Goal: Information Seeking & Learning: Learn about a topic

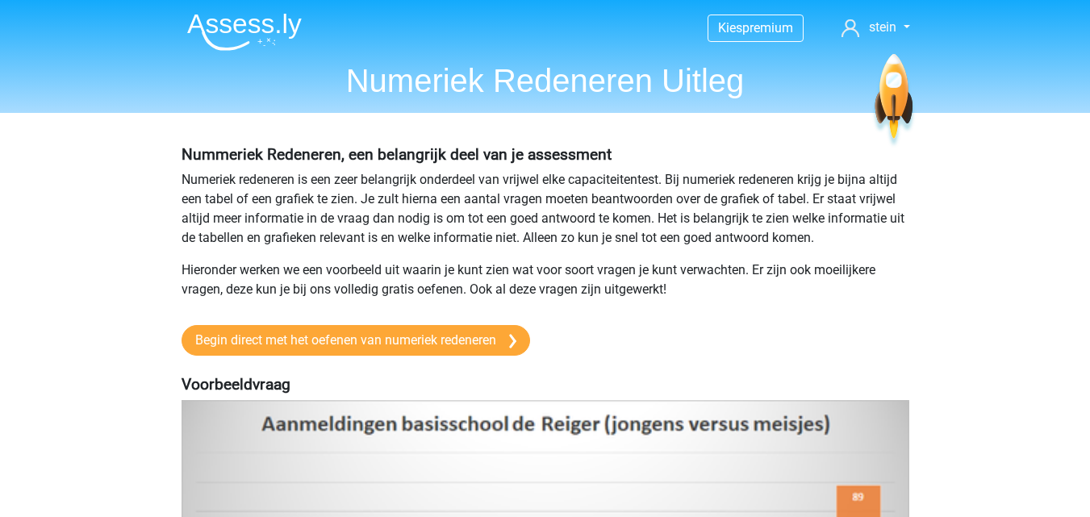
click at [250, 23] on img at bounding box center [244, 32] width 115 height 38
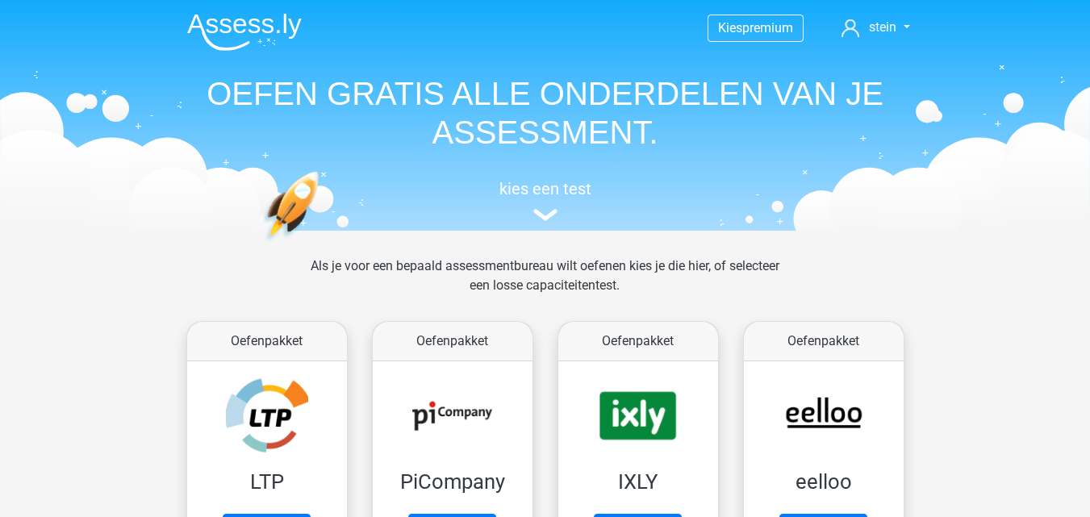
scroll to position [117, 0]
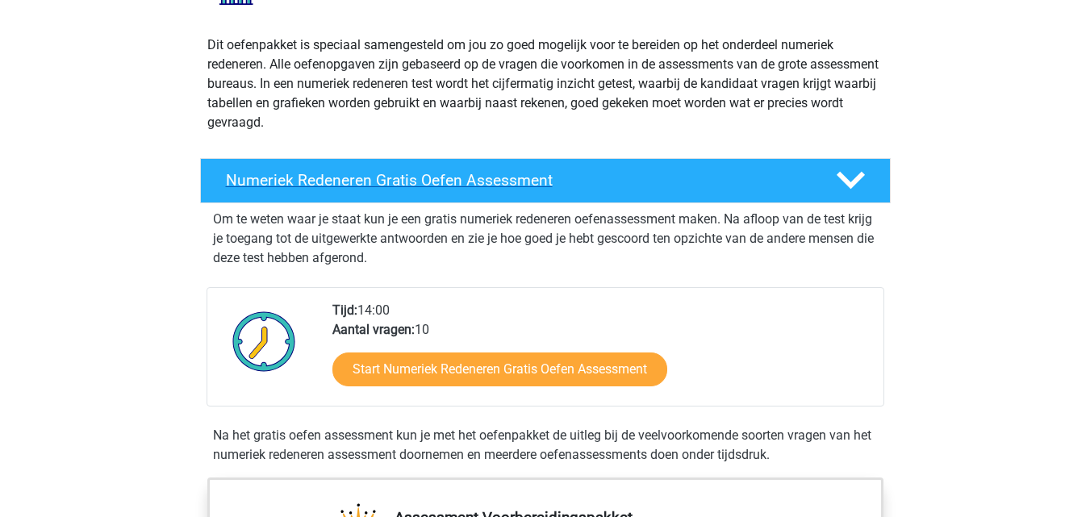
scroll to position [165, 0]
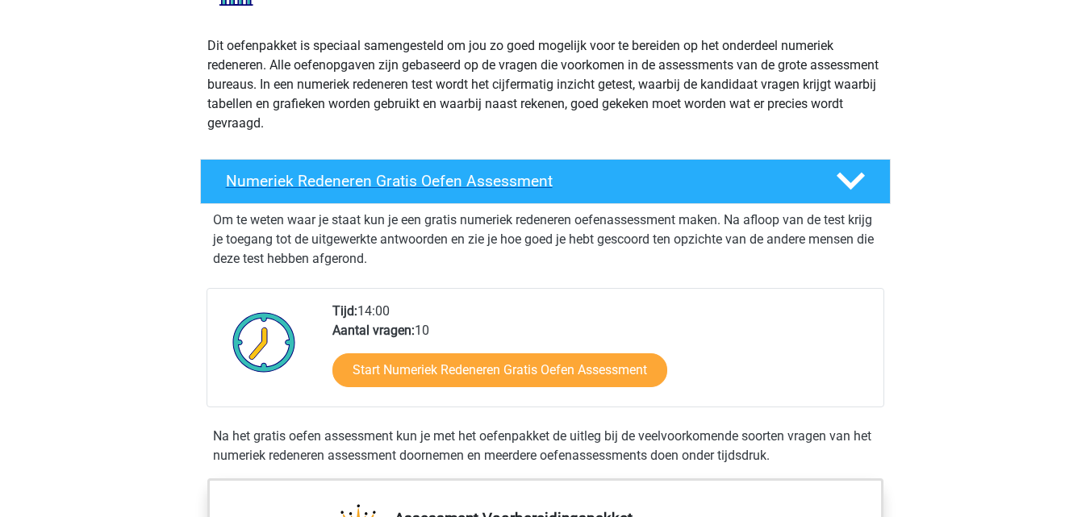
click at [465, 173] on h4 "Numeriek Redeneren Gratis Oefen Assessment" at bounding box center [518, 181] width 584 height 19
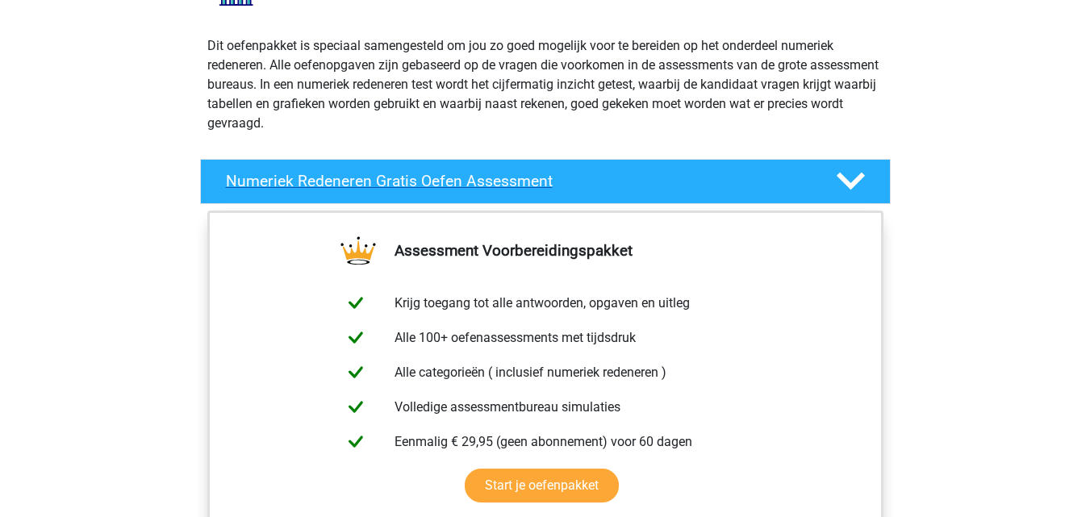
scroll to position [0, 0]
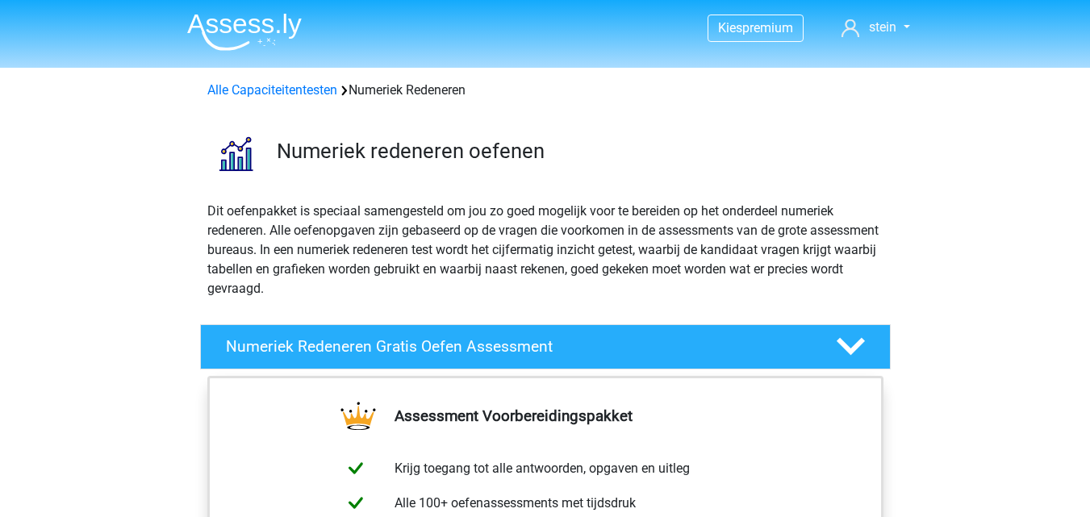
click at [260, 80] on div "Alle Capaciteitentesten Numeriek Redeneren" at bounding box center [545, 87] width 766 height 26
click at [264, 93] on link "Alle Capaciteitentesten" at bounding box center [272, 89] width 130 height 15
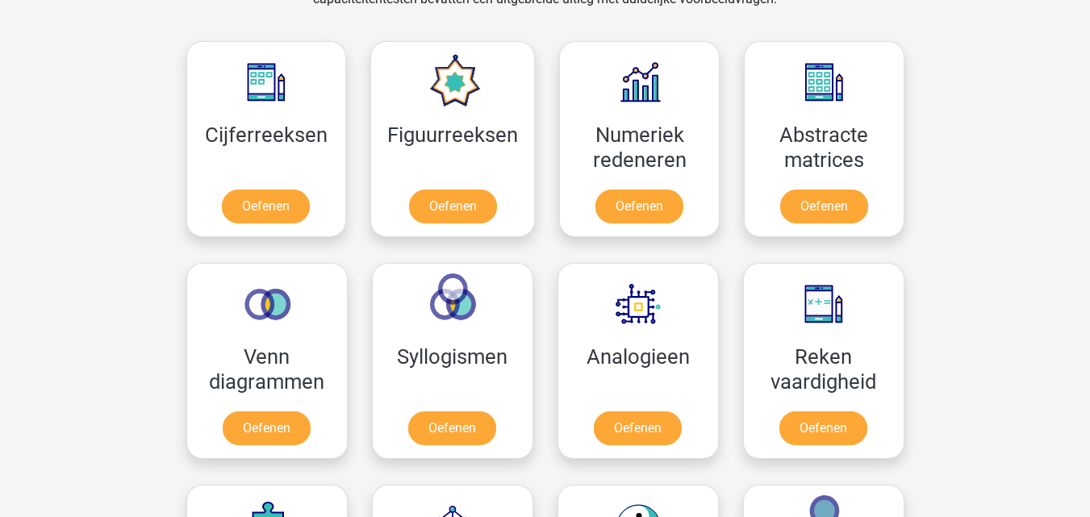
scroll to position [715, 0]
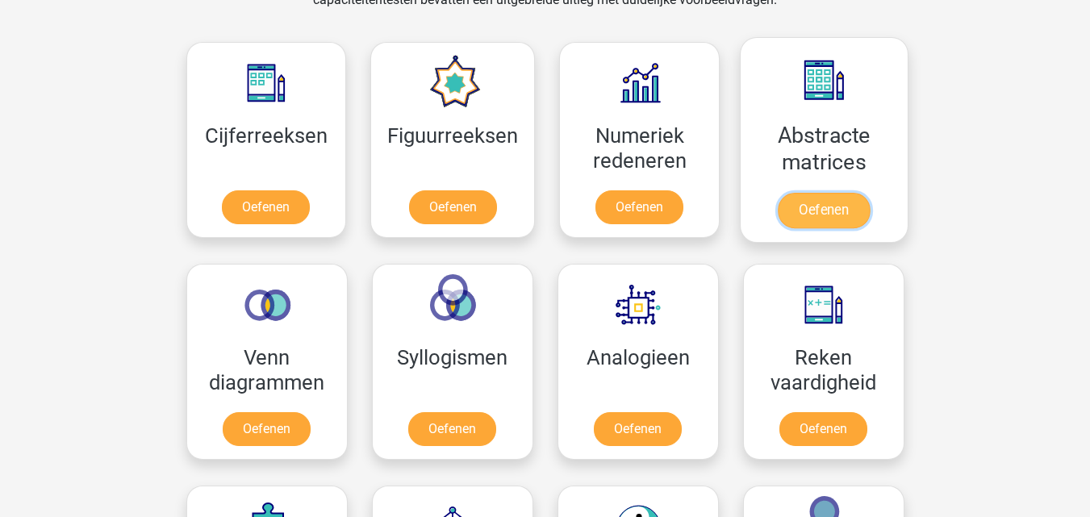
click at [803, 210] on link "Oefenen" at bounding box center [823, 210] width 92 height 35
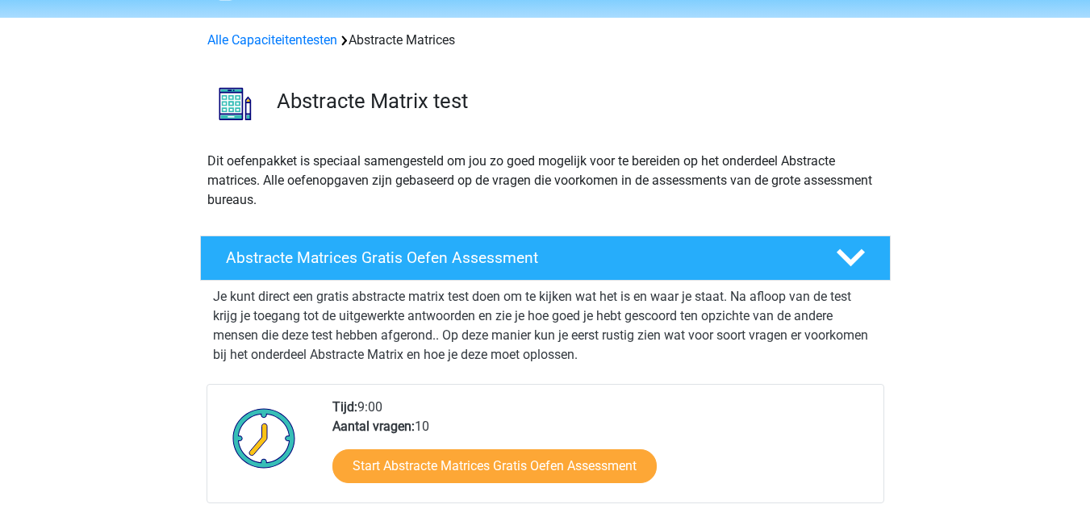
scroll to position [37, 0]
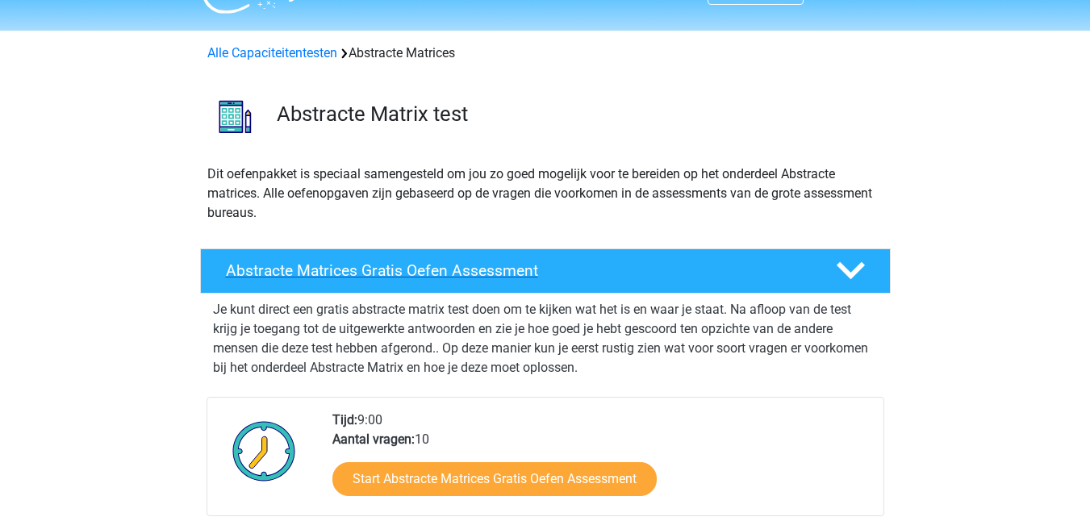
click at [590, 254] on div "Abstracte Matrices Gratis Oefen Assessment" at bounding box center [545, 270] width 690 height 45
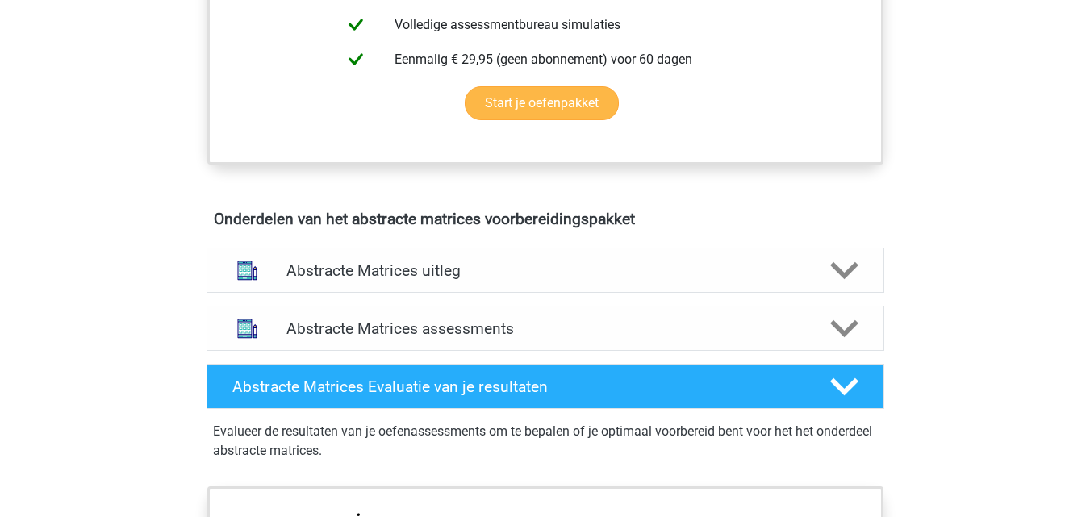
scroll to position [563, 0]
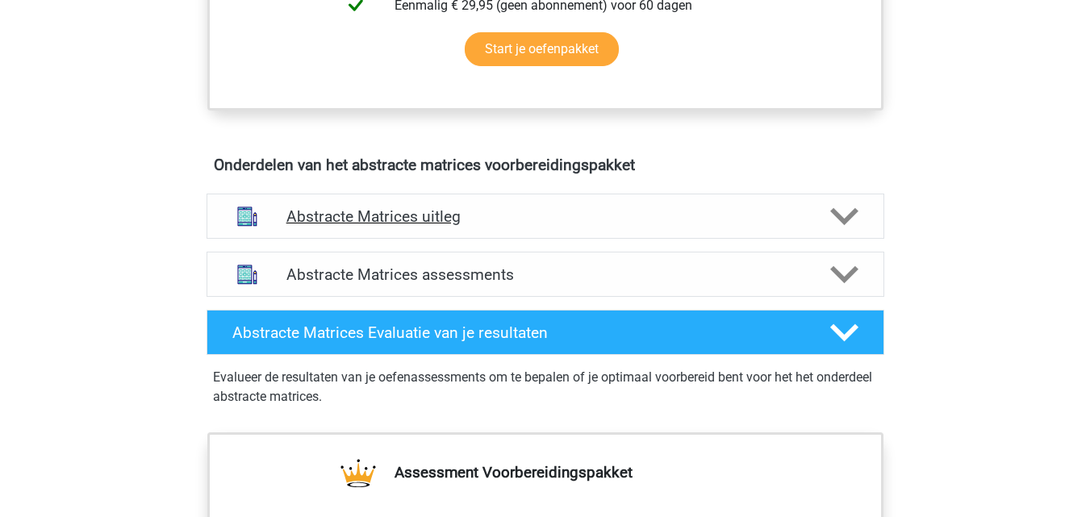
click at [522, 223] on h4 "Abstracte Matrices uitleg" at bounding box center [545, 216] width 518 height 19
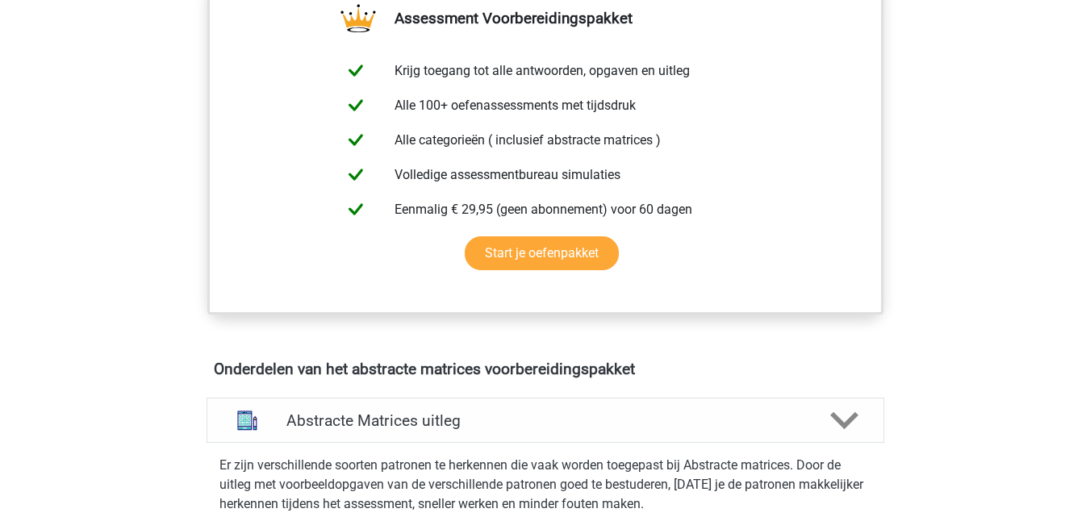
scroll to position [0, 0]
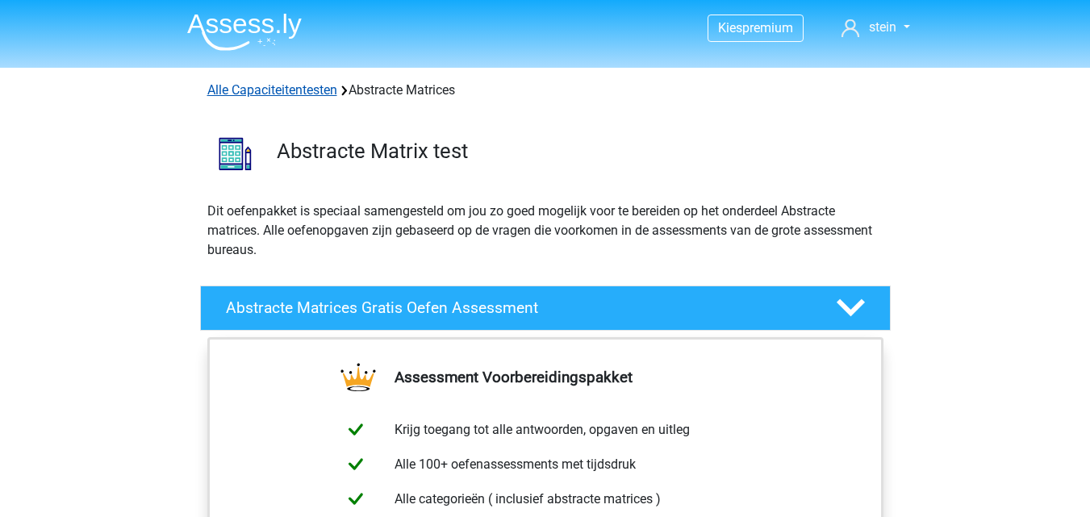
click at [277, 90] on link "Alle Capaciteitentesten" at bounding box center [272, 89] width 130 height 15
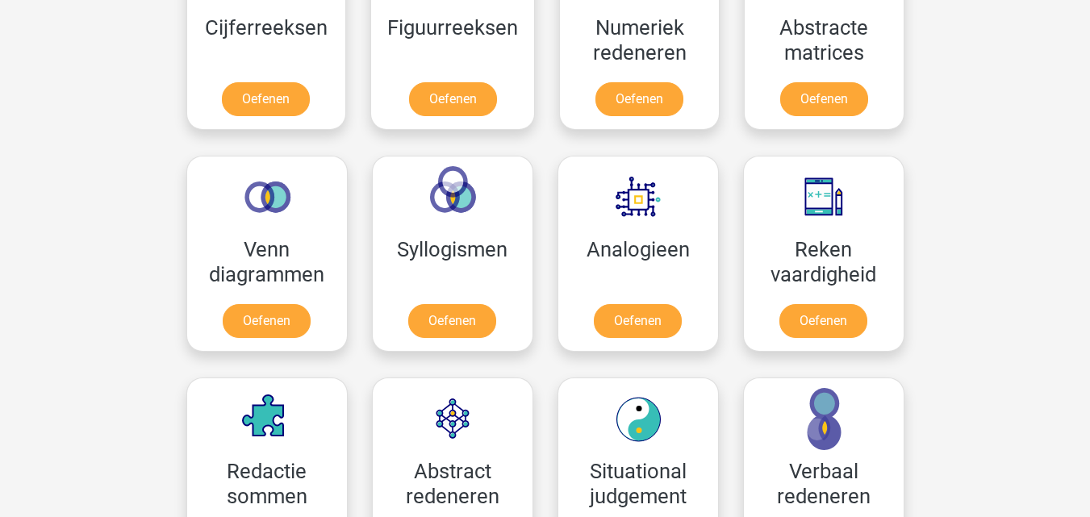
scroll to position [825, 0]
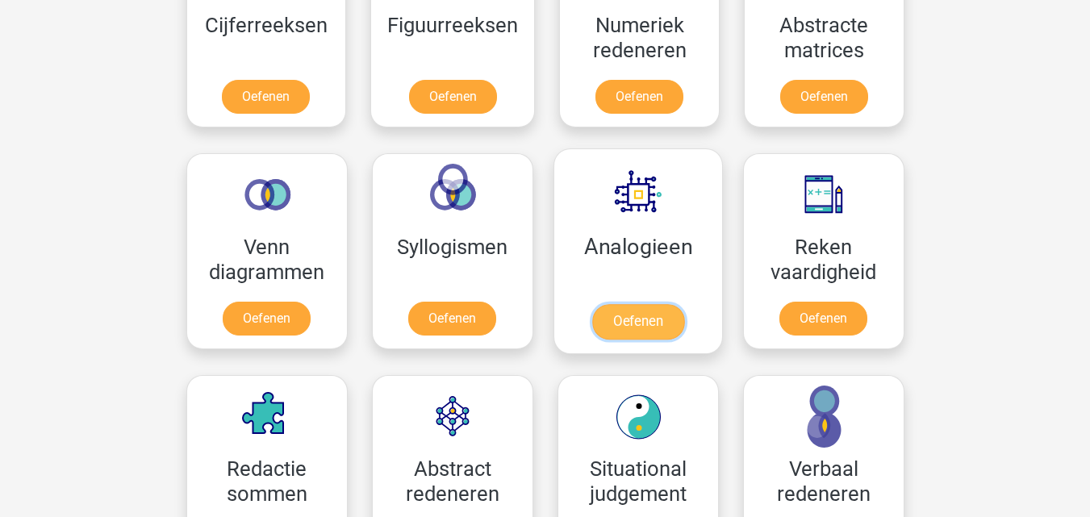
click at [627, 320] on link "Oefenen" at bounding box center [637, 321] width 92 height 35
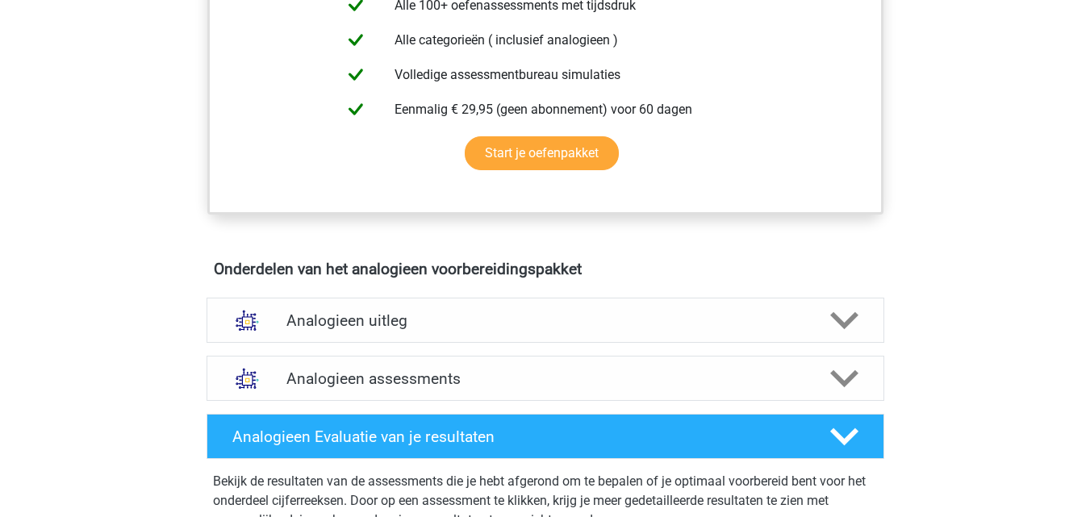
scroll to position [689, 0]
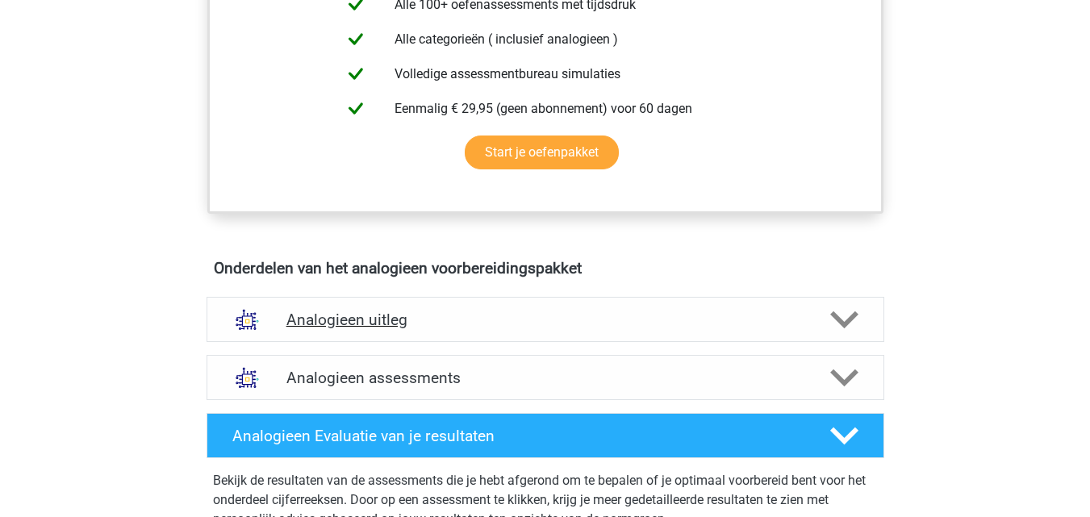
click at [498, 323] on h4 "Analogieen uitleg" at bounding box center [545, 319] width 518 height 19
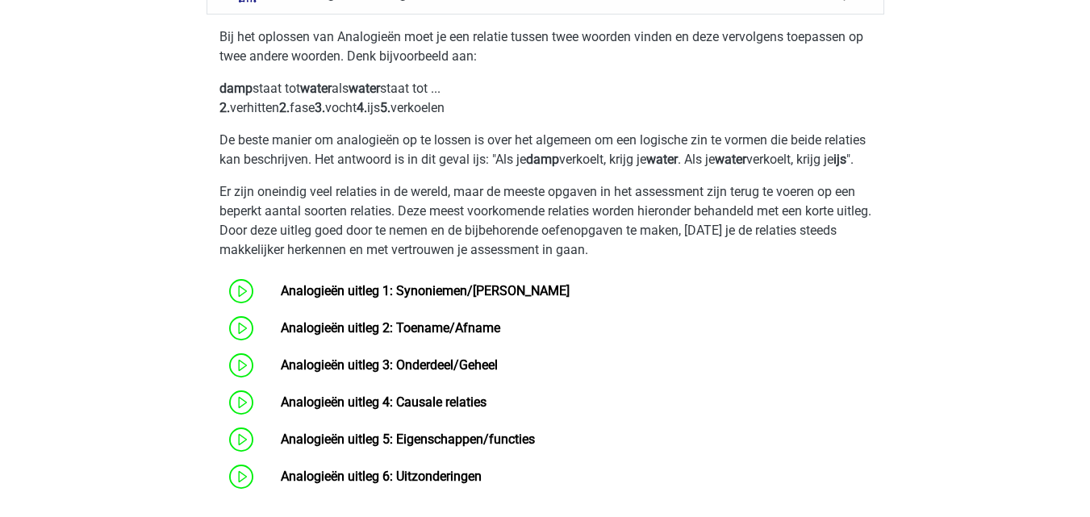
scroll to position [1015, 0]
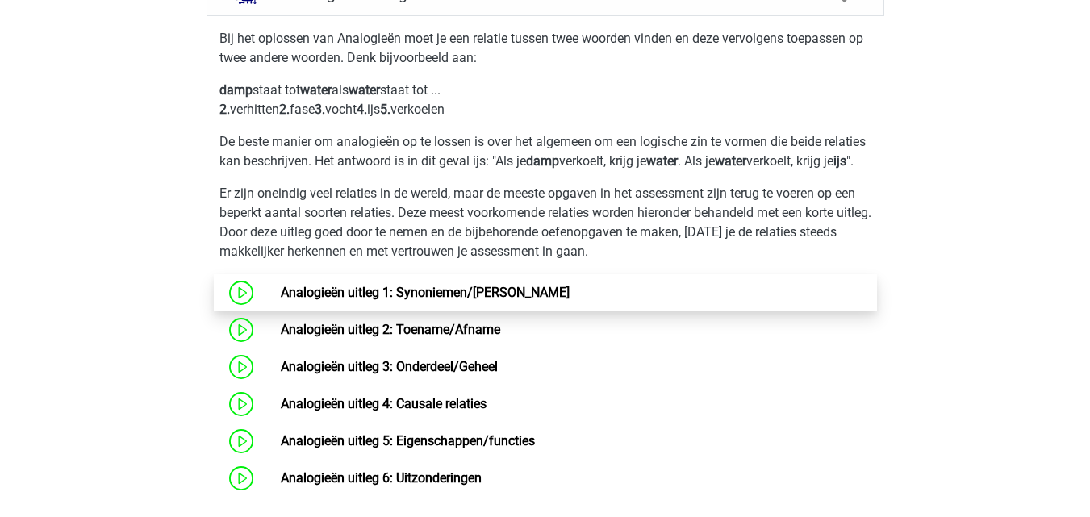
click at [422, 300] on link "Analogieën uitleg 1: Synoniemen/[PERSON_NAME]" at bounding box center [425, 292] width 289 height 15
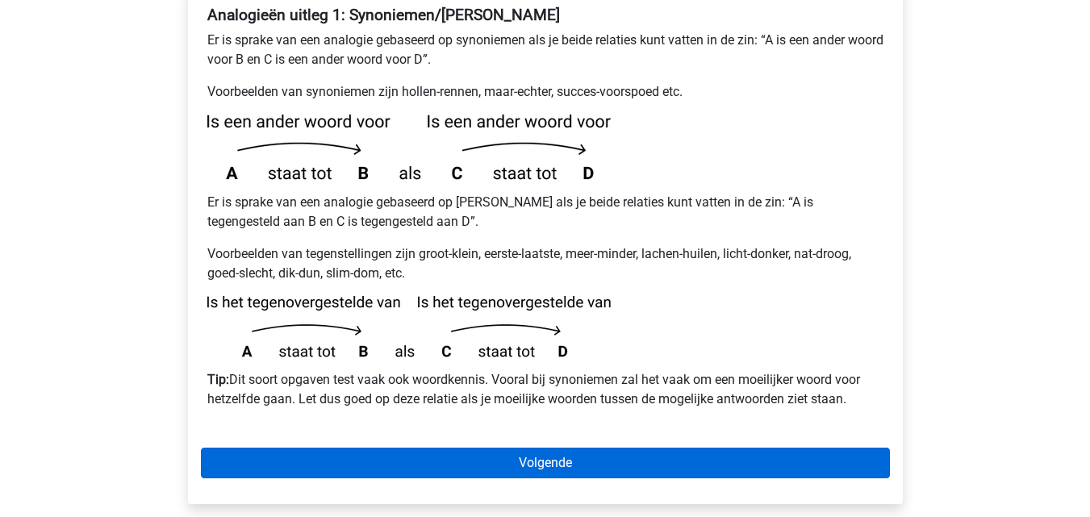
scroll to position [331, 0]
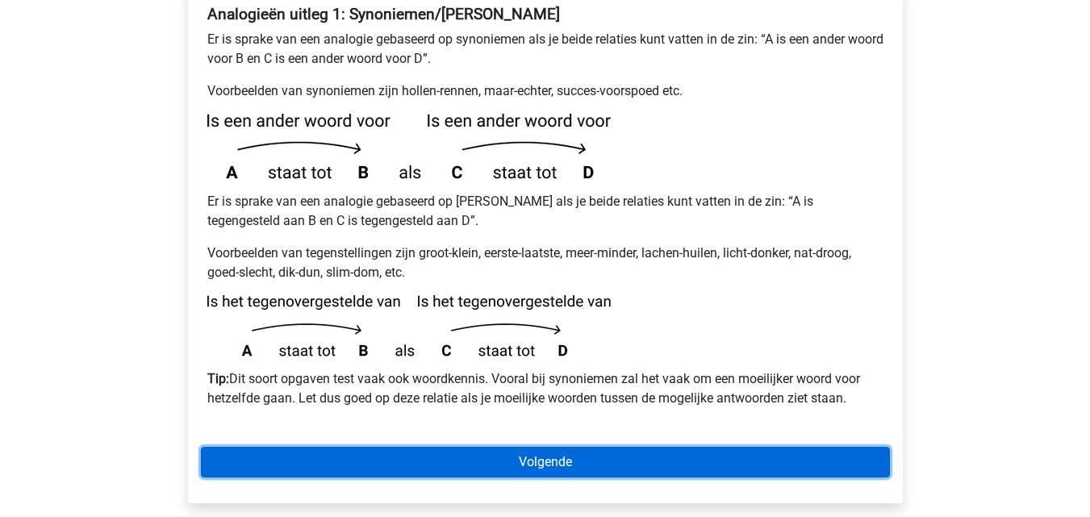
click at [387, 447] on link "Volgende" at bounding box center [545, 462] width 689 height 31
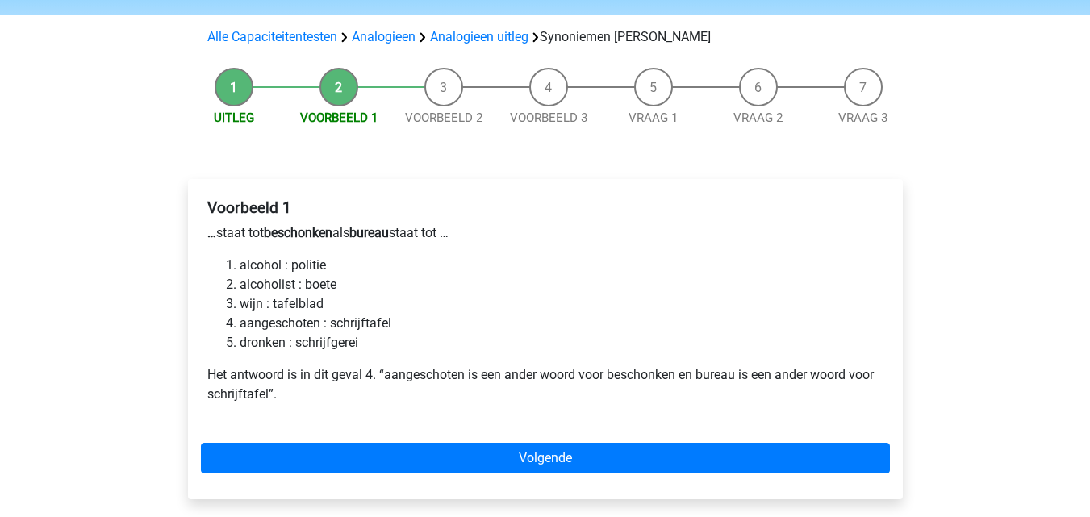
scroll to position [139, 0]
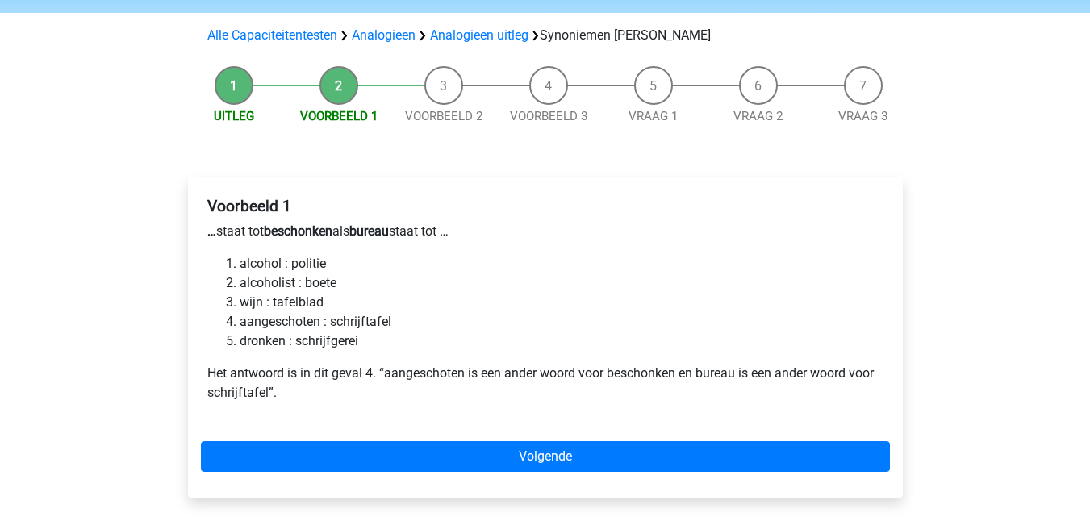
drag, startPoint x: 0, startPoint y: 0, endPoint x: 443, endPoint y: 271, distance: 519.1
click at [443, 293] on li "wijn : tafelblad" at bounding box center [562, 302] width 644 height 19
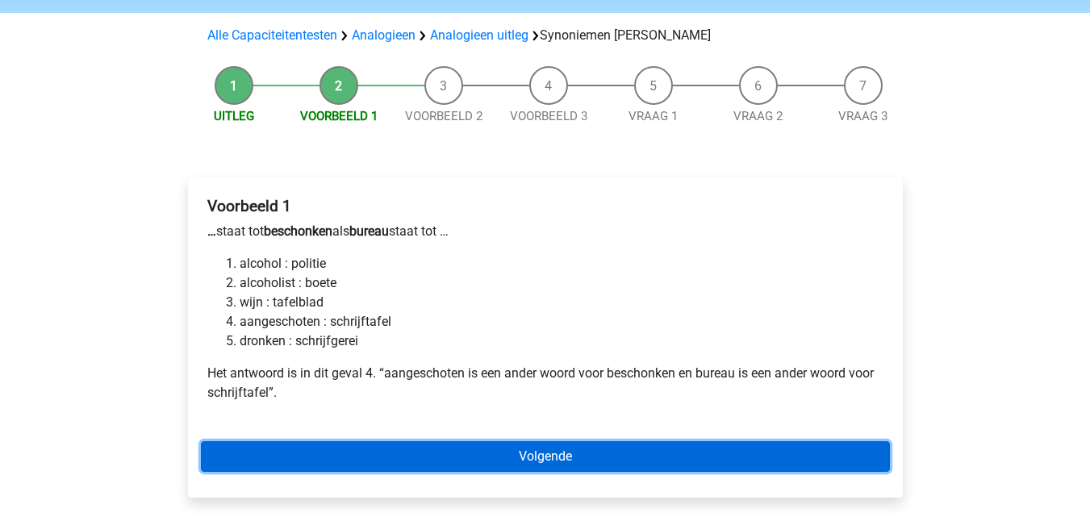
click at [372, 441] on link "Volgende" at bounding box center [545, 456] width 689 height 31
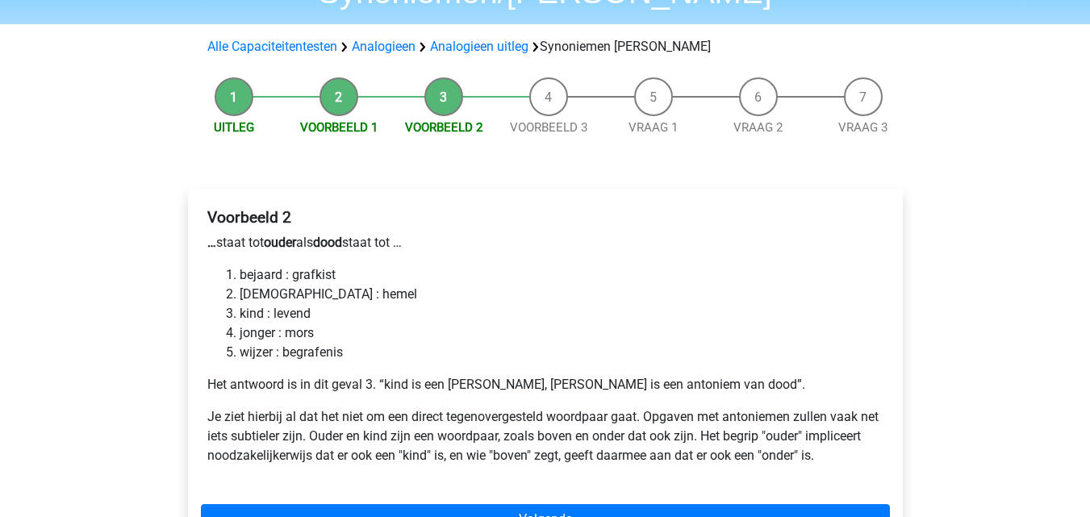
scroll to position [136, 0]
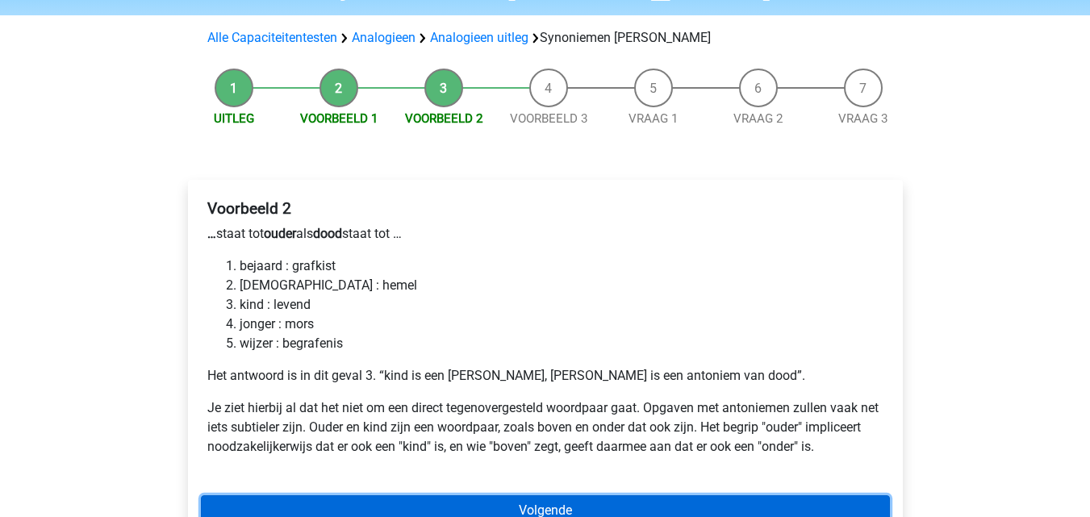
click at [498, 495] on link "Volgende" at bounding box center [545, 510] width 689 height 31
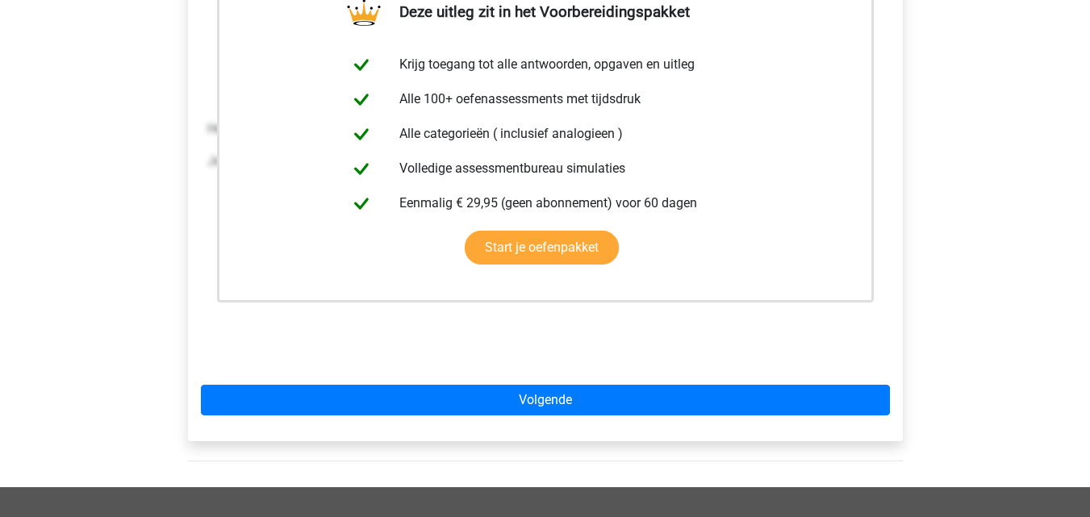
scroll to position [384, 0]
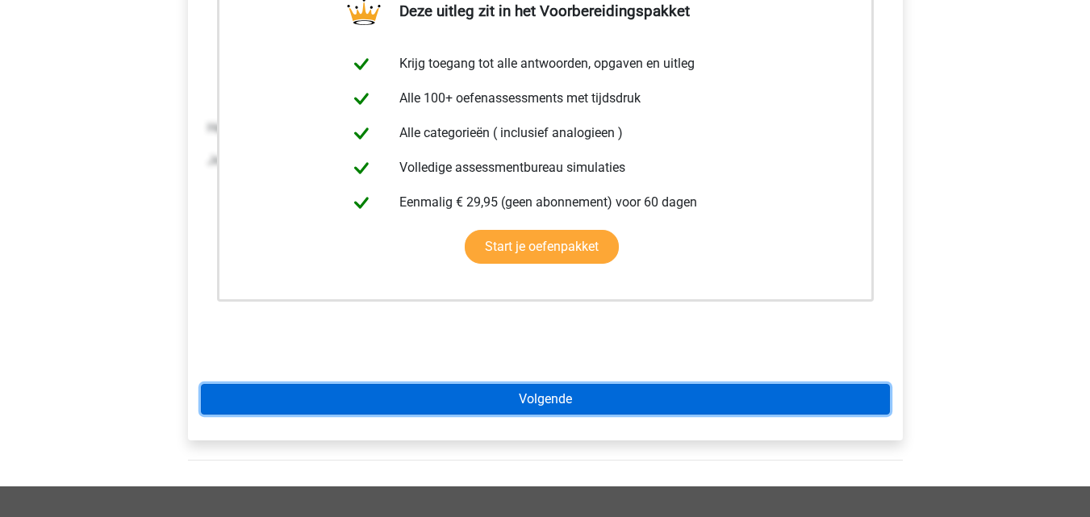
click at [575, 384] on link "Volgende" at bounding box center [545, 399] width 689 height 31
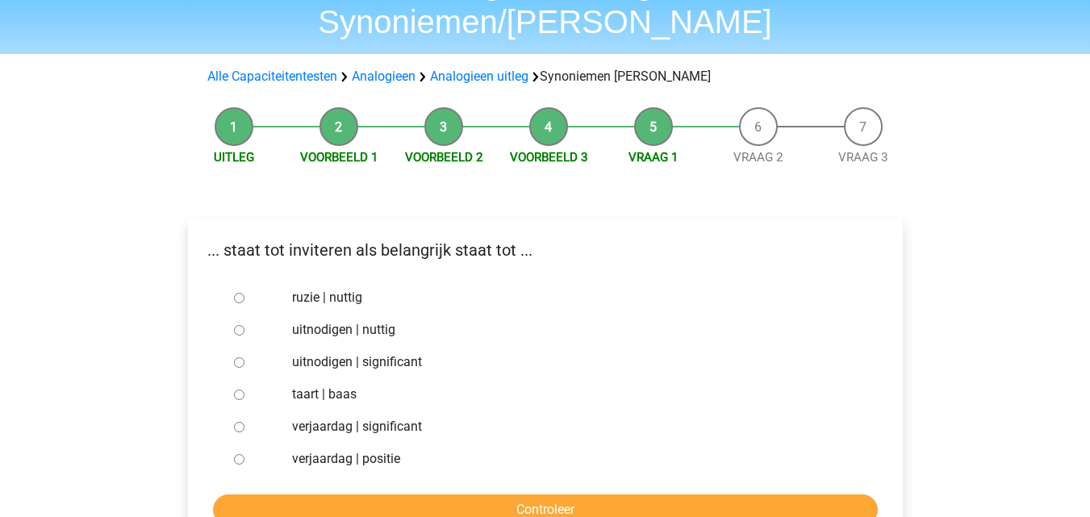
scroll to position [99, 0]
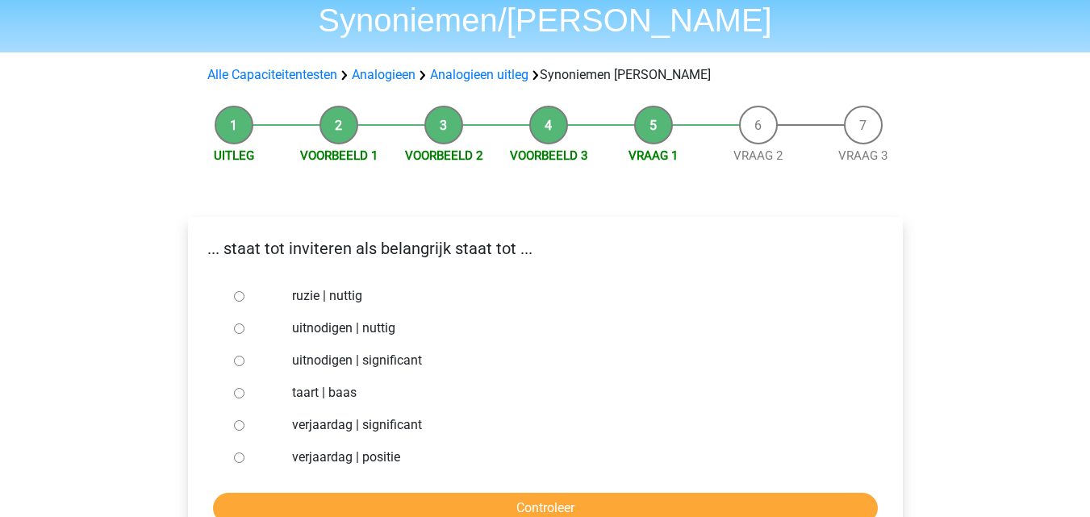
click at [235, 356] on input "uitnodigen | significant" at bounding box center [239, 361] width 10 height 10
radio input "true"
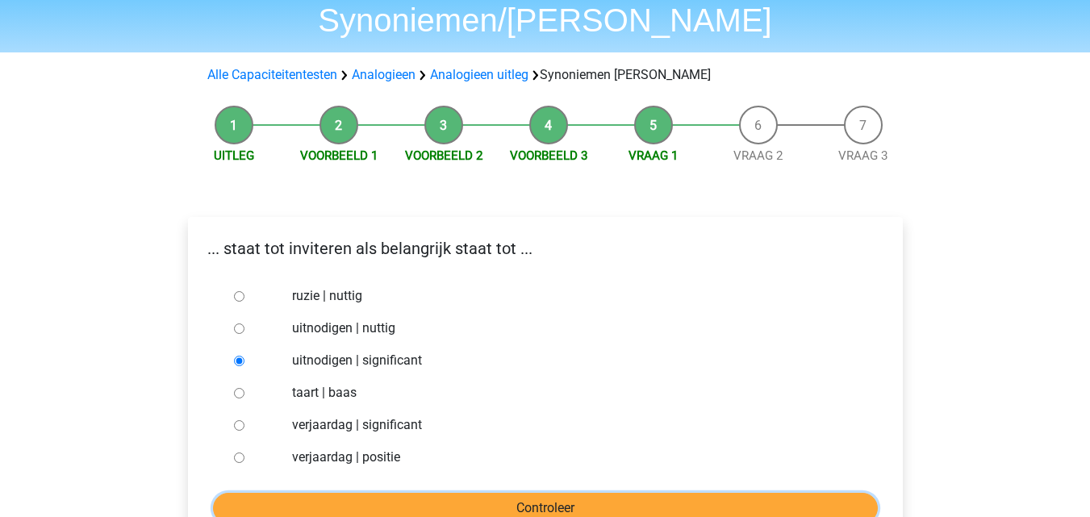
click at [310, 493] on input "Controleer" at bounding box center [545, 508] width 665 height 31
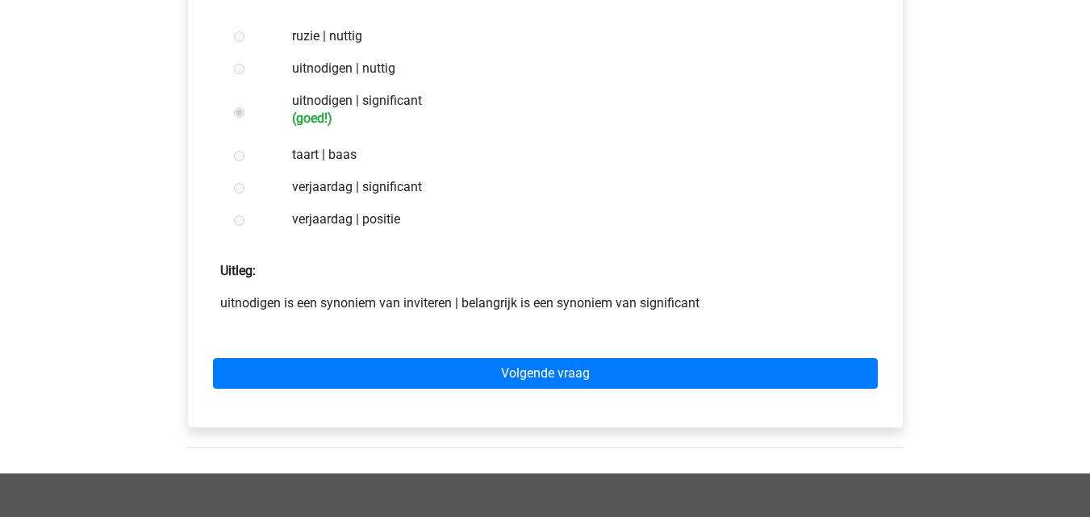
scroll to position [360, 0]
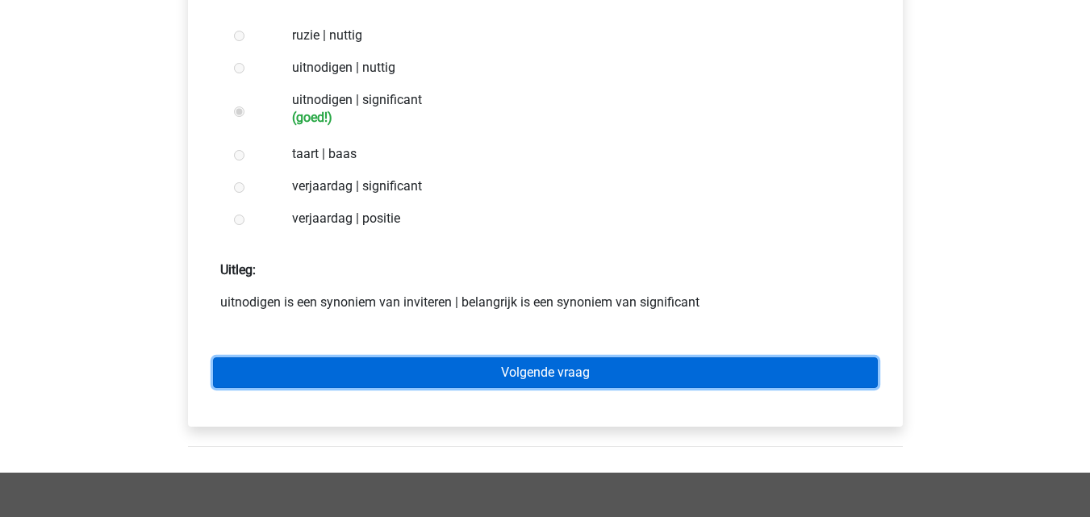
click at [431, 357] on link "Volgende vraag" at bounding box center [545, 372] width 665 height 31
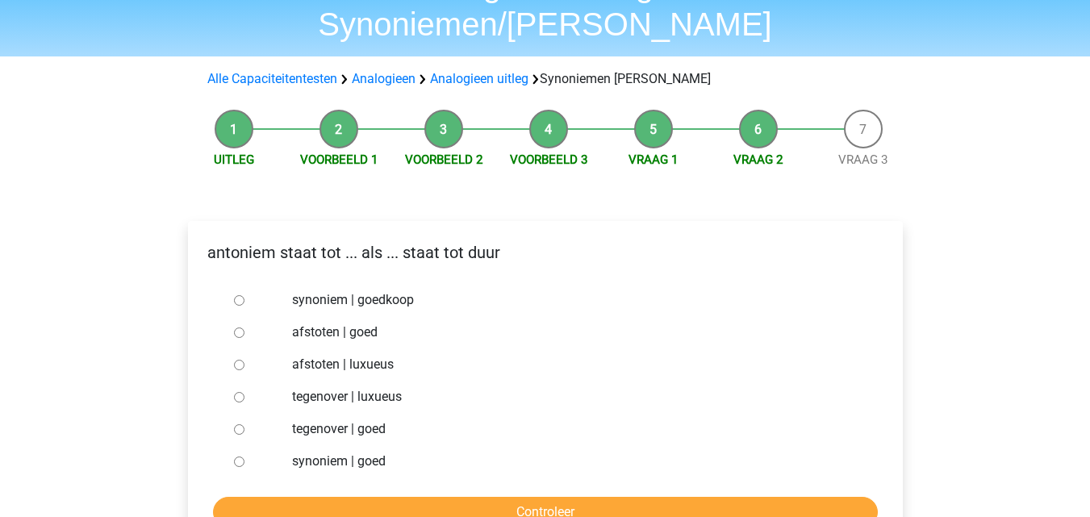
scroll to position [96, 0]
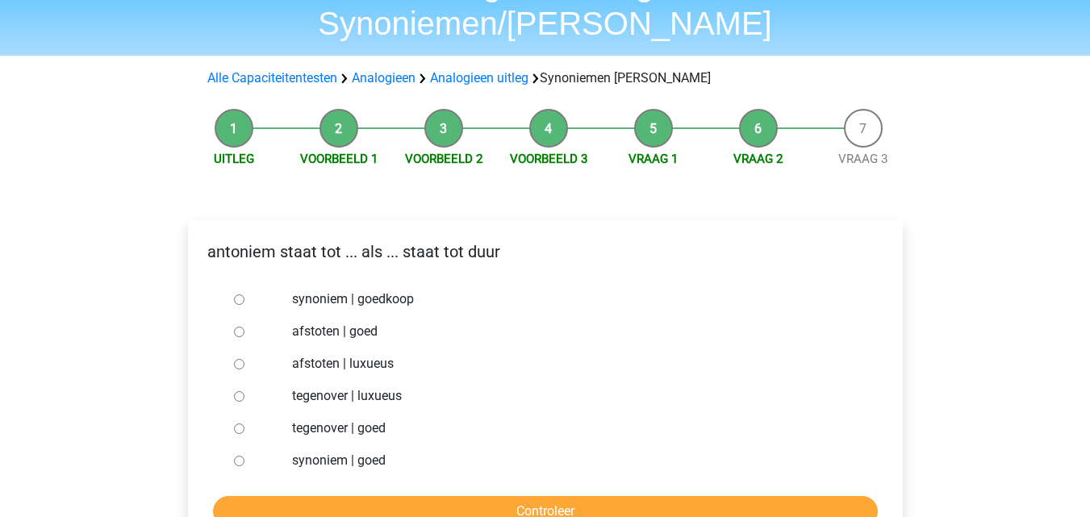
click at [241, 294] on input "synoniem | goedkoop" at bounding box center [239, 299] width 10 height 10
radio input "true"
click at [298, 496] on input "Controleer" at bounding box center [545, 511] width 665 height 31
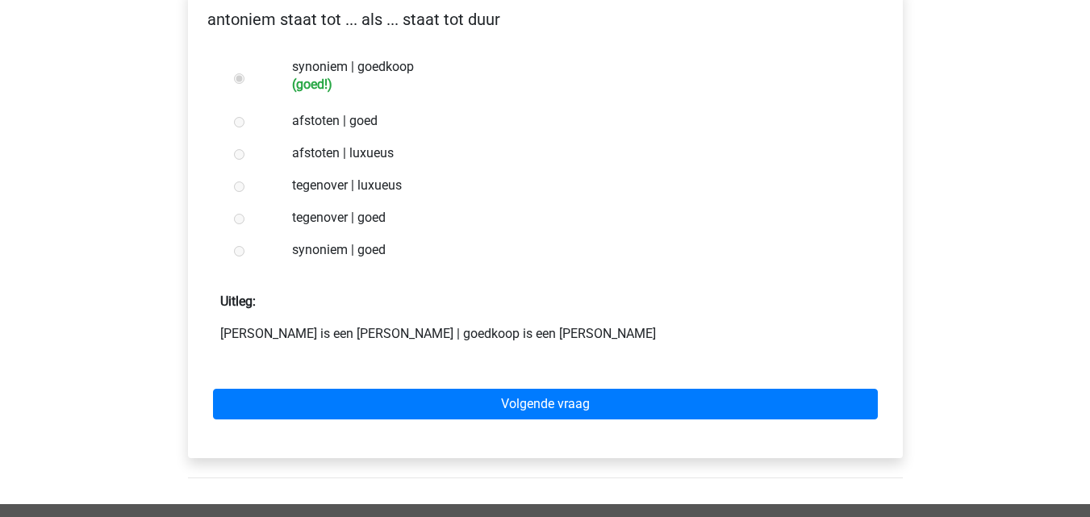
scroll to position [330, 0]
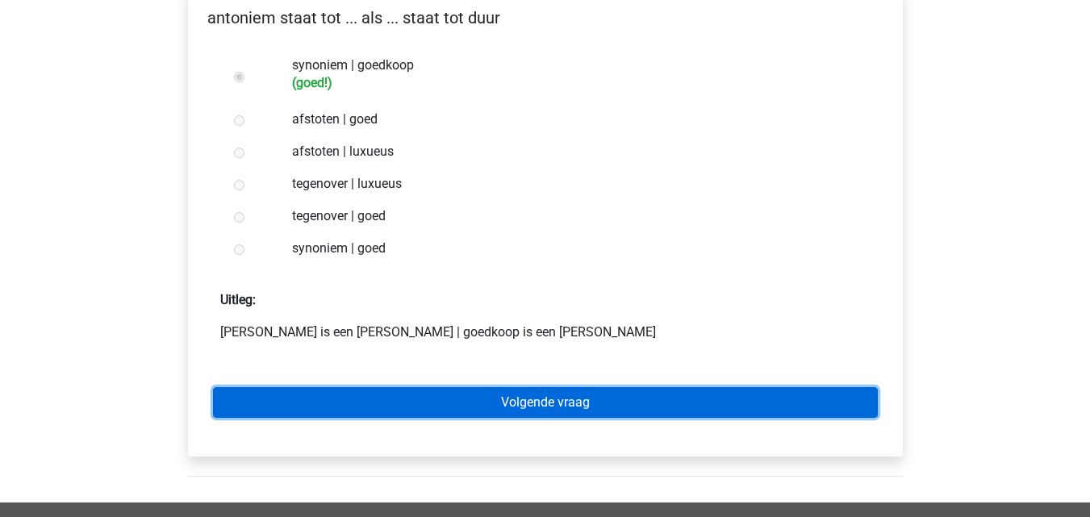
click at [456, 387] on link "Volgende vraag" at bounding box center [545, 402] width 665 height 31
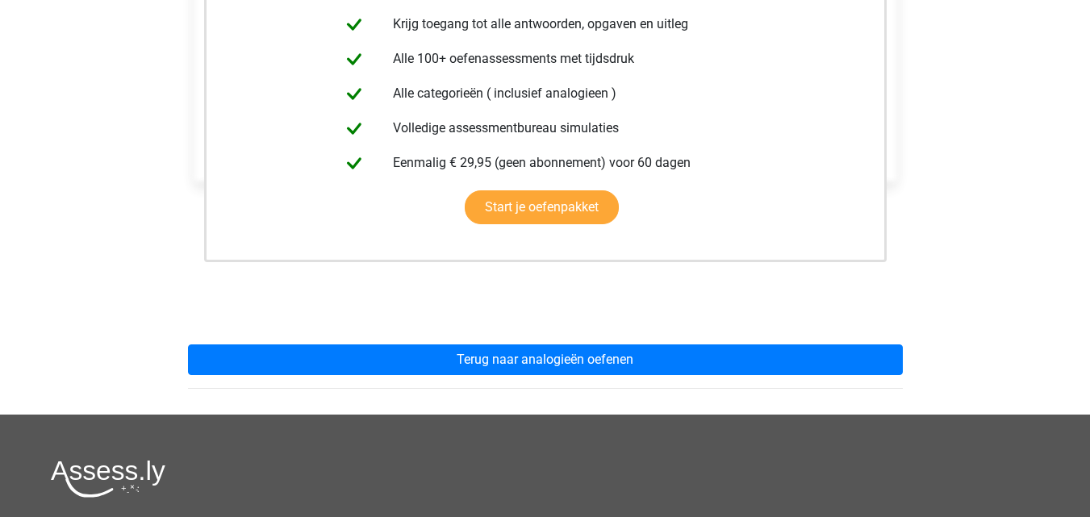
scroll to position [397, 0]
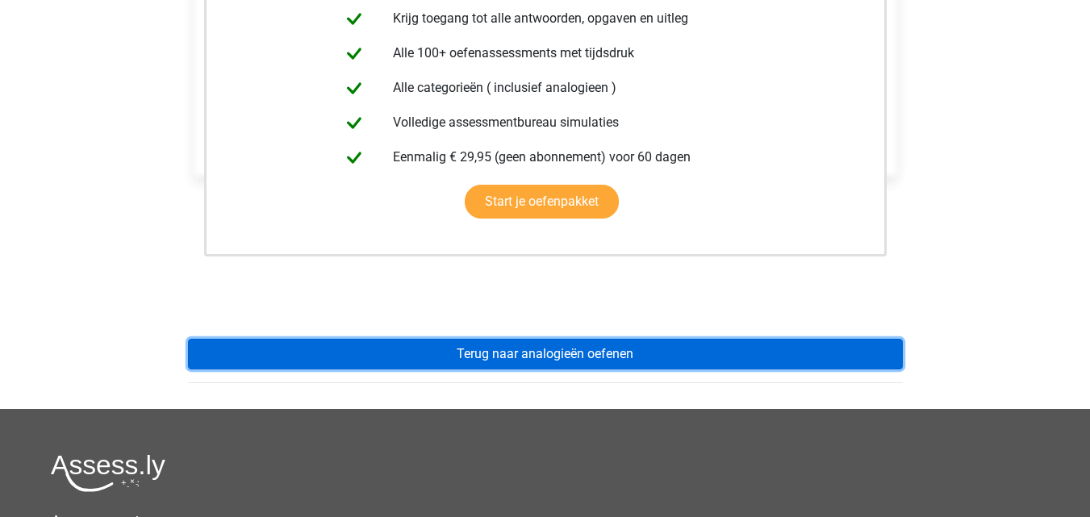
click at [452, 339] on link "Terug naar analogieën oefenen" at bounding box center [545, 354] width 715 height 31
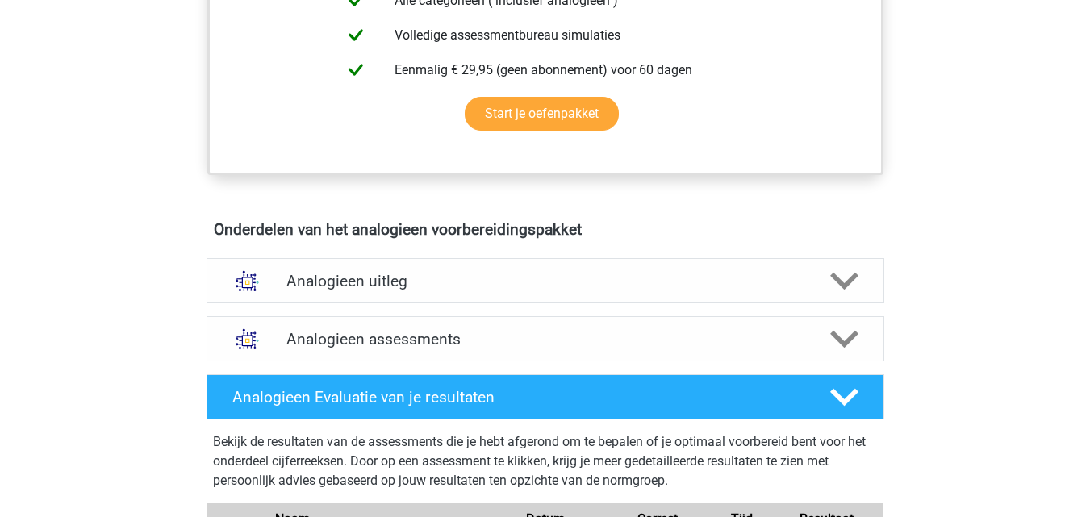
scroll to position [729, 0]
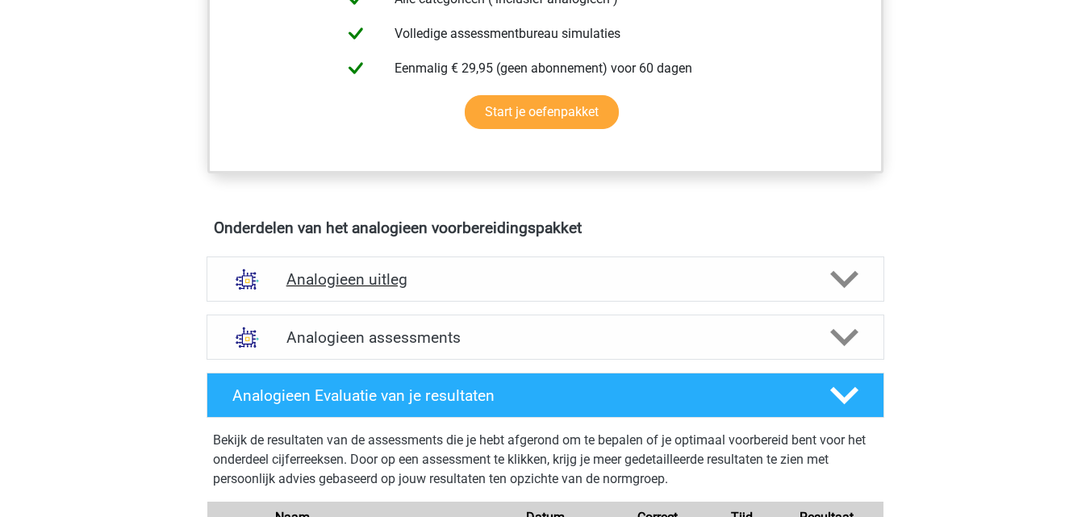
click at [409, 285] on h4 "Analogieen uitleg" at bounding box center [545, 279] width 518 height 19
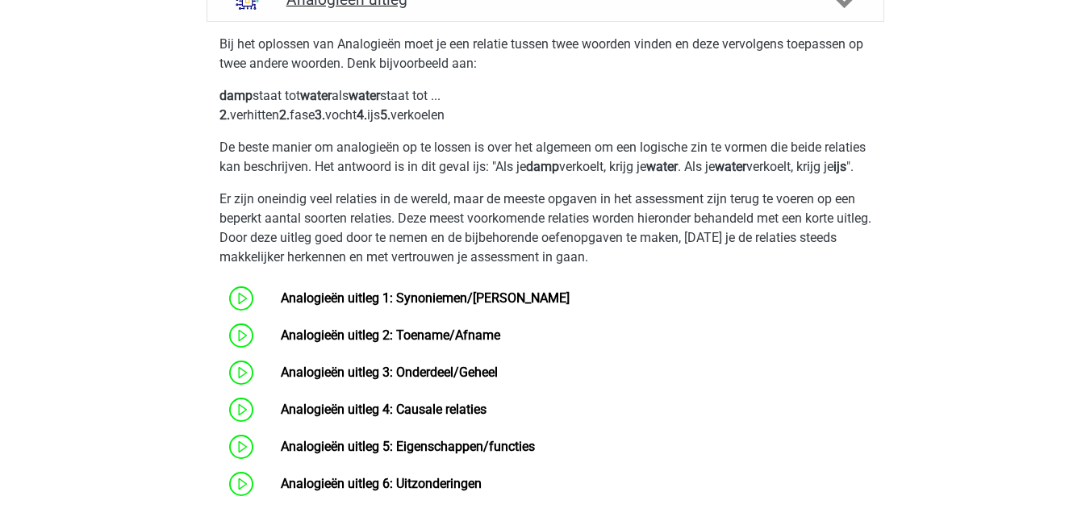
scroll to position [1010, 0]
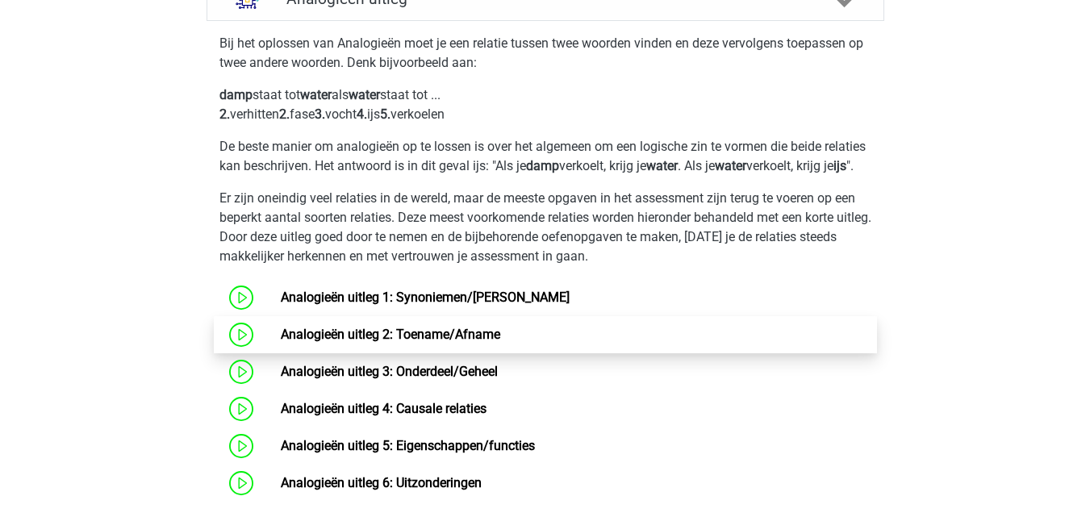
click at [399, 342] on link "Analogieën uitleg 2: Toename/Afname" at bounding box center [390, 334] width 219 height 15
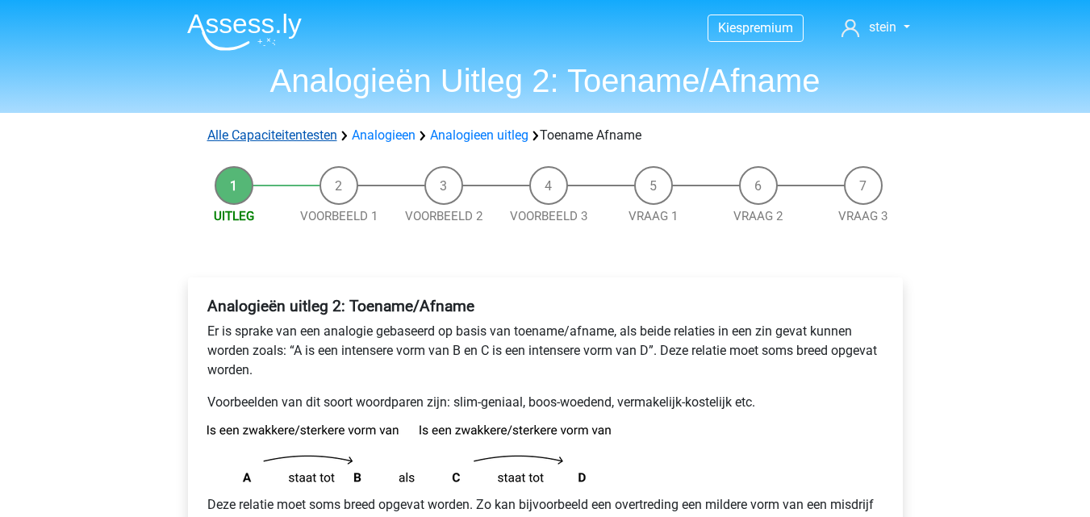
click at [281, 133] on link "Alle Capaciteitentesten" at bounding box center [272, 134] width 130 height 15
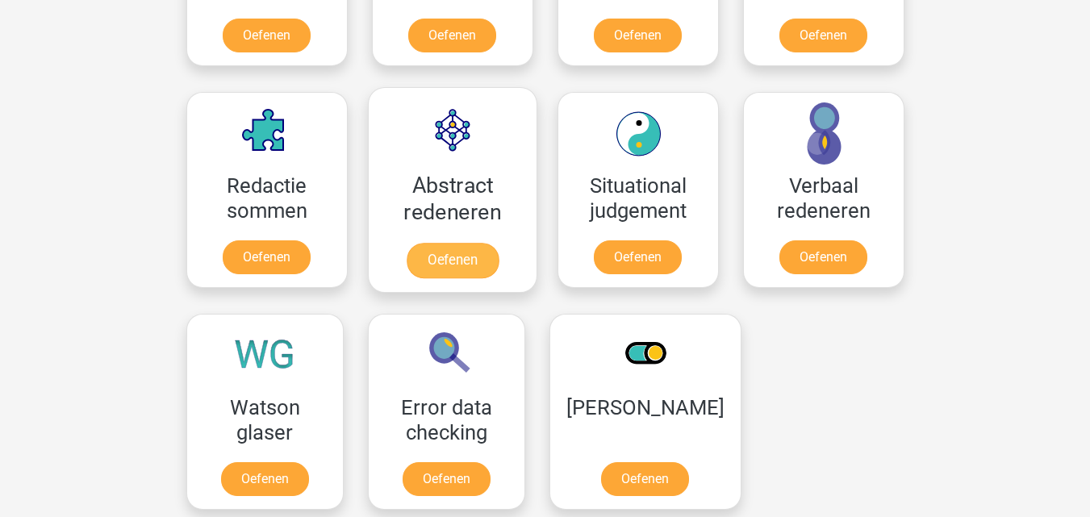
scroll to position [1107, 0]
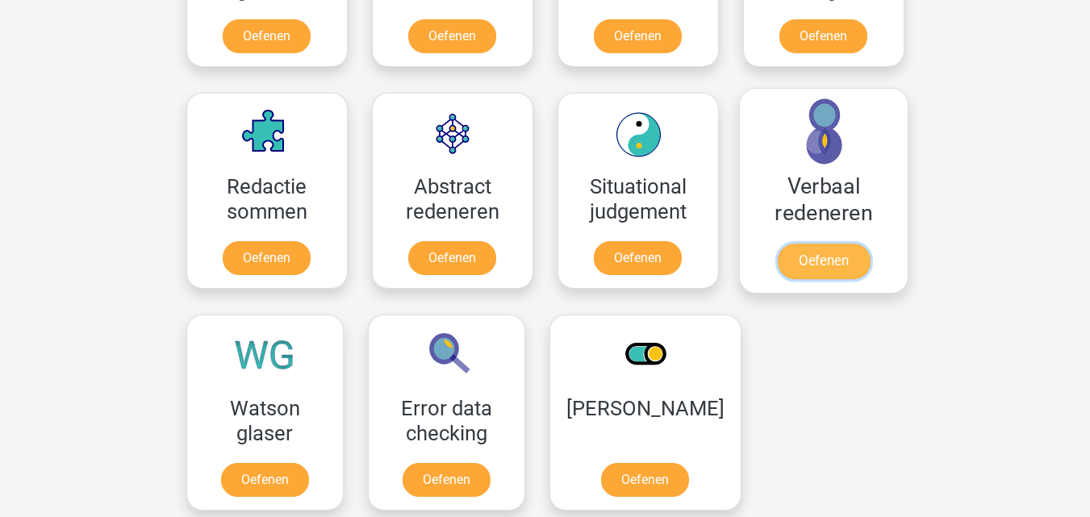
click at [806, 266] on link "Oefenen" at bounding box center [823, 261] width 92 height 35
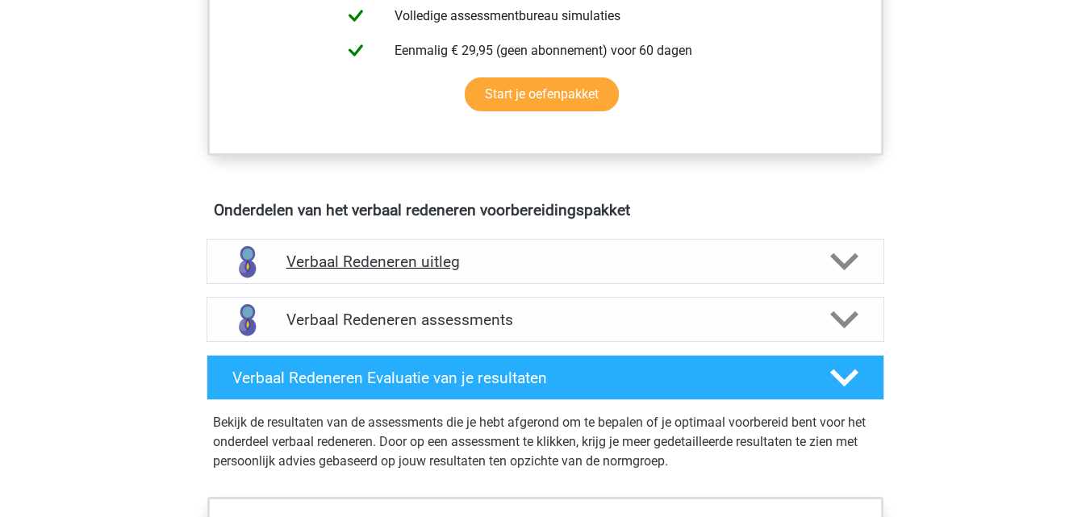
click at [660, 264] on h4 "Verbaal Redeneren uitleg" at bounding box center [545, 261] width 518 height 19
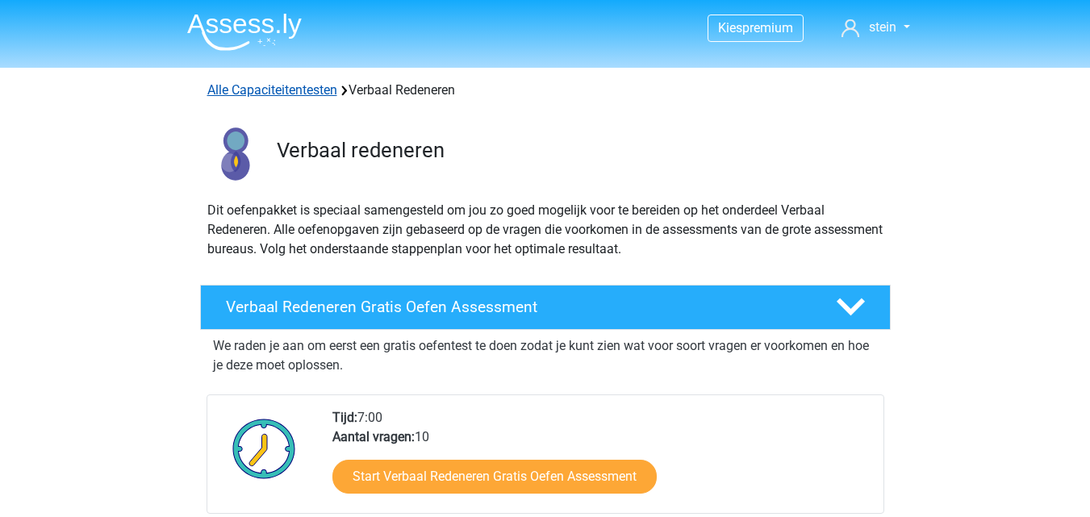
click at [306, 90] on link "Alle Capaciteitentesten" at bounding box center [272, 89] width 130 height 15
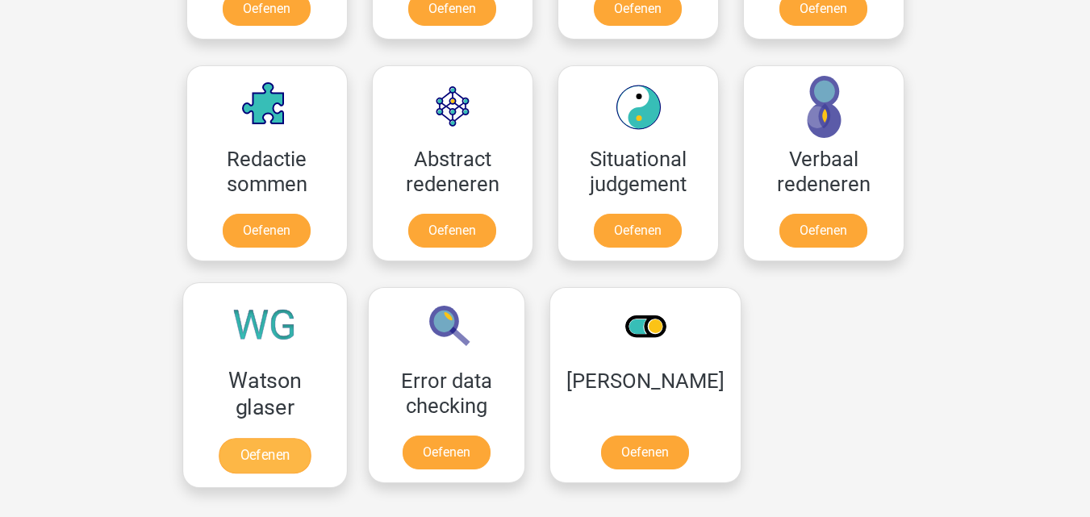
scroll to position [1135, 0]
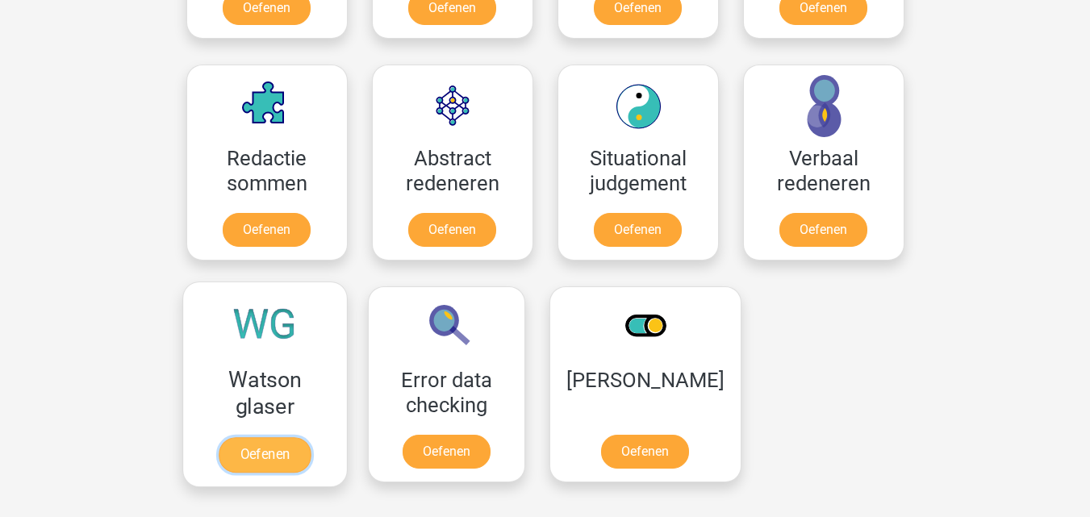
click at [294, 444] on link "Oefenen" at bounding box center [265, 454] width 92 height 35
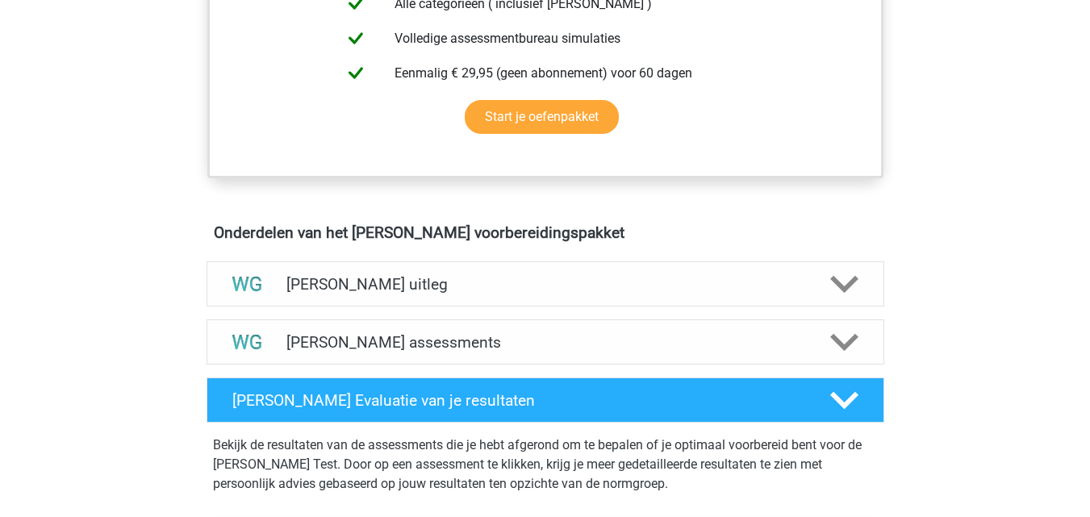
scroll to position [767, 0]
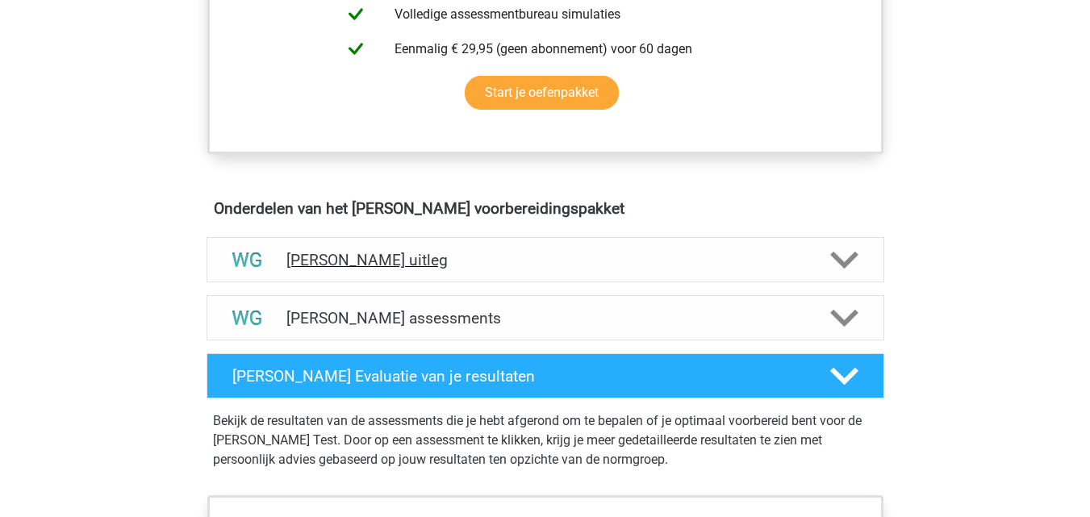
click at [423, 254] on h4 "[PERSON_NAME] uitleg" at bounding box center [545, 260] width 518 height 19
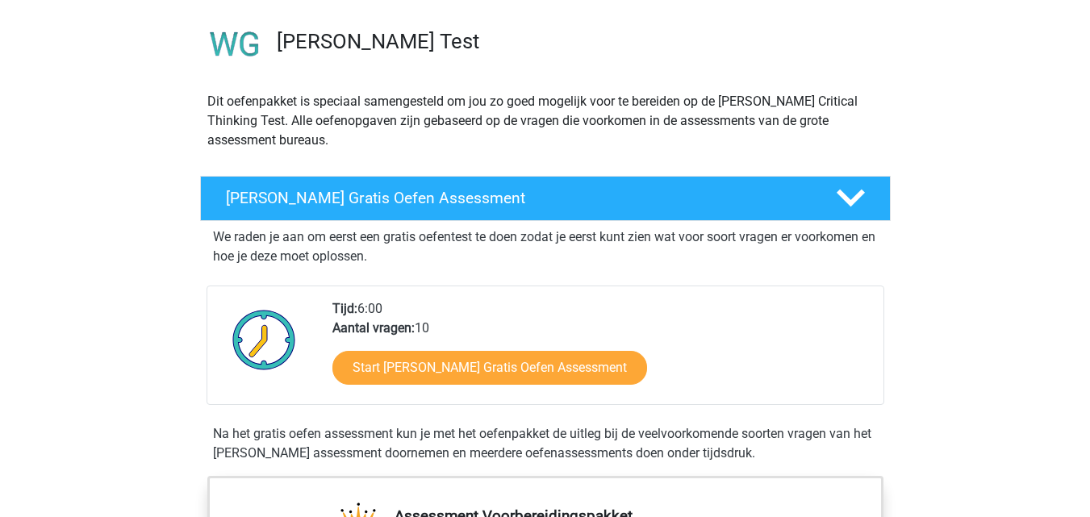
scroll to position [0, 0]
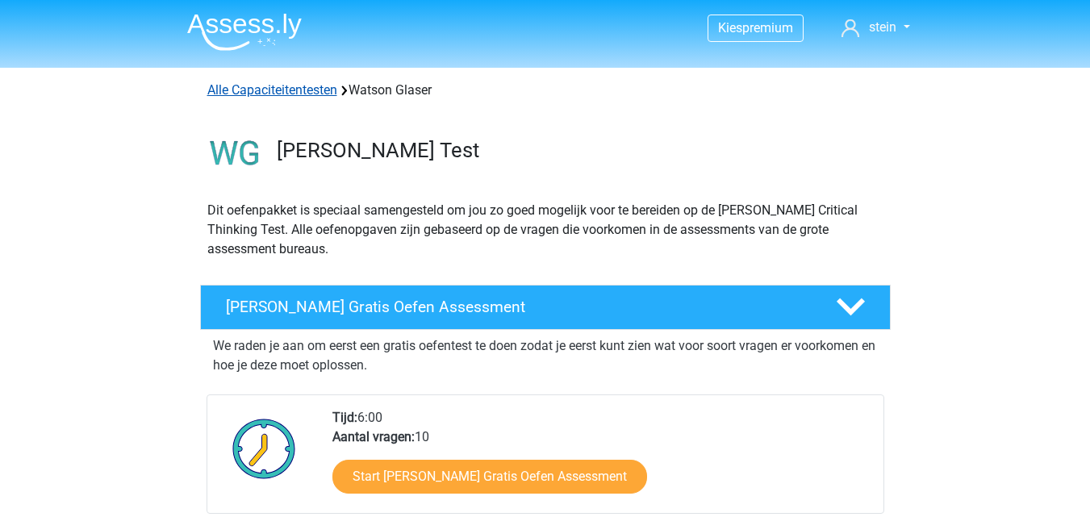
click at [273, 89] on link "Alle Capaciteitentesten" at bounding box center [272, 89] width 130 height 15
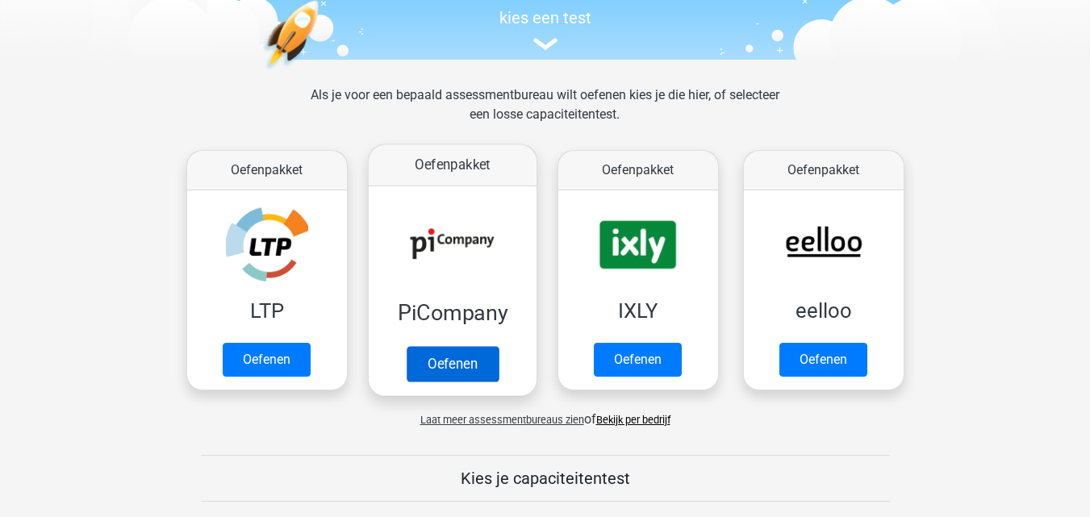
scroll to position [173, 0]
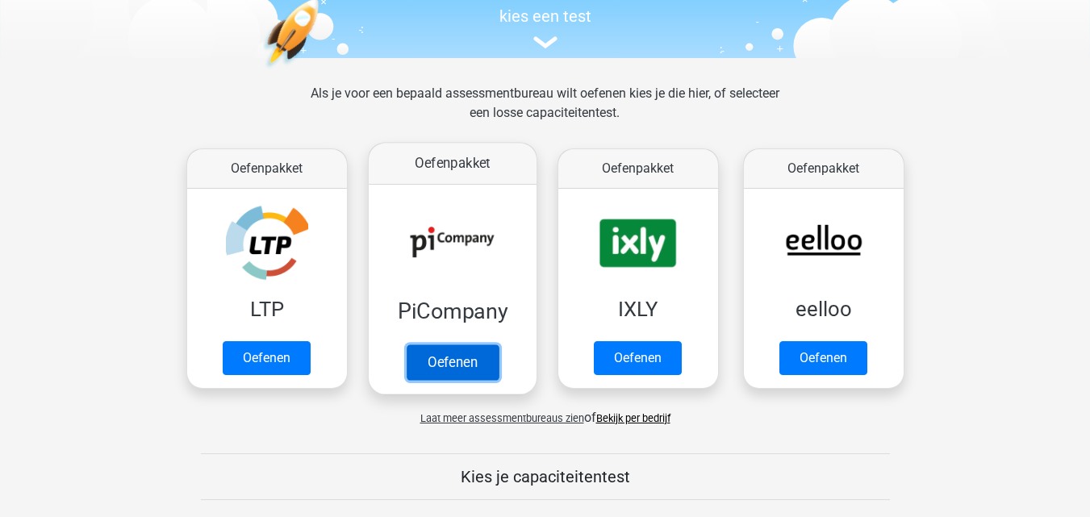
click at [465, 364] on link "Oefenen" at bounding box center [452, 361] width 92 height 35
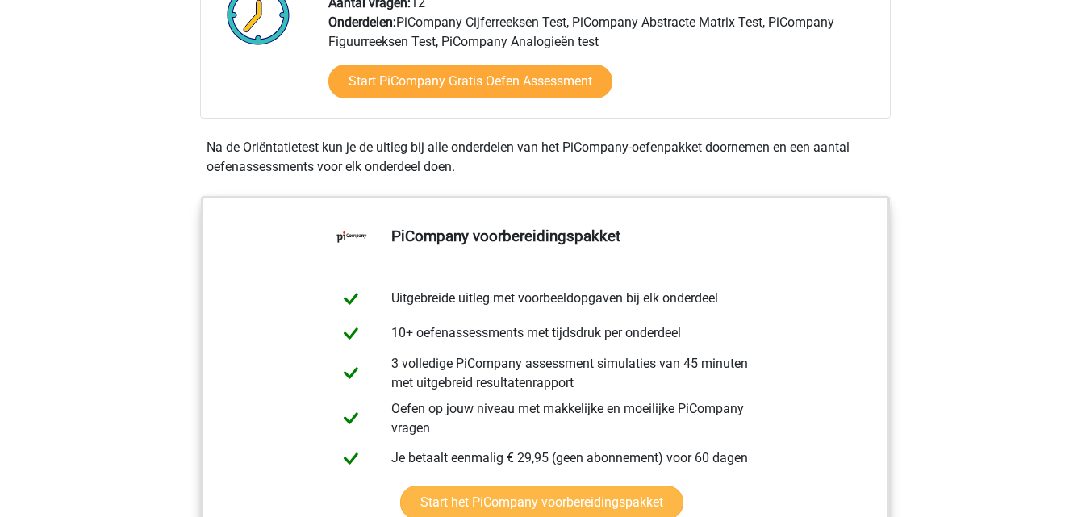
scroll to position [472, 0]
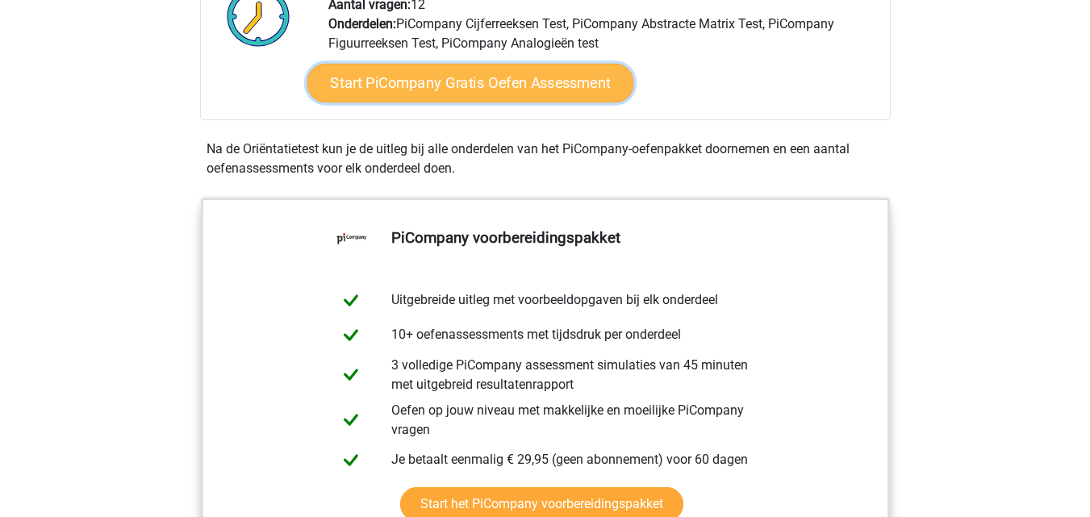
click at [511, 102] on link "Start PiCompany Gratis Oefen Assessment" at bounding box center [469, 83] width 327 height 39
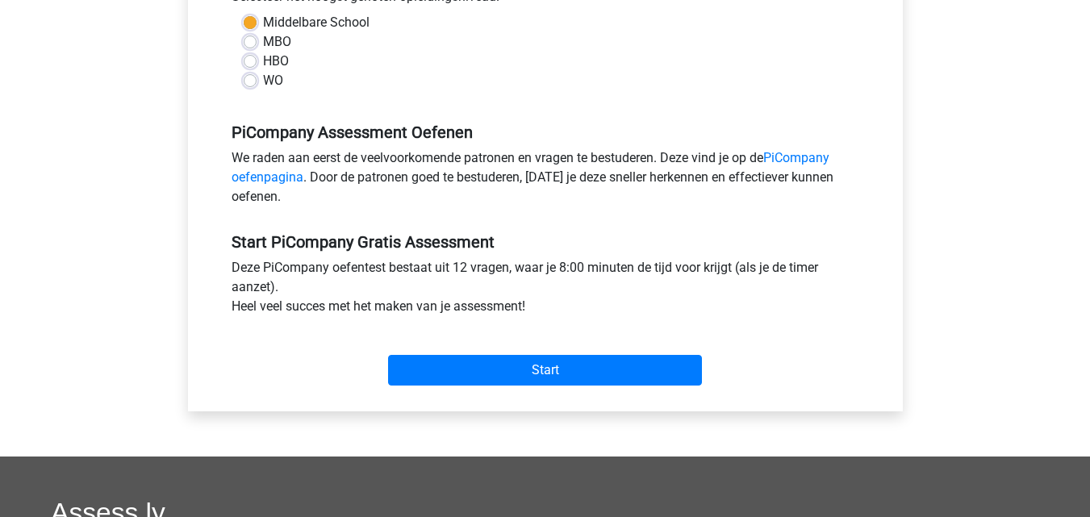
scroll to position [407, 0]
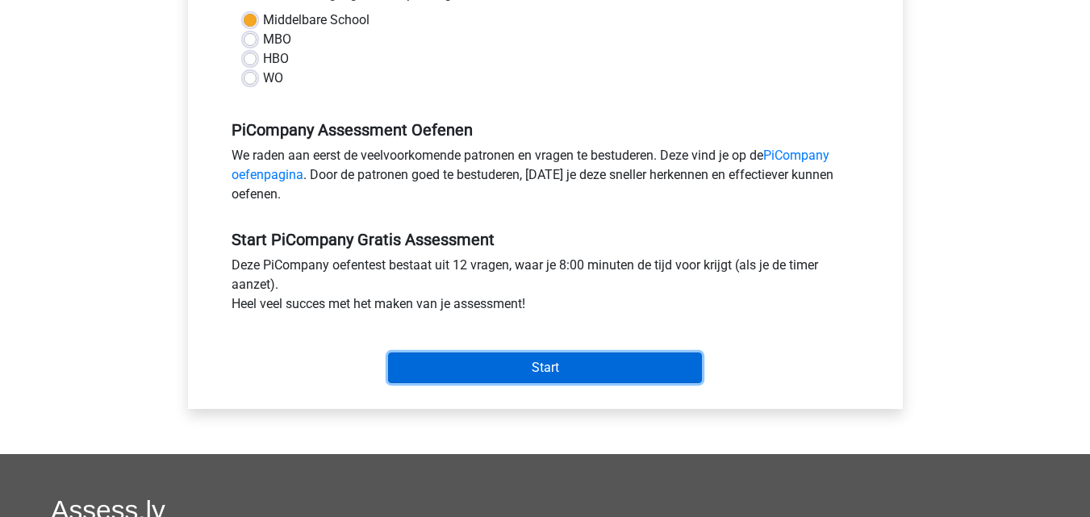
click at [499, 375] on input "Start" at bounding box center [545, 367] width 314 height 31
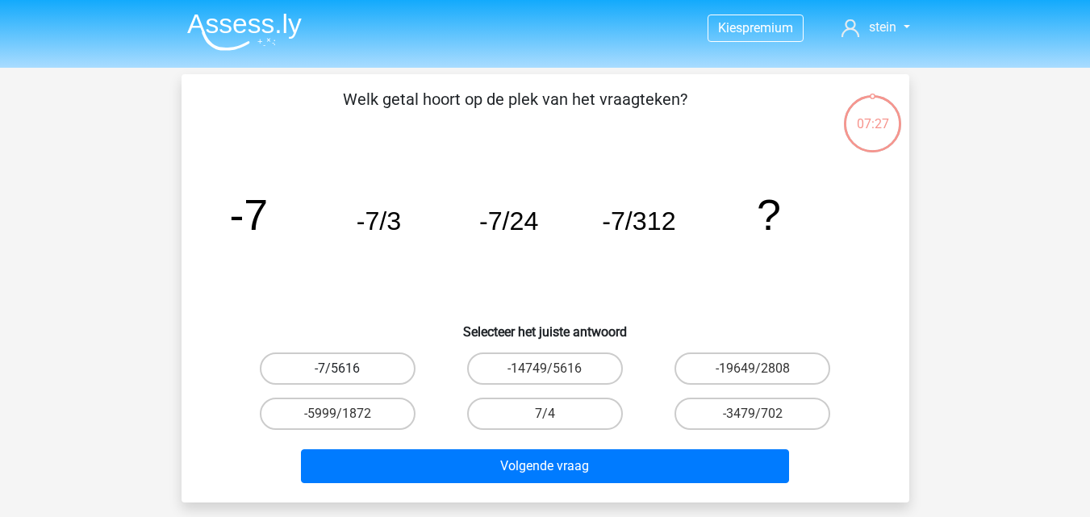
click at [374, 369] on label "-7/5616" at bounding box center [338, 368] width 156 height 32
click at [348, 369] on input "-7/5616" at bounding box center [342, 374] width 10 height 10
radio input "true"
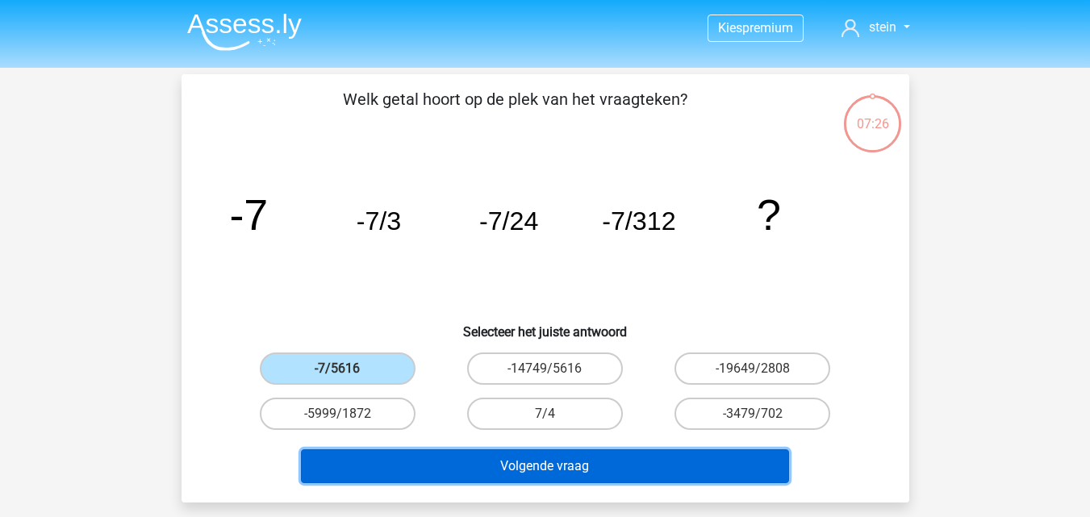
click at [456, 467] on button "Volgende vraag" at bounding box center [545, 466] width 488 height 34
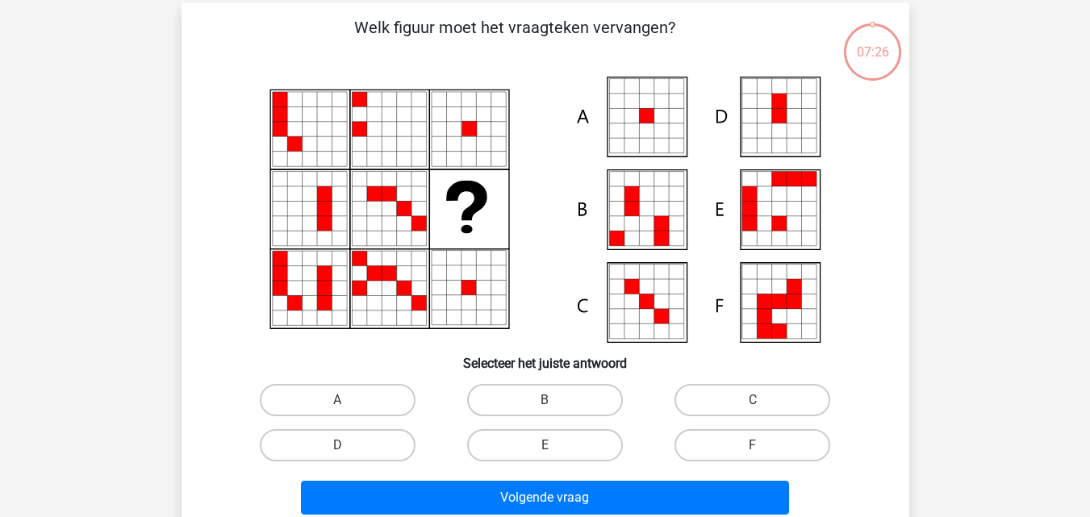
scroll to position [74, 0]
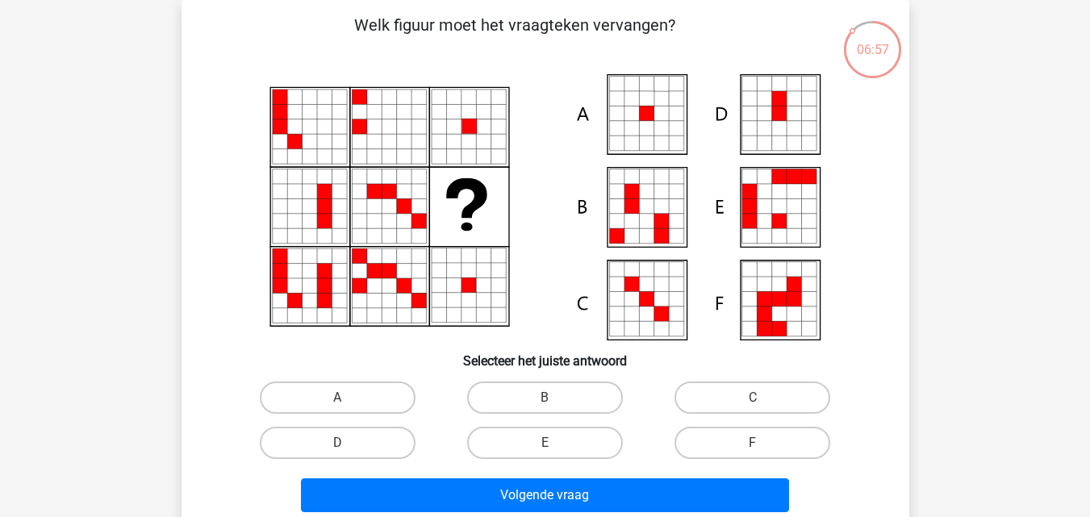
click at [643, 109] on icon at bounding box center [646, 113] width 15 height 15
click at [361, 404] on label "A" at bounding box center [338, 397] width 156 height 32
click at [348, 404] on input "A" at bounding box center [342, 403] width 10 height 10
radio input "true"
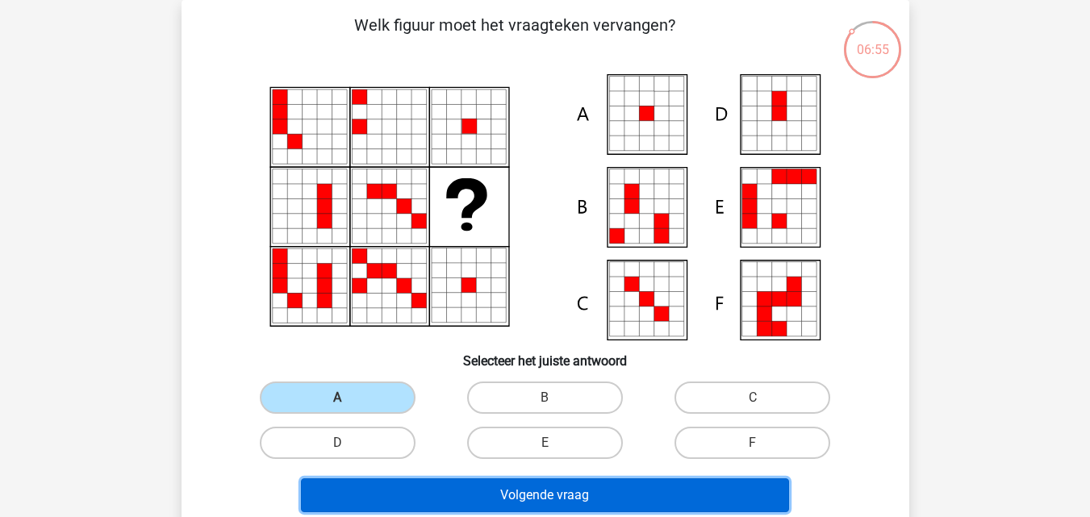
click at [458, 499] on button "Volgende vraag" at bounding box center [545, 495] width 488 height 34
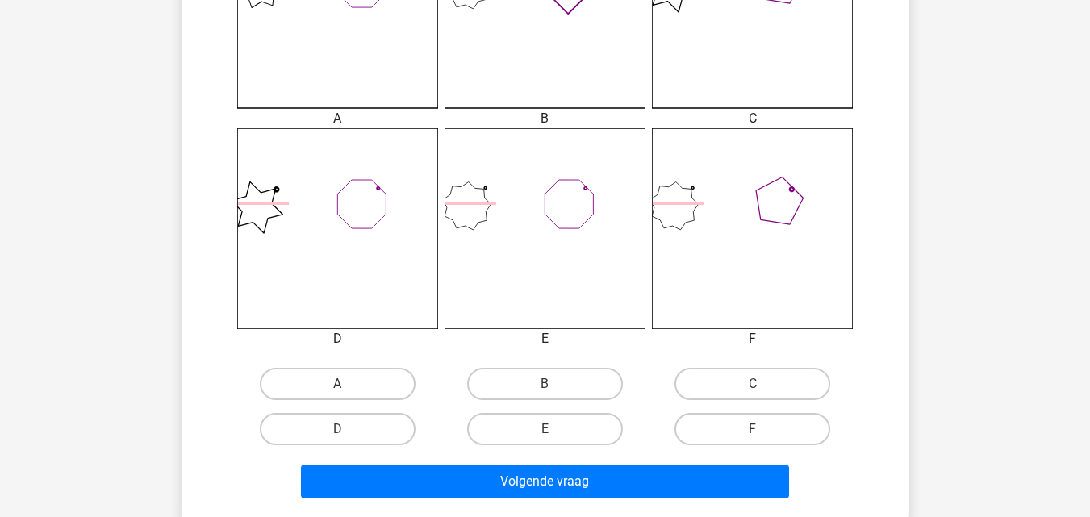
scroll to position [549, 0]
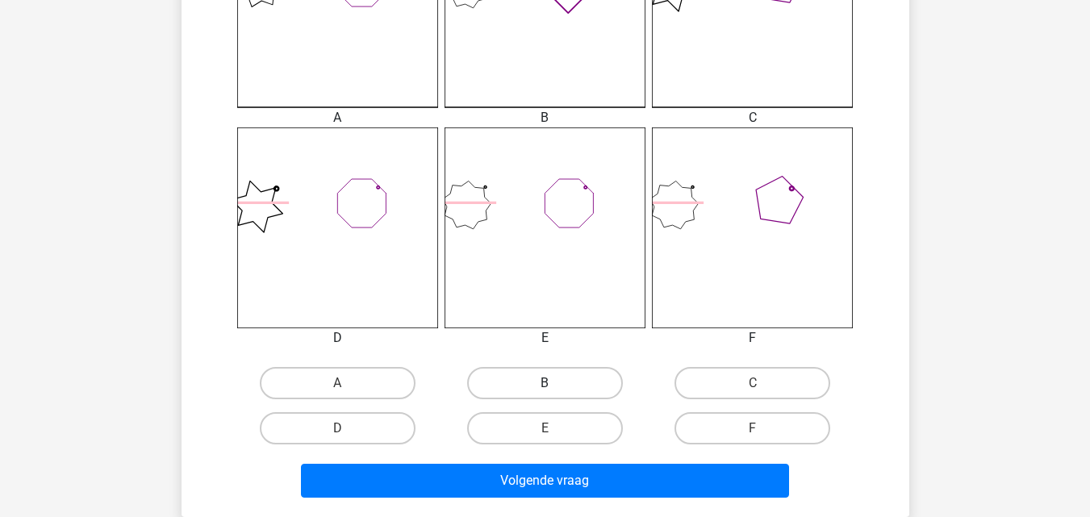
click at [544, 398] on label "B" at bounding box center [545, 383] width 156 height 32
click at [544, 394] on input "B" at bounding box center [549, 388] width 10 height 10
radio input "true"
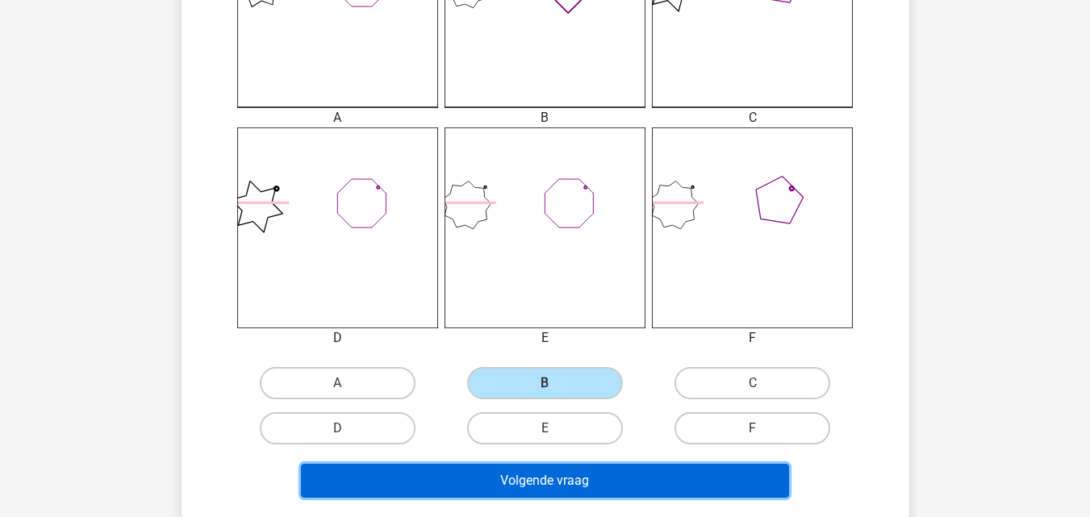
click at [544, 495] on button "Volgende vraag" at bounding box center [545, 481] width 488 height 34
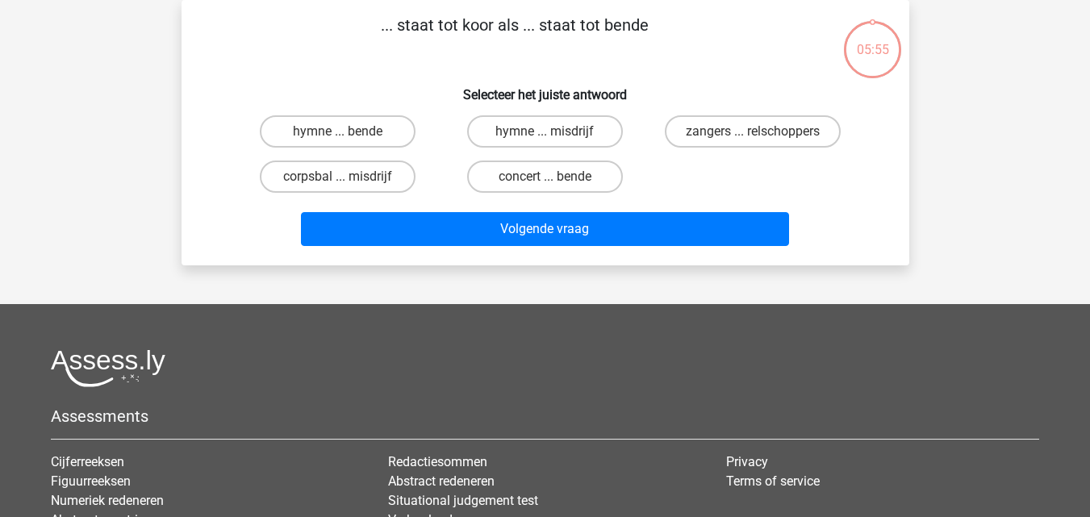
scroll to position [0, 0]
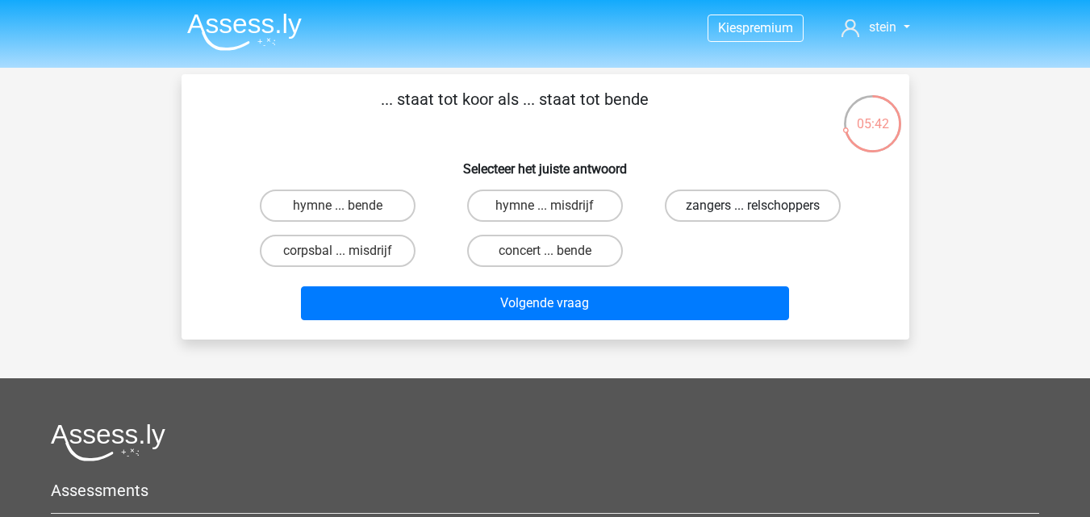
click at [720, 207] on label "zangers ... relschoppers" at bounding box center [753, 206] width 176 height 32
click at [752, 207] on input "zangers ... relschoppers" at bounding box center [757, 211] width 10 height 10
radio input "true"
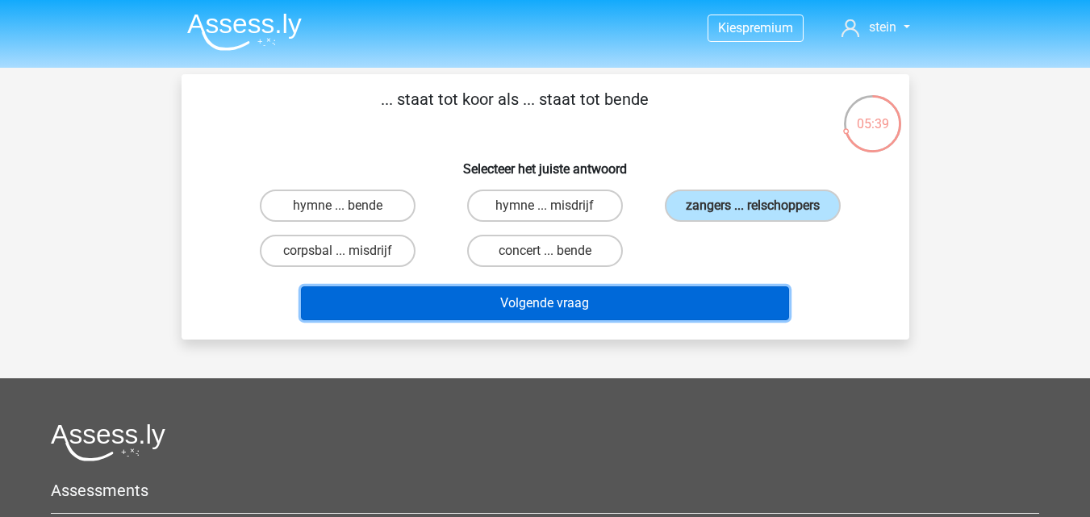
click at [630, 304] on button "Volgende vraag" at bounding box center [545, 303] width 488 height 34
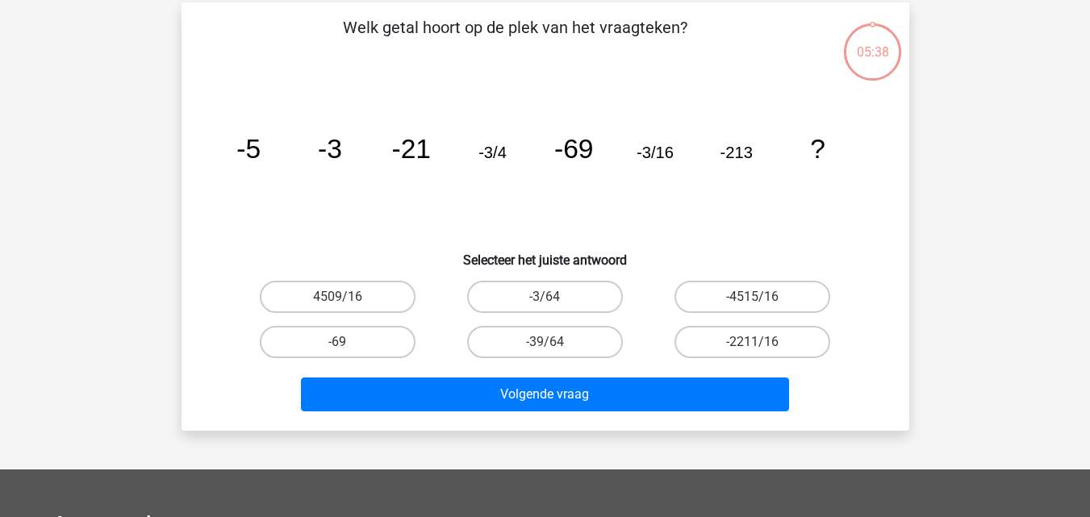
scroll to position [74, 0]
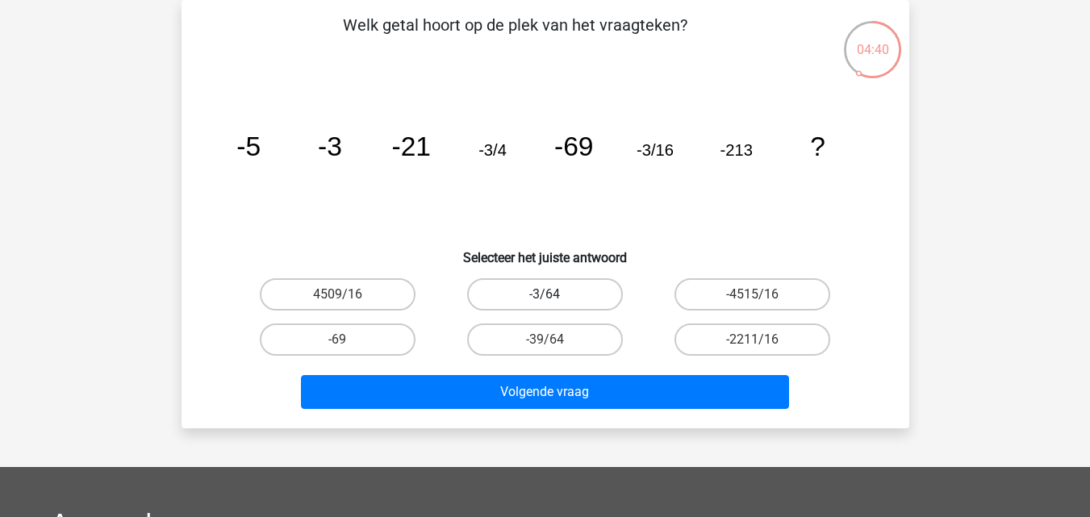
click at [568, 297] on label "-3/64" at bounding box center [545, 294] width 156 height 32
click at [555, 297] on input "-3/64" at bounding box center [549, 299] width 10 height 10
radio input "true"
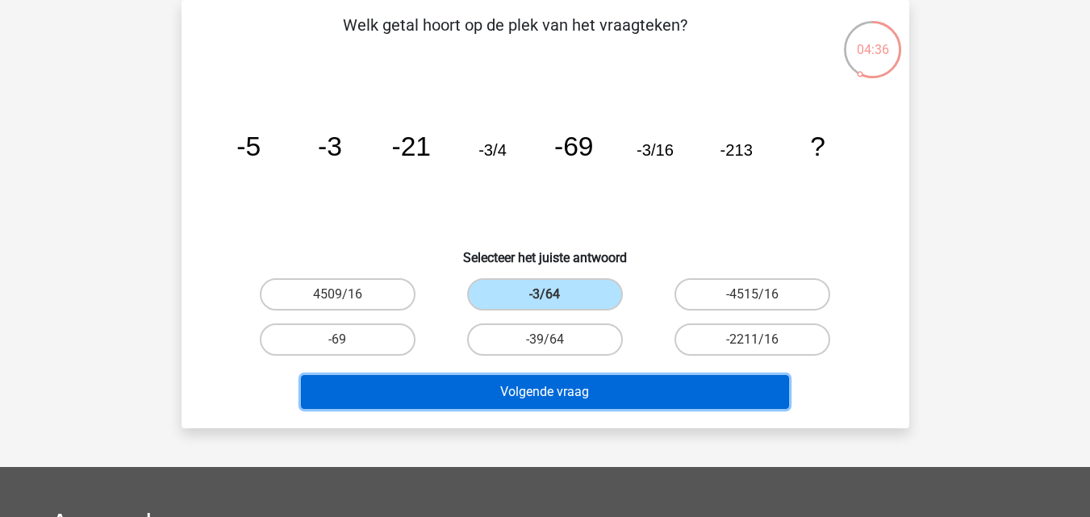
click at [547, 392] on button "Volgende vraag" at bounding box center [545, 392] width 488 height 34
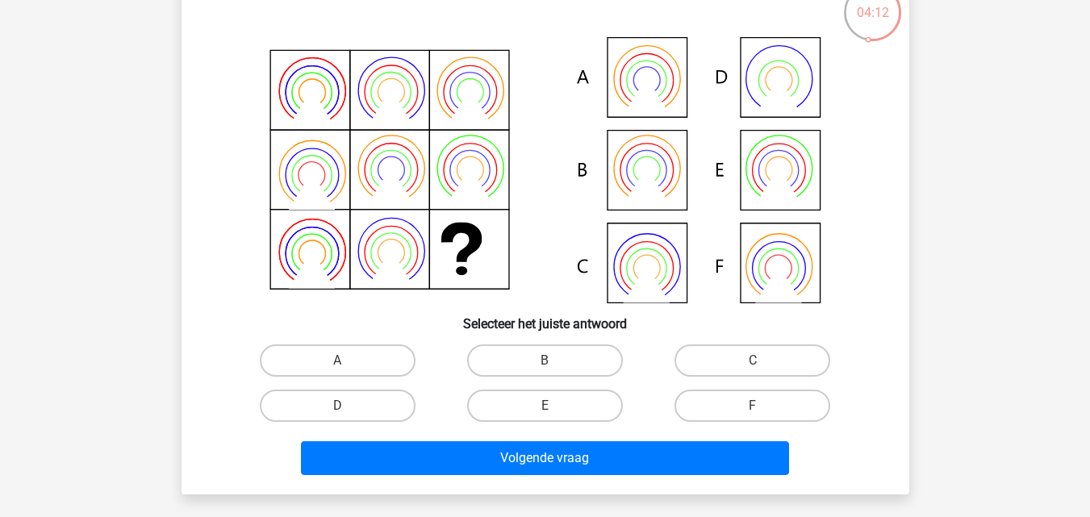
scroll to position [112, 0]
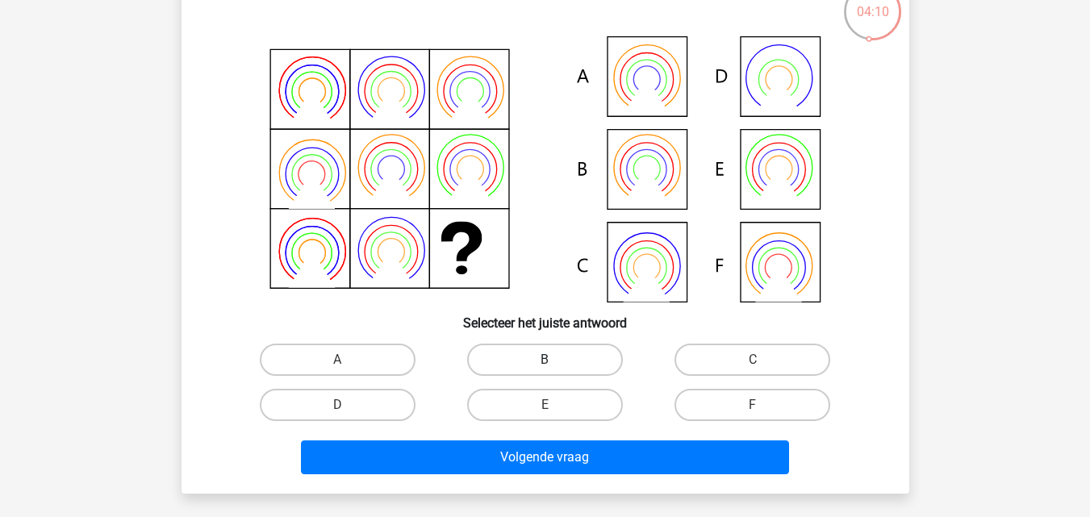
click at [523, 360] on label "B" at bounding box center [545, 360] width 156 height 32
click at [544, 360] on input "B" at bounding box center [549, 365] width 10 height 10
radio input "true"
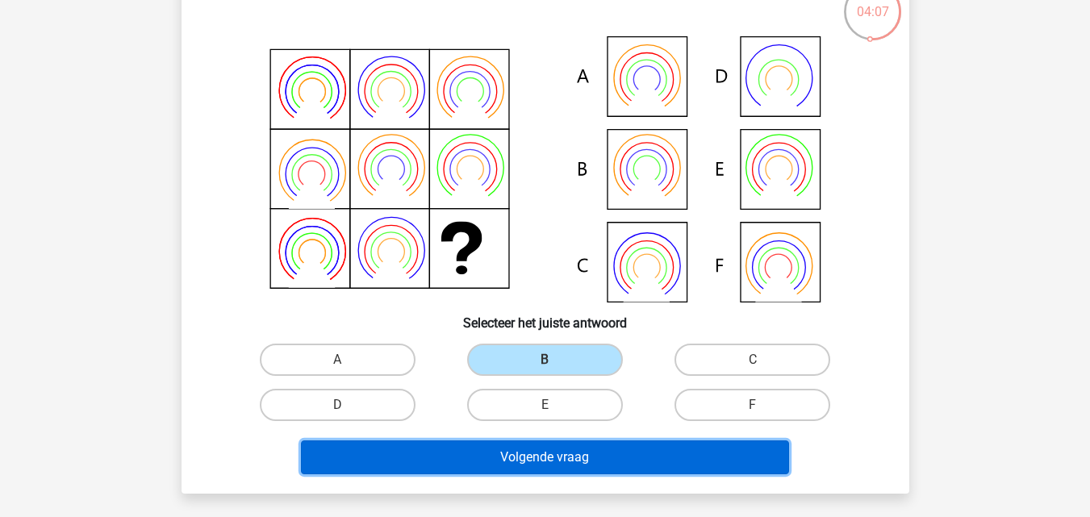
click at [545, 460] on button "Volgende vraag" at bounding box center [545, 457] width 488 height 34
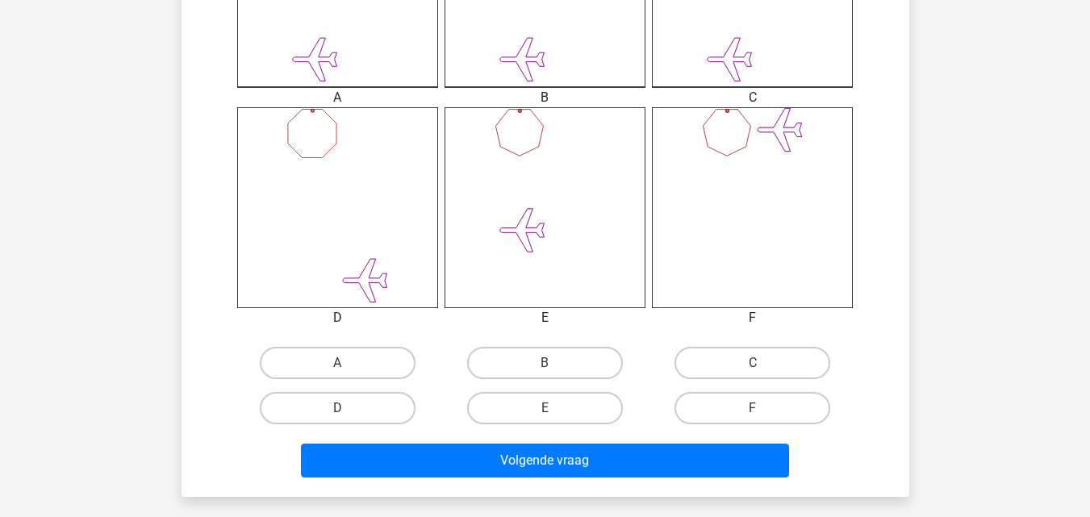
scroll to position [585, 0]
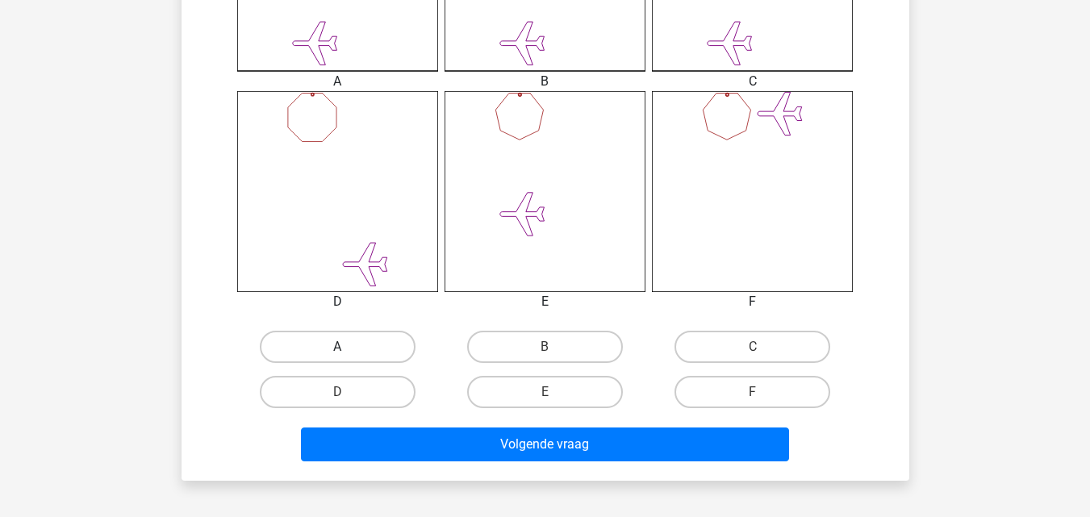
click at [360, 348] on label "A" at bounding box center [338, 347] width 156 height 32
click at [348, 348] on input "A" at bounding box center [342, 352] width 10 height 10
radio input "true"
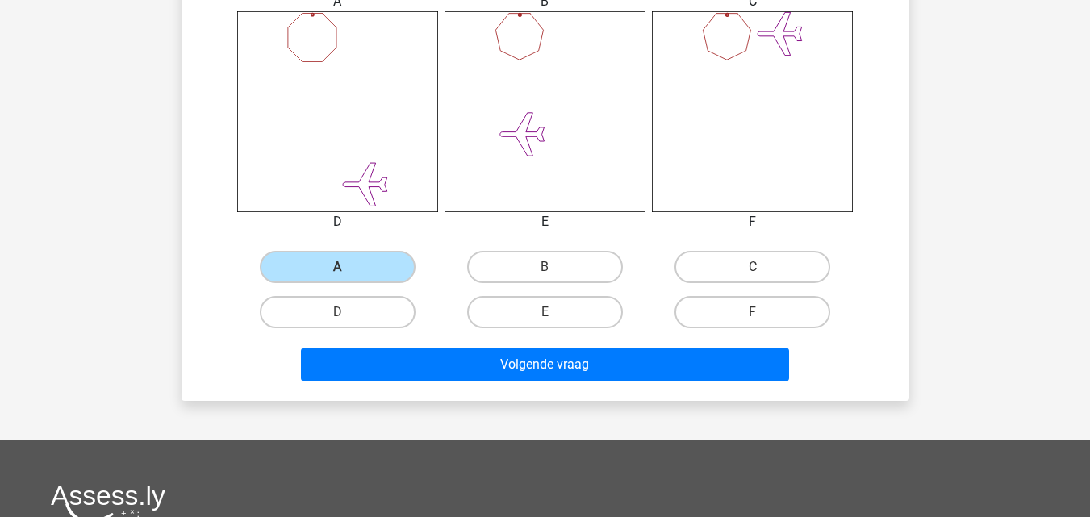
scroll to position [666, 0]
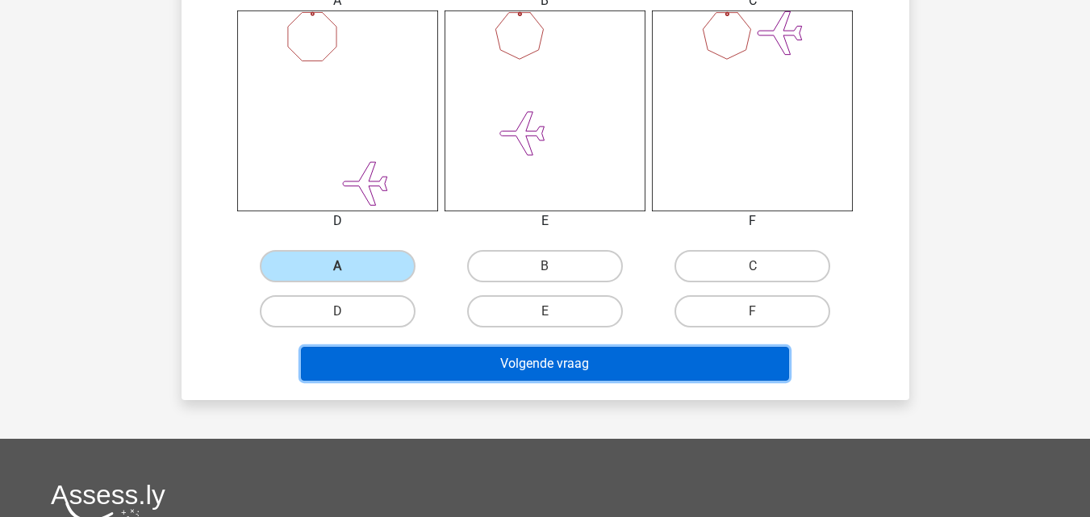
click at [521, 360] on button "Volgende vraag" at bounding box center [545, 364] width 488 height 34
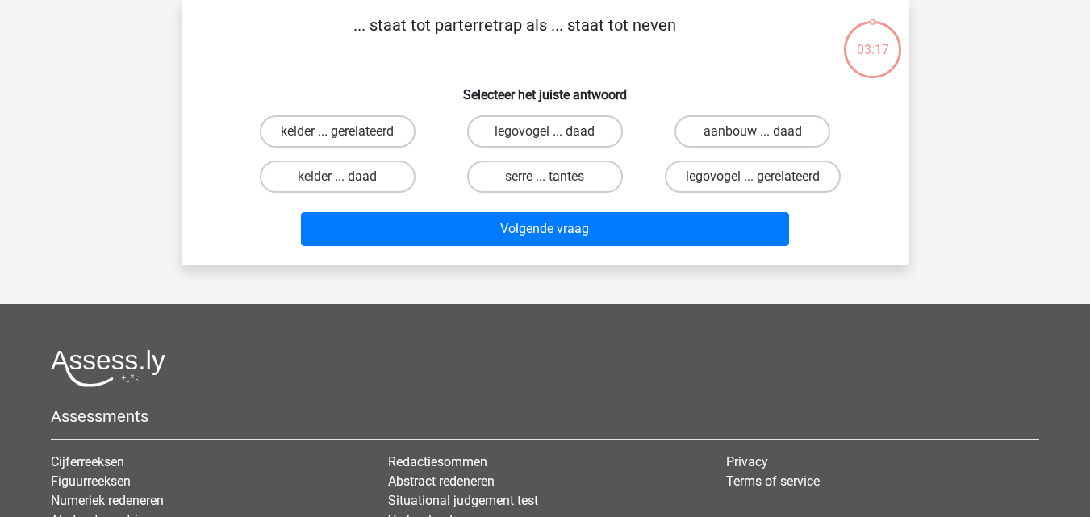
scroll to position [0, 0]
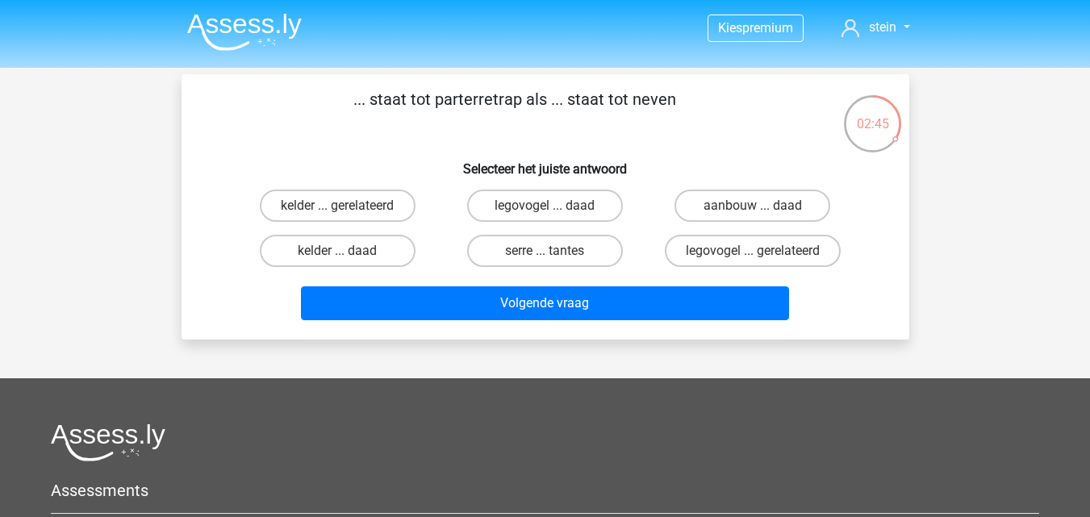
click at [416, 211] on div "kelder ... gerelateerd" at bounding box center [337, 206] width 194 height 32
click at [383, 207] on label "kelder ... gerelateerd" at bounding box center [338, 206] width 156 height 32
click at [348, 207] on input "kelder ... gerelateerd" at bounding box center [342, 211] width 10 height 10
radio input "true"
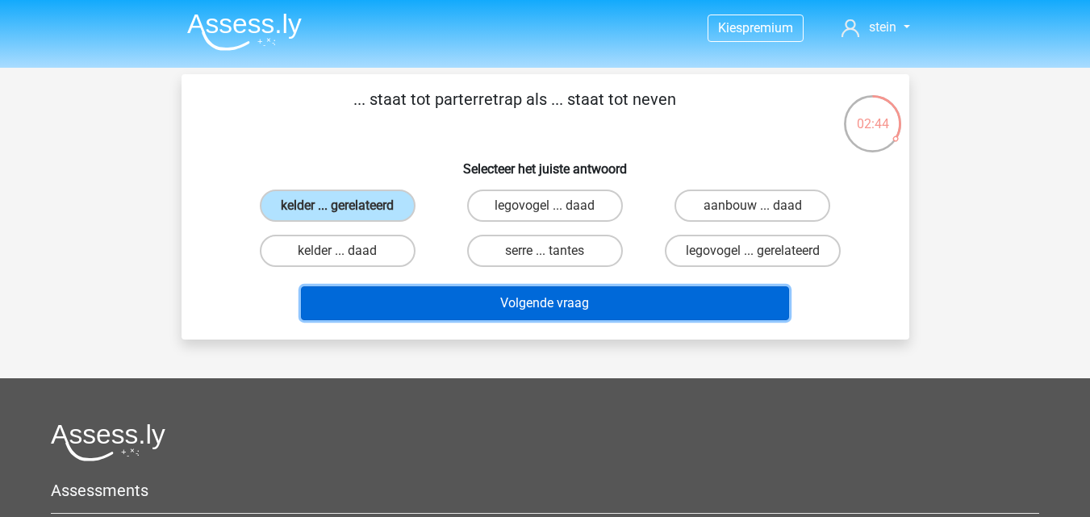
click at [478, 312] on button "Volgende vraag" at bounding box center [545, 303] width 488 height 34
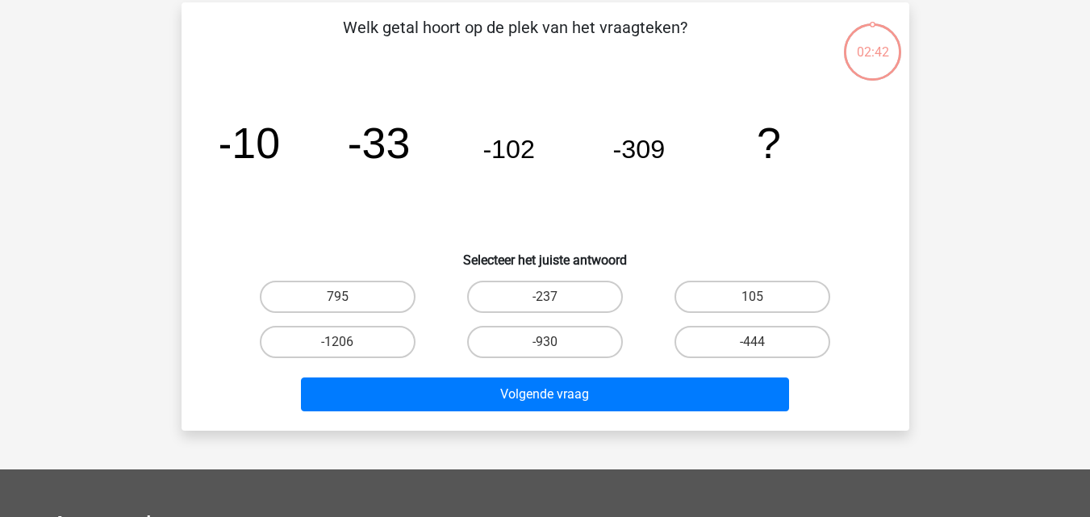
scroll to position [74, 0]
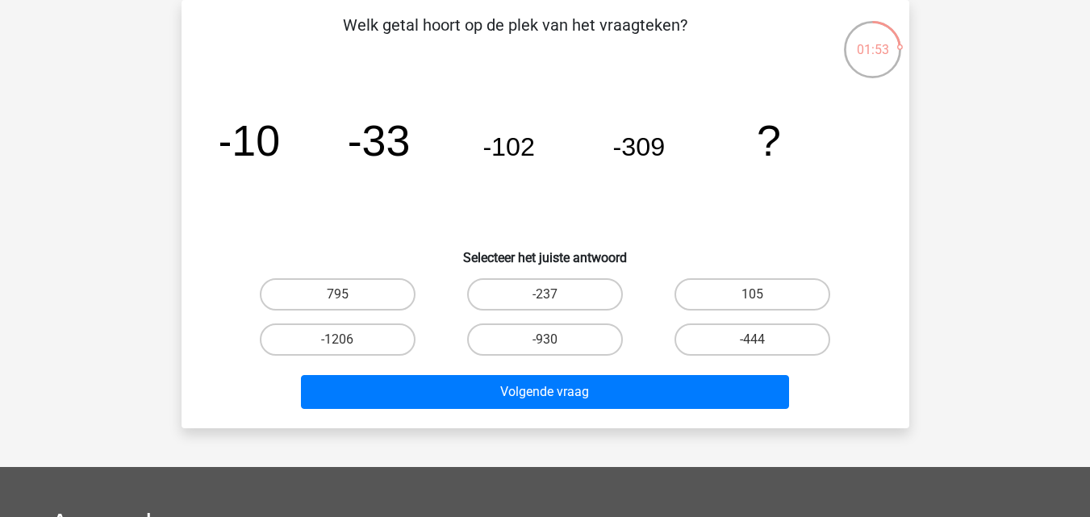
click at [554, 340] on input "-930" at bounding box center [549, 345] width 10 height 10
radio input "true"
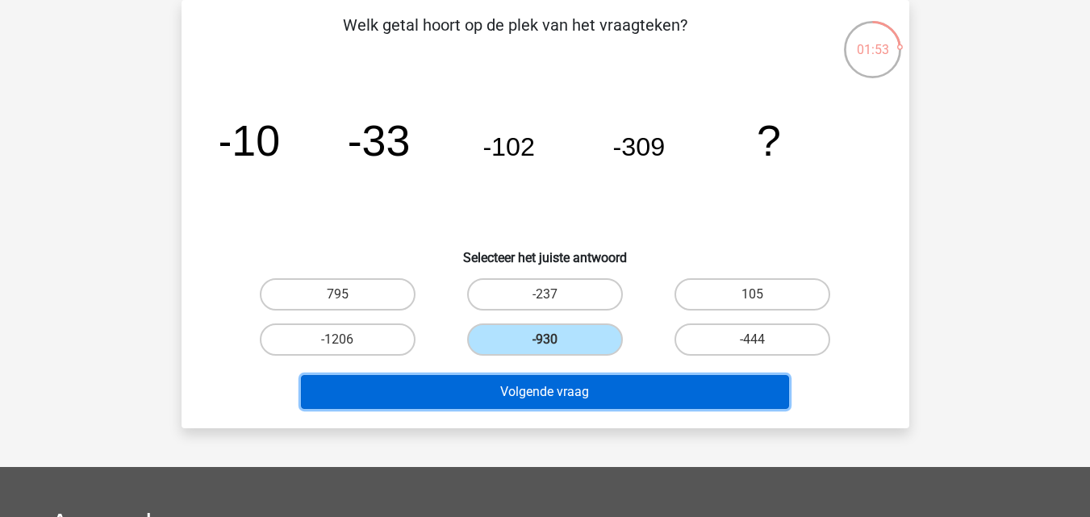
click at [553, 380] on button "Volgende vraag" at bounding box center [545, 392] width 488 height 34
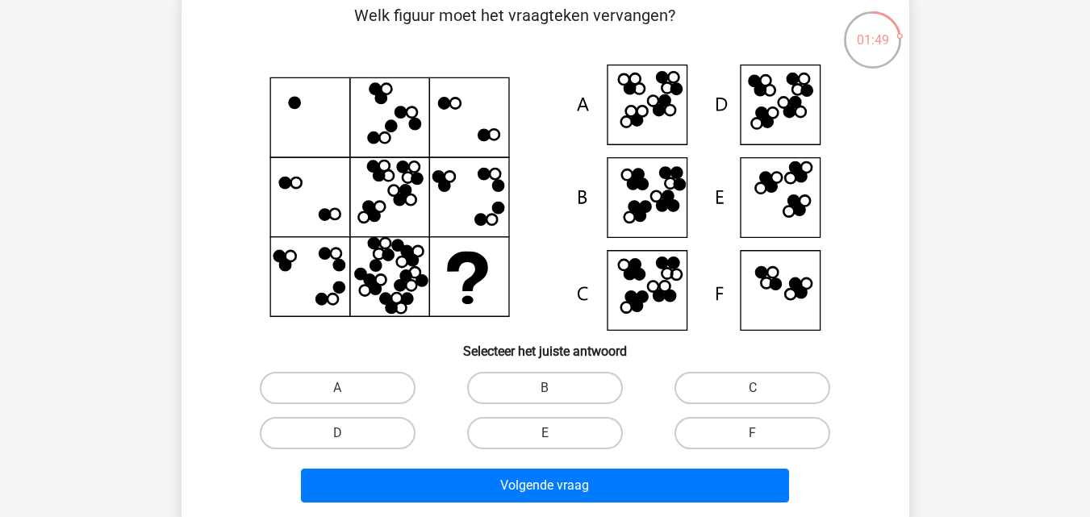
scroll to position [85, 0]
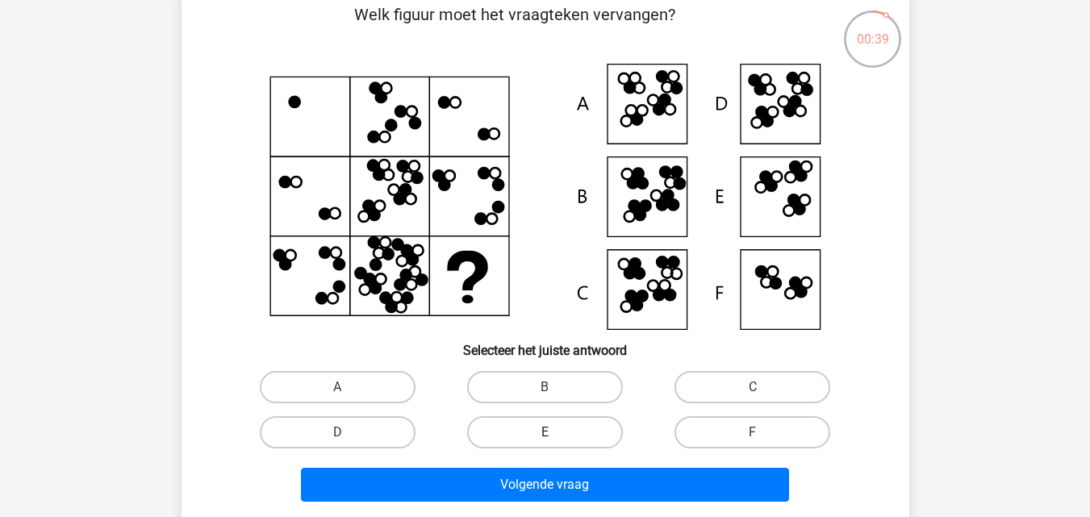
click at [555, 430] on label "E" at bounding box center [545, 432] width 156 height 32
click at [555, 432] on input "E" at bounding box center [549, 437] width 10 height 10
radio input "true"
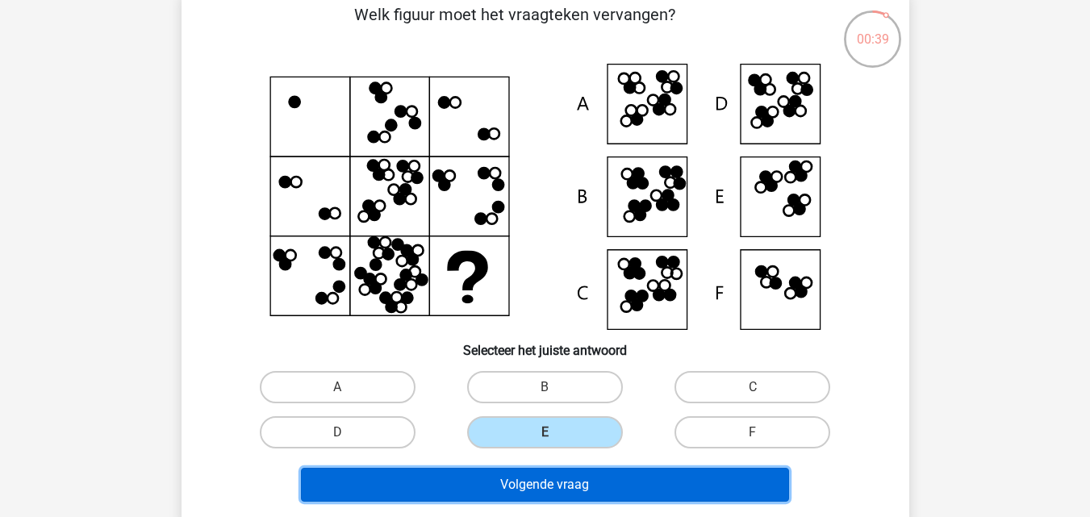
click at [521, 477] on button "Volgende vraag" at bounding box center [545, 485] width 488 height 34
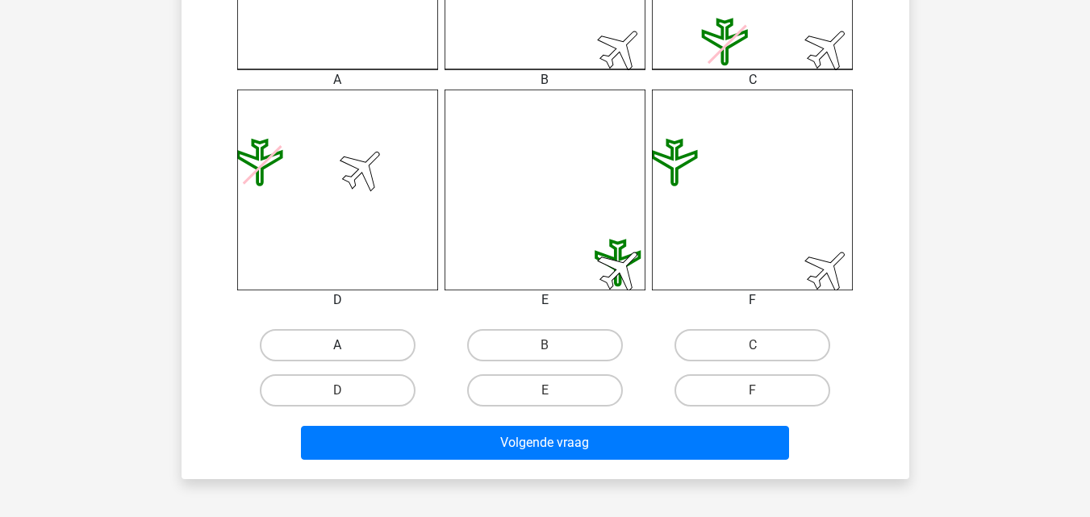
scroll to position [588, 0]
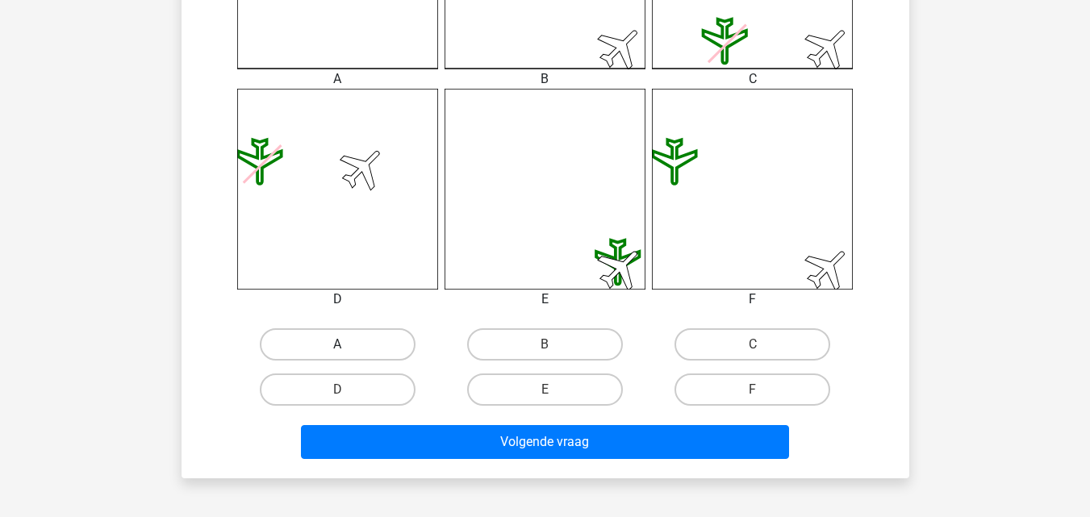
click at [348, 344] on label "A" at bounding box center [338, 344] width 156 height 32
click at [348, 344] on input "A" at bounding box center [342, 349] width 10 height 10
radio input "true"
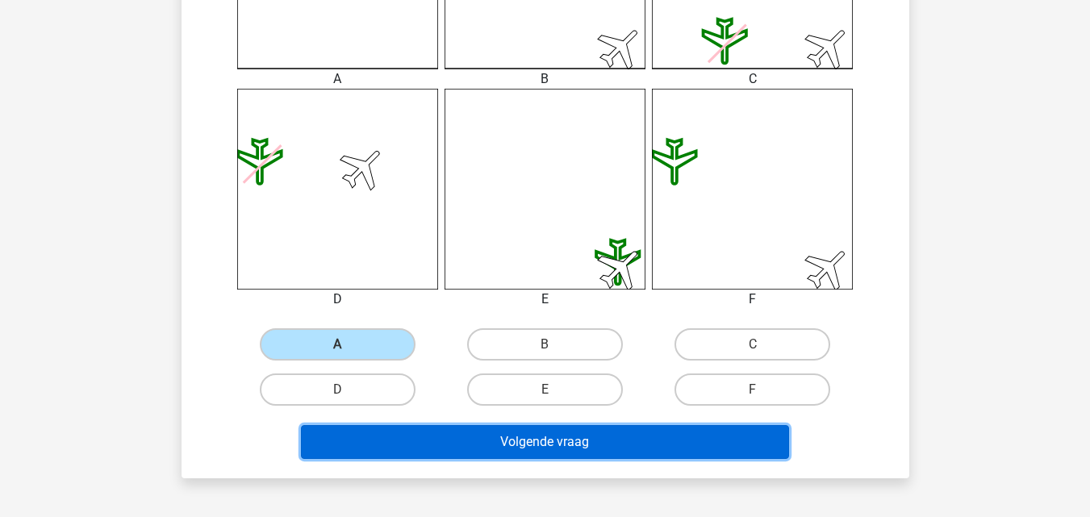
click at [435, 440] on button "Volgende vraag" at bounding box center [545, 442] width 488 height 34
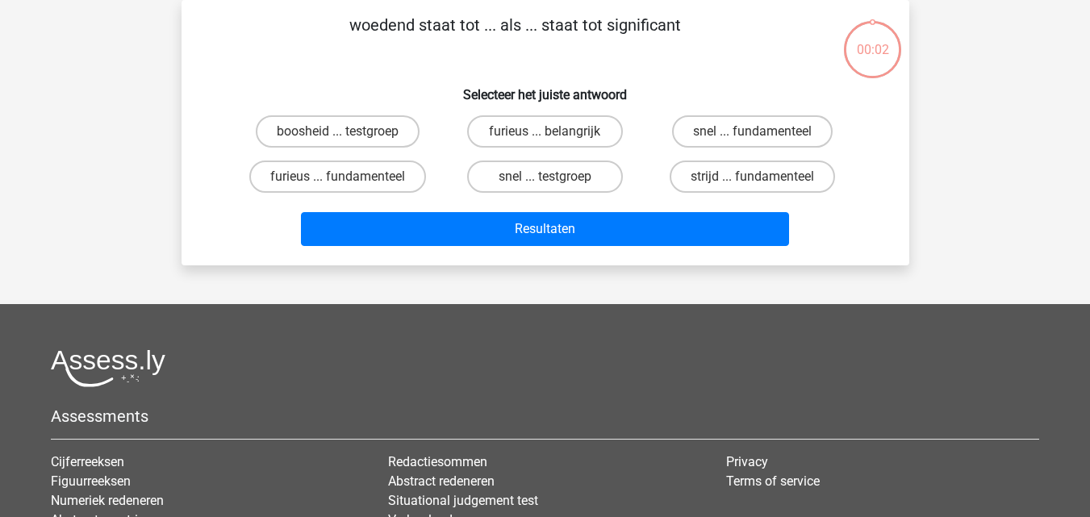
scroll to position [0, 0]
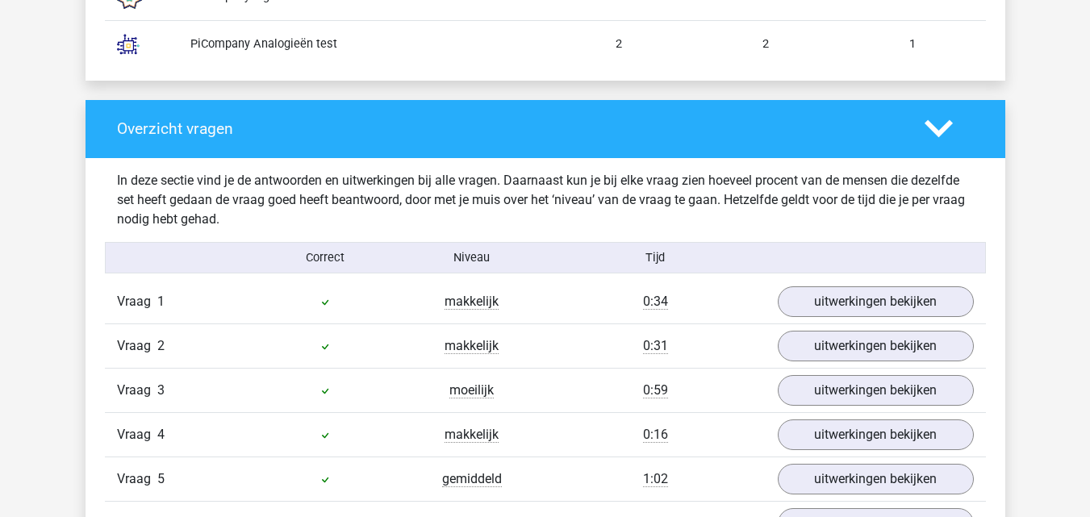
scroll to position [1585, 0]
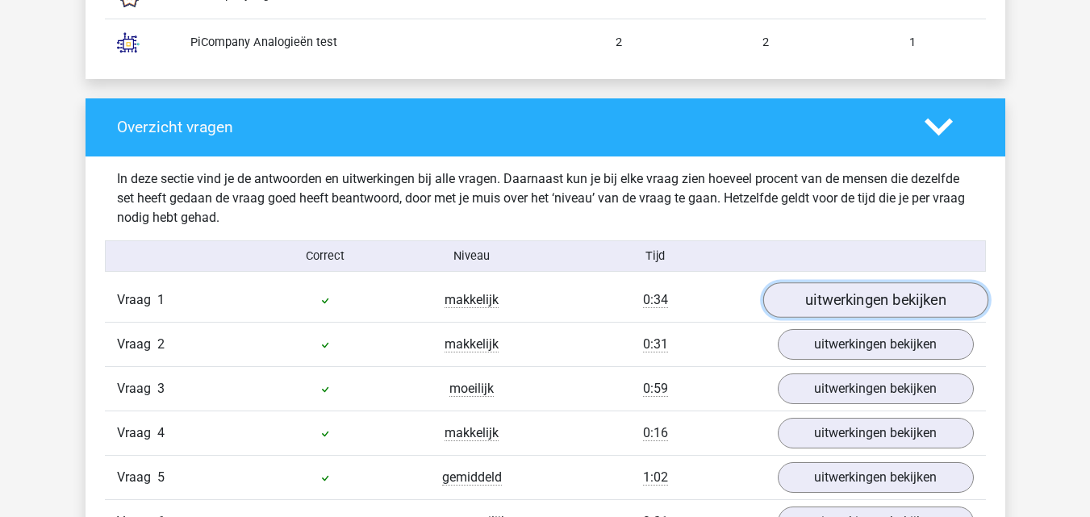
click at [827, 303] on link "uitwerkingen bekijken" at bounding box center [874, 300] width 225 height 35
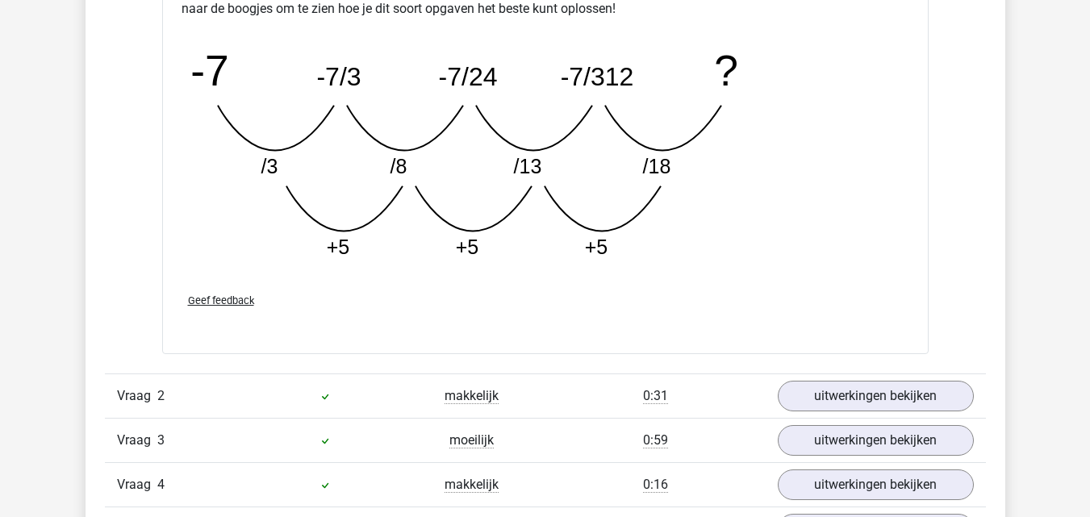
scroll to position [2359, 0]
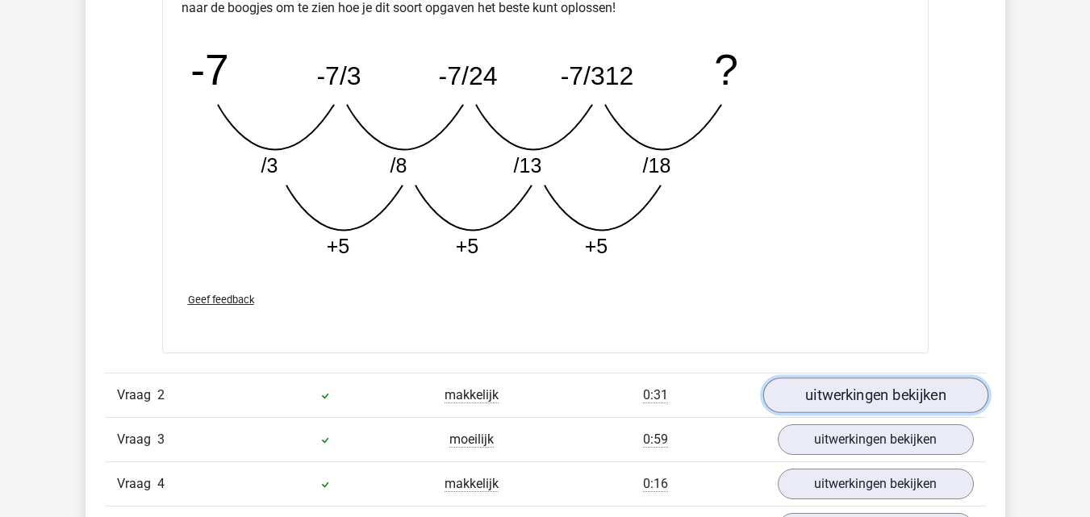
click at [843, 387] on link "uitwerkingen bekijken" at bounding box center [874, 394] width 225 height 35
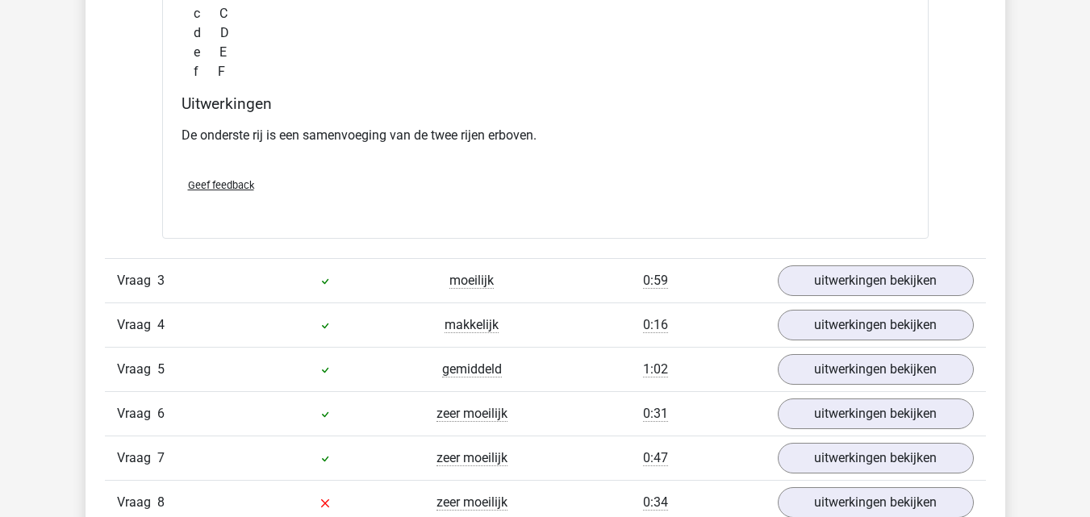
scroll to position [3156, 0]
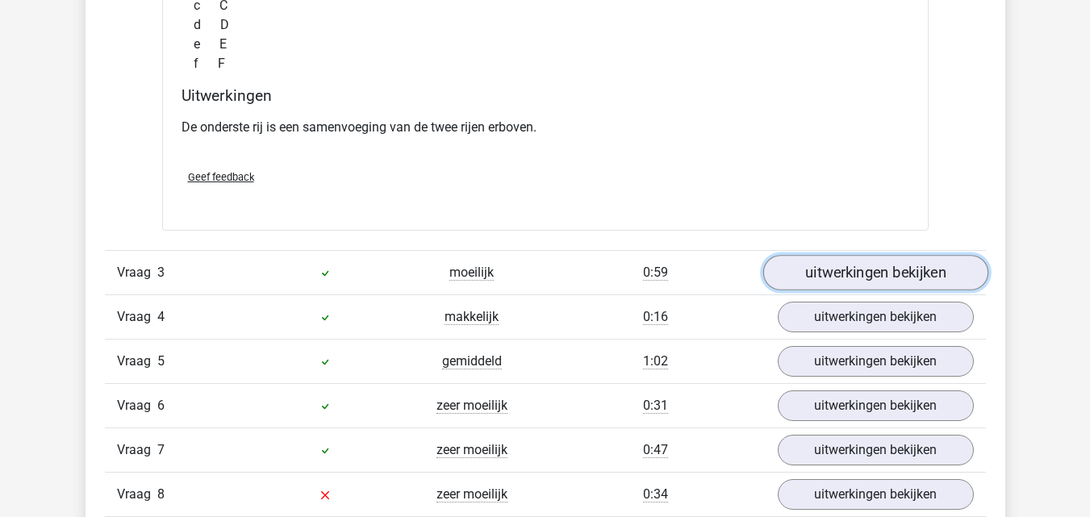
click at [816, 277] on link "uitwerkingen bekijken" at bounding box center [874, 273] width 225 height 35
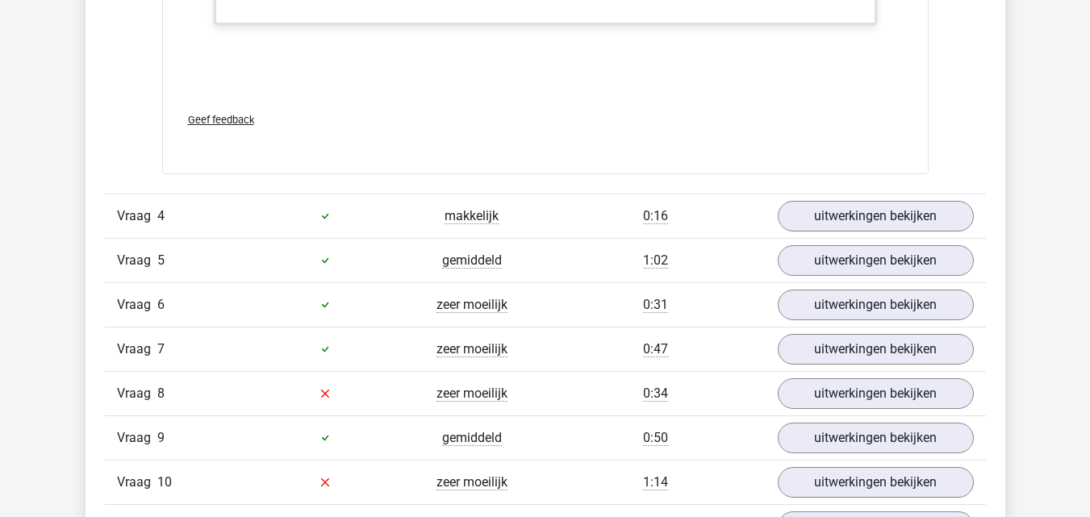
scroll to position [4712, 0]
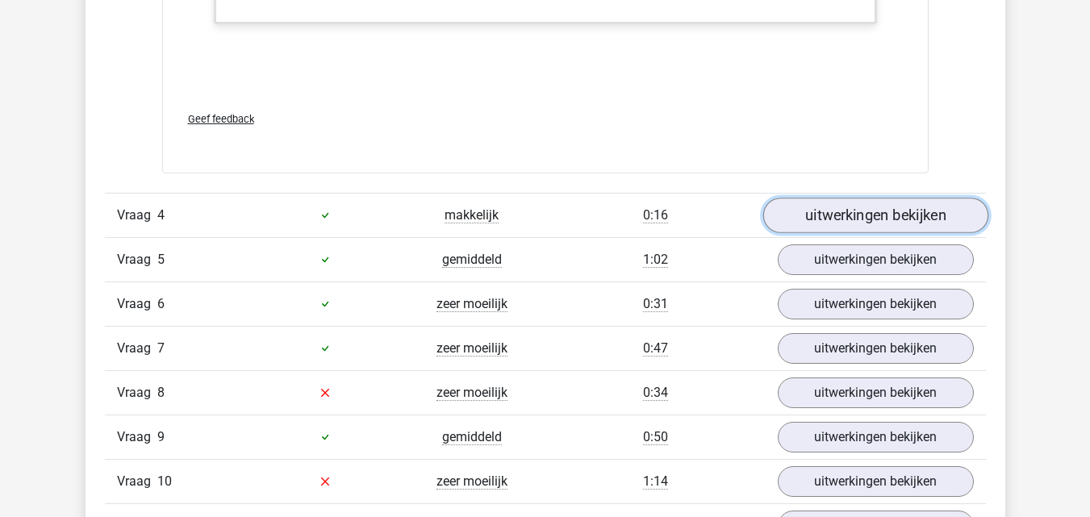
click at [810, 208] on link "uitwerkingen bekijken" at bounding box center [874, 215] width 225 height 35
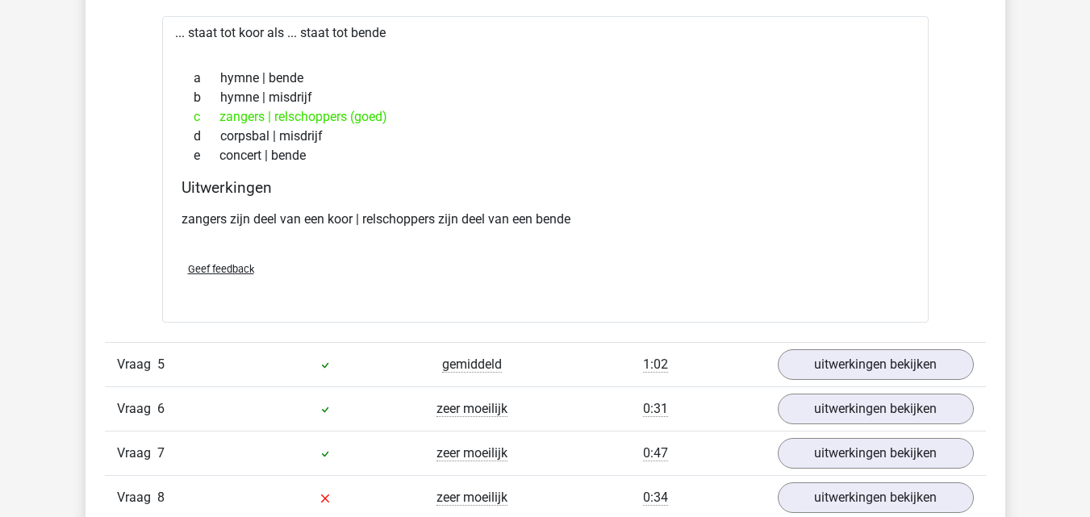
scroll to position [4952, 0]
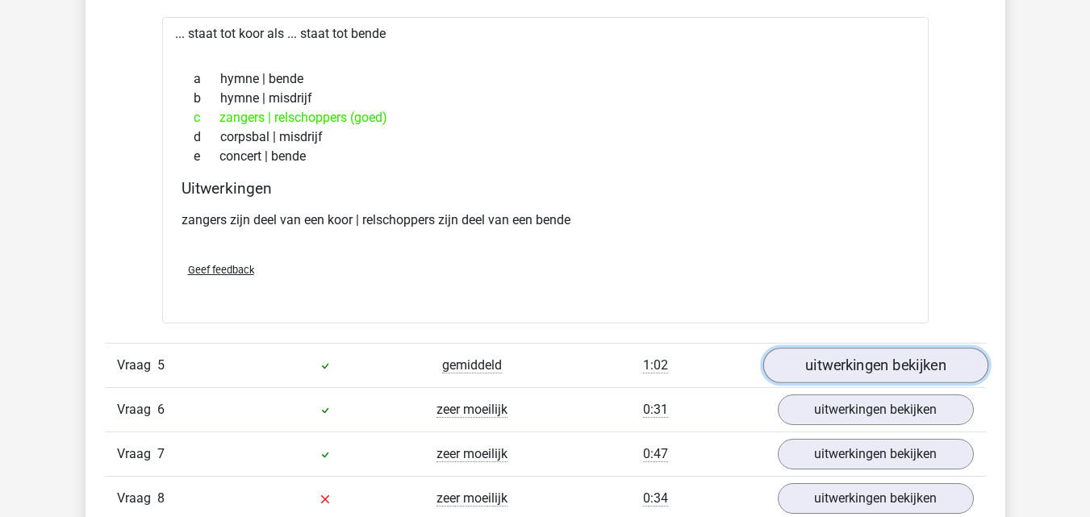
click at [831, 365] on link "uitwerkingen bekijken" at bounding box center [874, 365] width 225 height 35
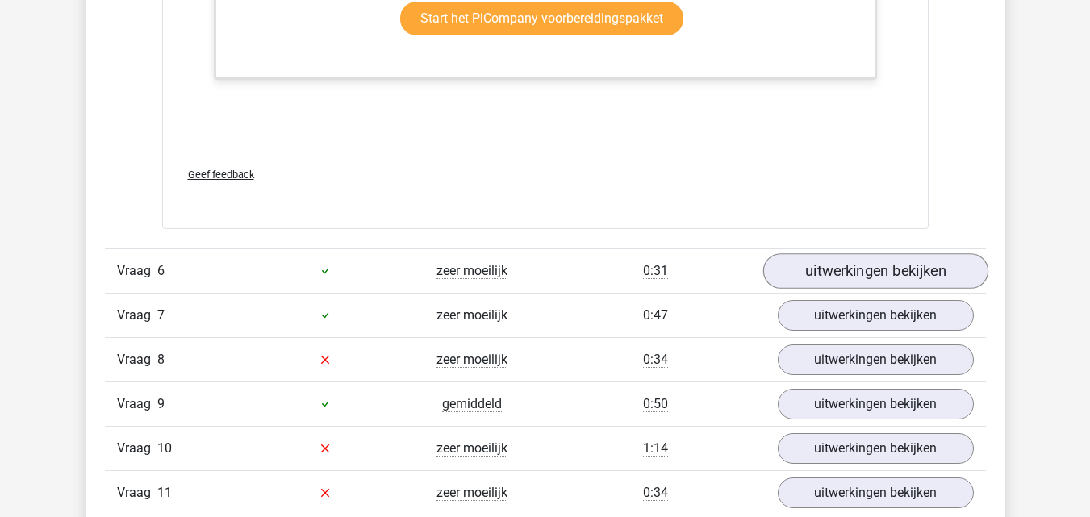
scroll to position [6073, 0]
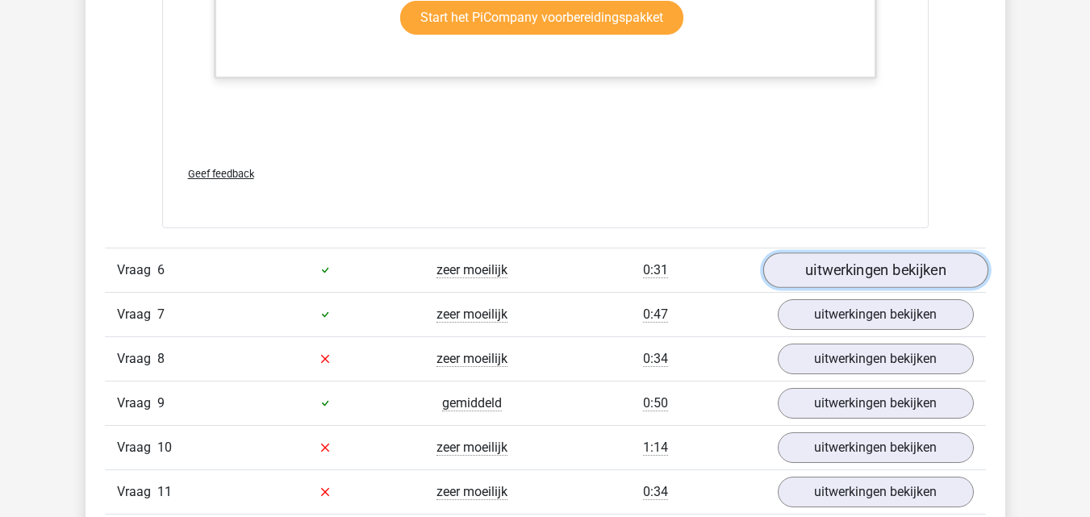
click at [834, 264] on link "uitwerkingen bekijken" at bounding box center [874, 269] width 225 height 35
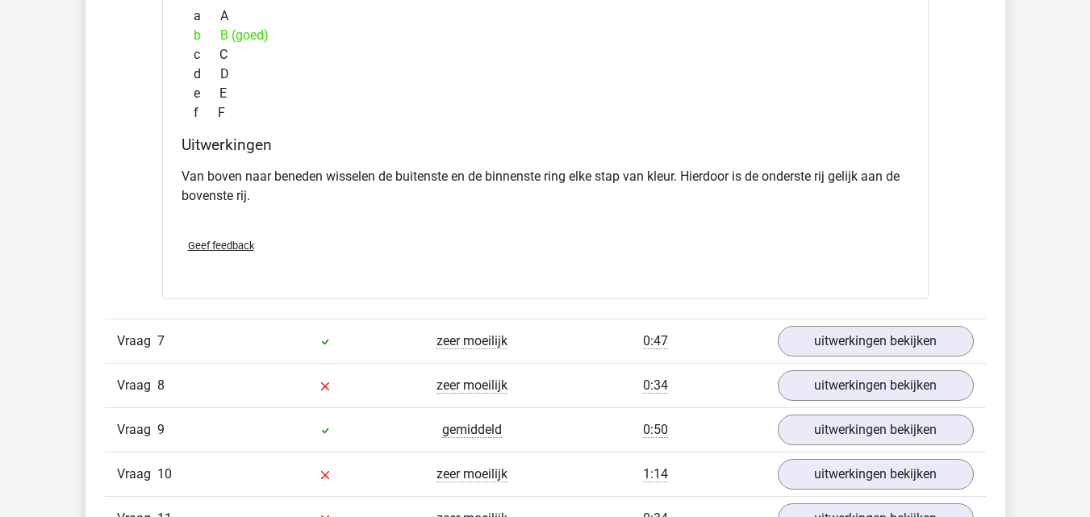
scroll to position [6698, 0]
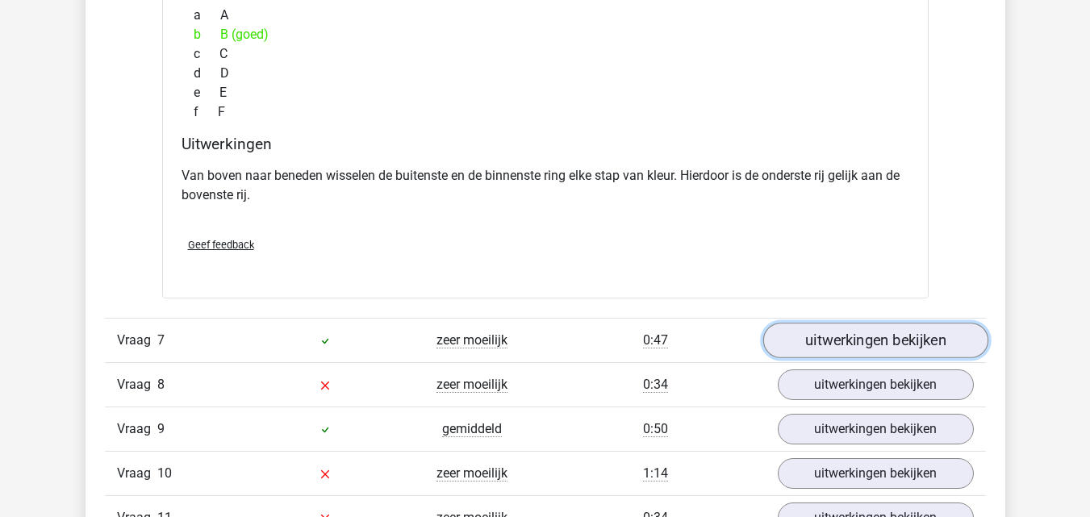
click at [798, 341] on link "uitwerkingen bekijken" at bounding box center [874, 340] width 225 height 35
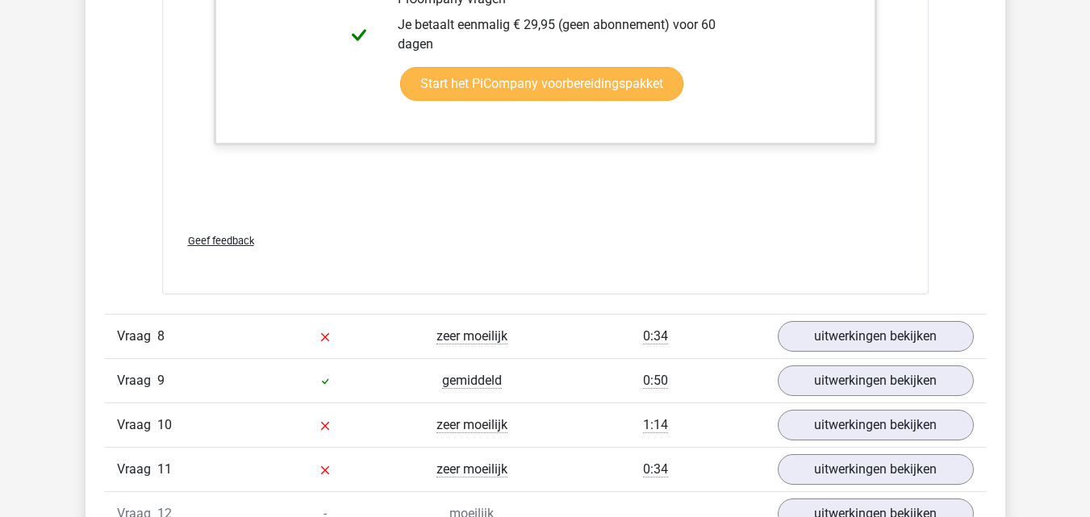
scroll to position [8200, 0]
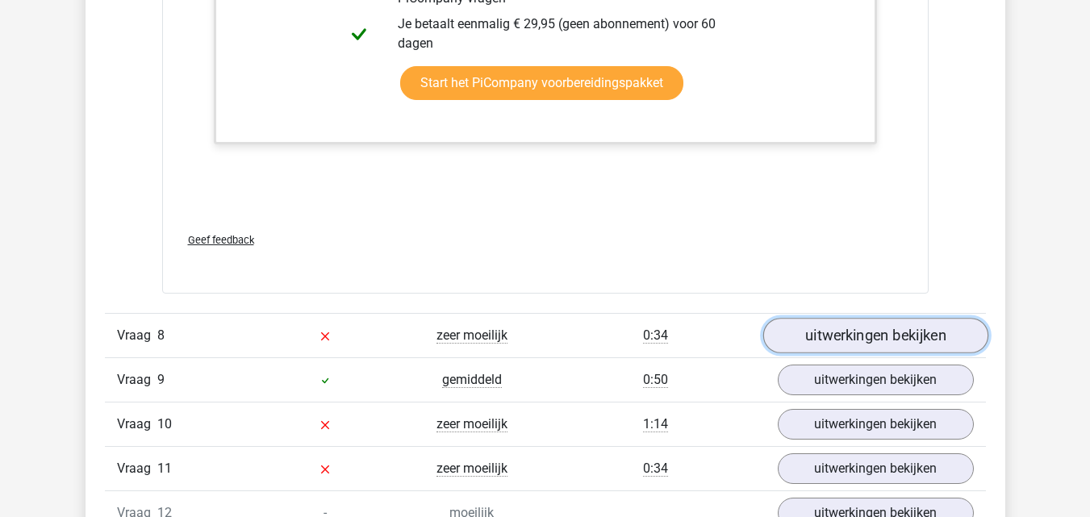
click at [845, 320] on link "uitwerkingen bekijken" at bounding box center [874, 335] width 225 height 35
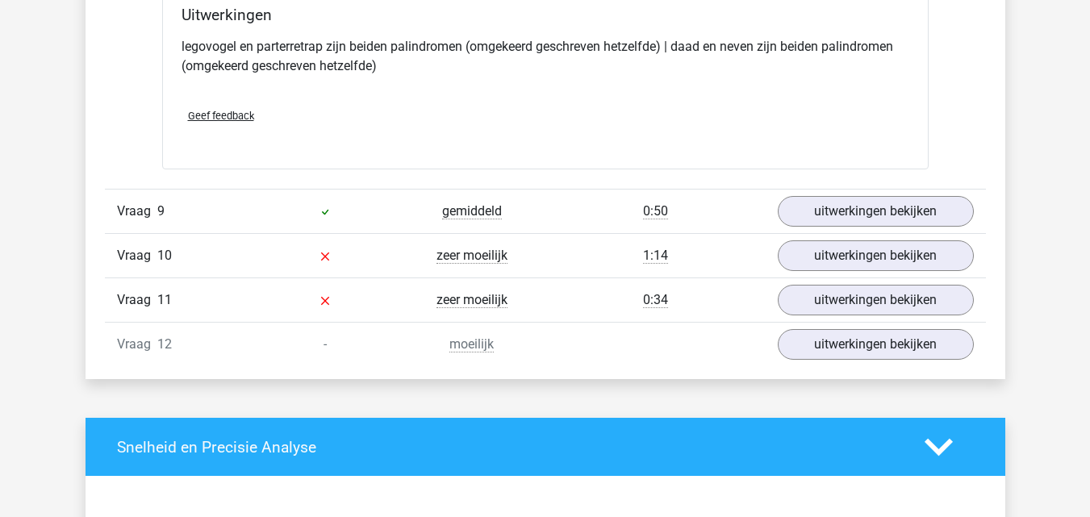
scroll to position [8753, 0]
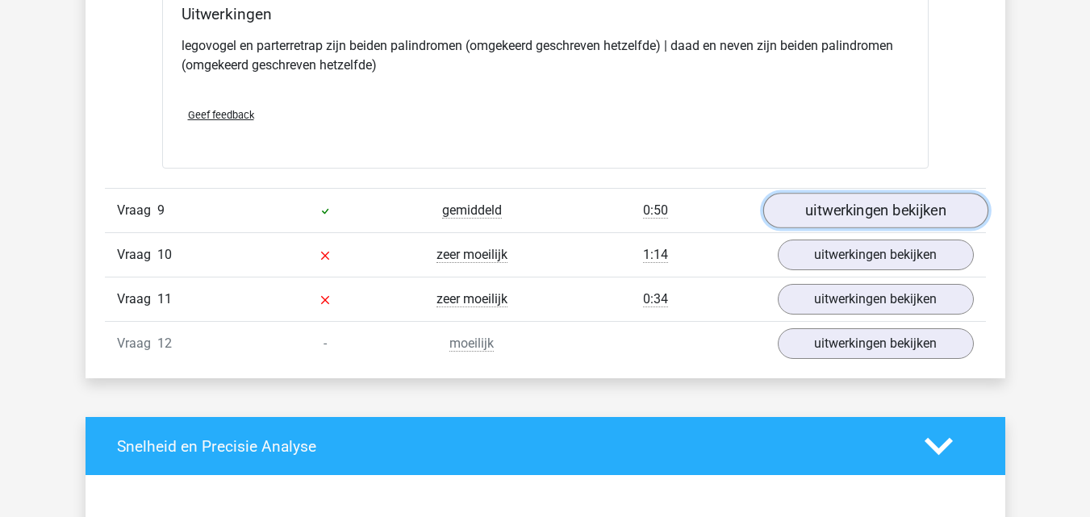
click at [831, 204] on link "uitwerkingen bekijken" at bounding box center [874, 210] width 225 height 35
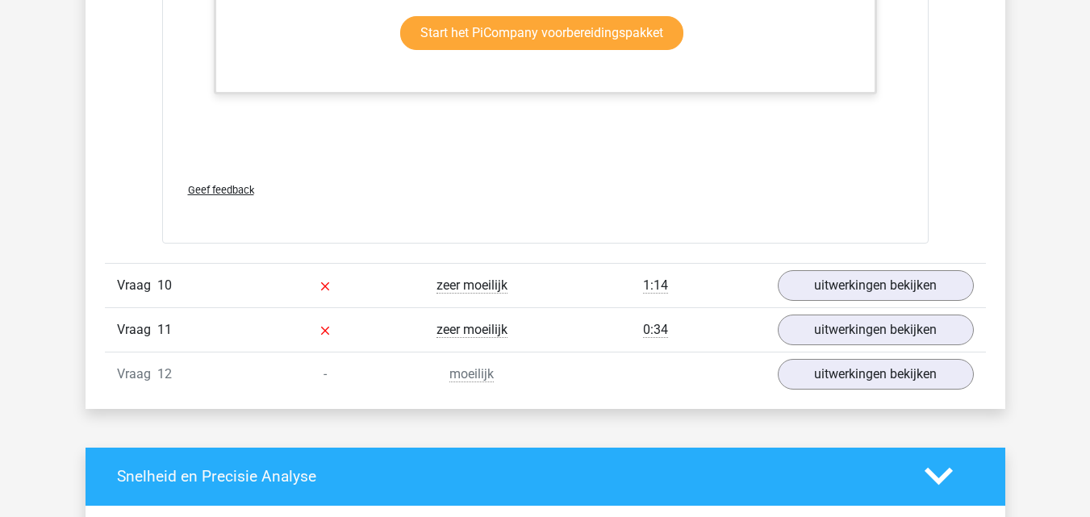
scroll to position [9719, 0]
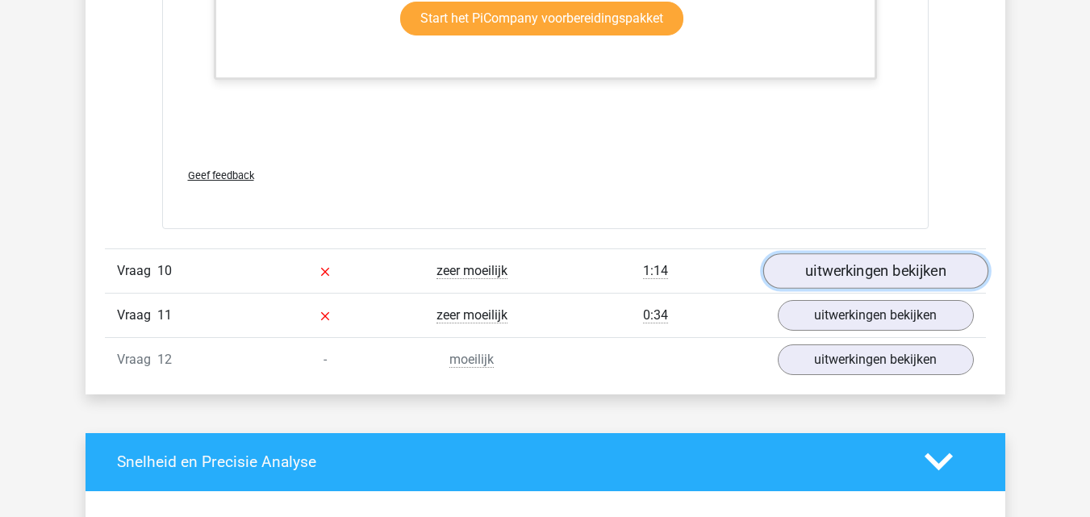
click at [819, 277] on link "uitwerkingen bekijken" at bounding box center [874, 270] width 225 height 35
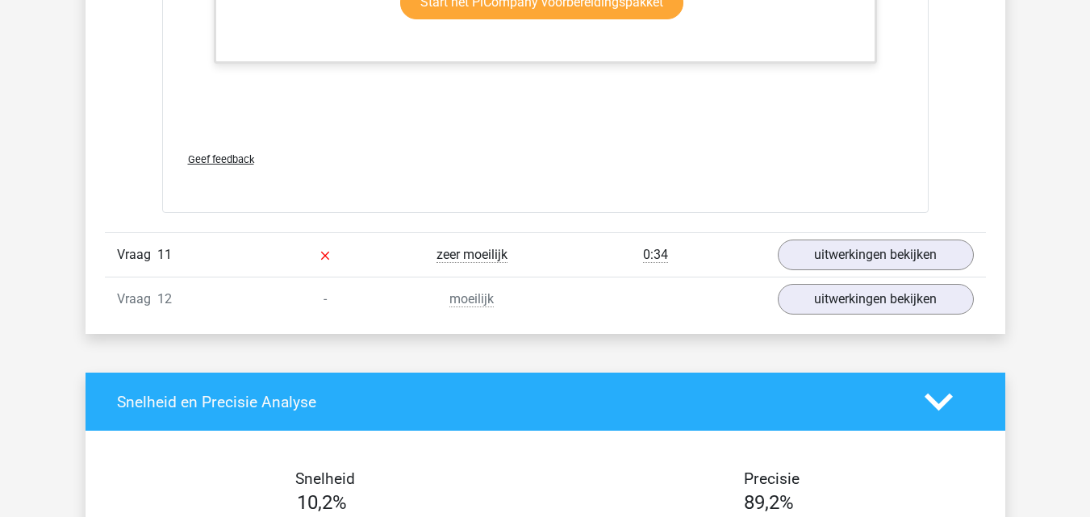
scroll to position [10850, 0]
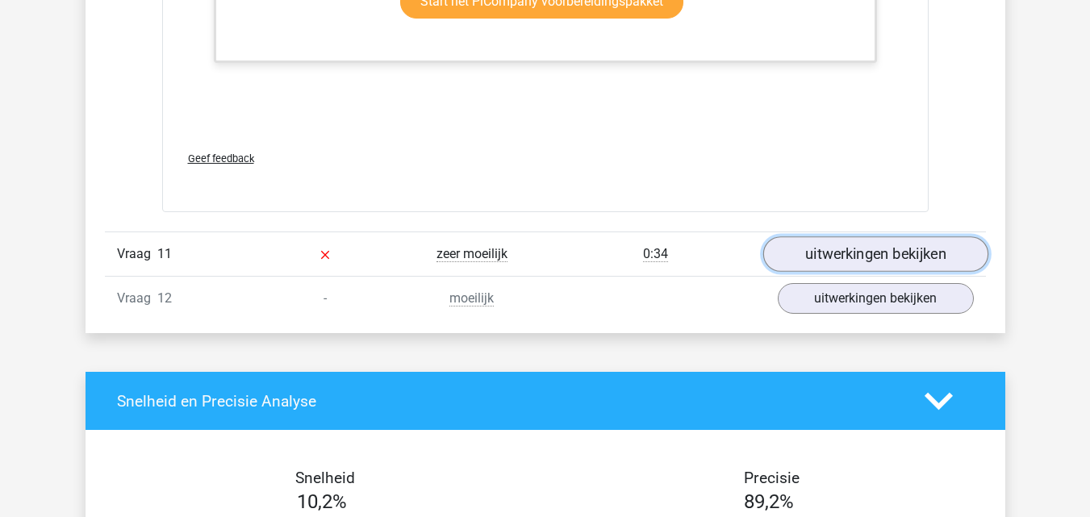
click at [847, 251] on link "uitwerkingen bekijken" at bounding box center [874, 253] width 225 height 35
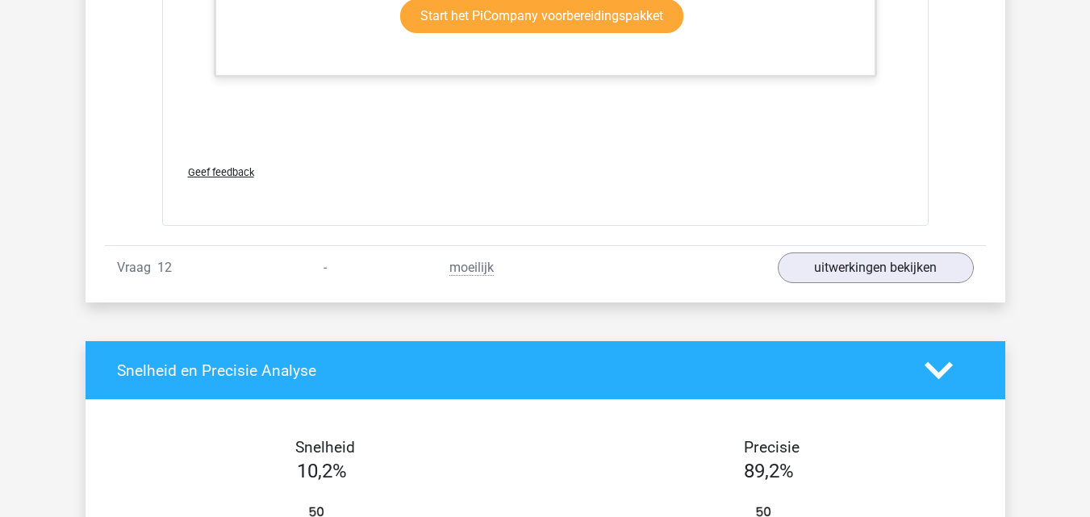
scroll to position [12368, 0]
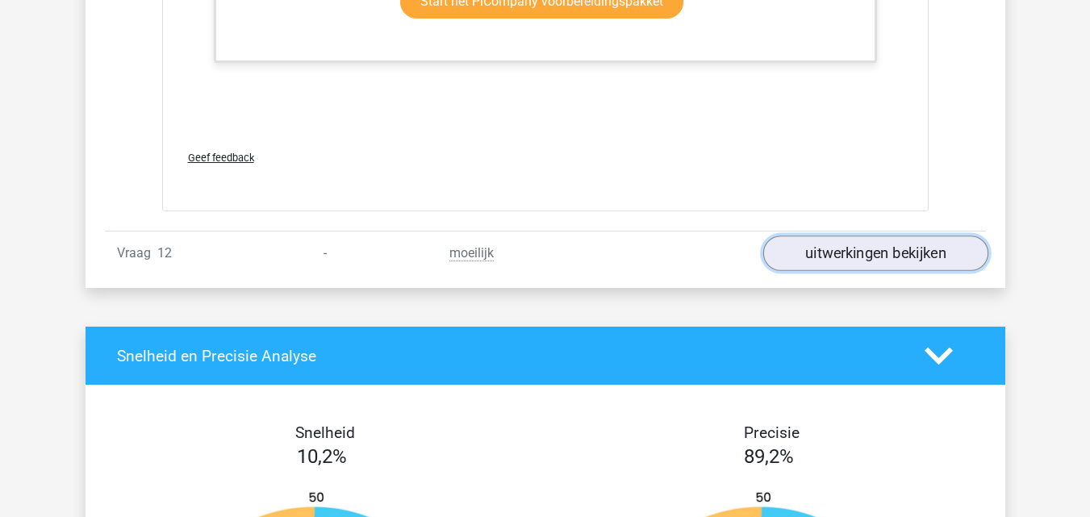
click at [855, 260] on link "uitwerkingen bekijken" at bounding box center [874, 253] width 225 height 35
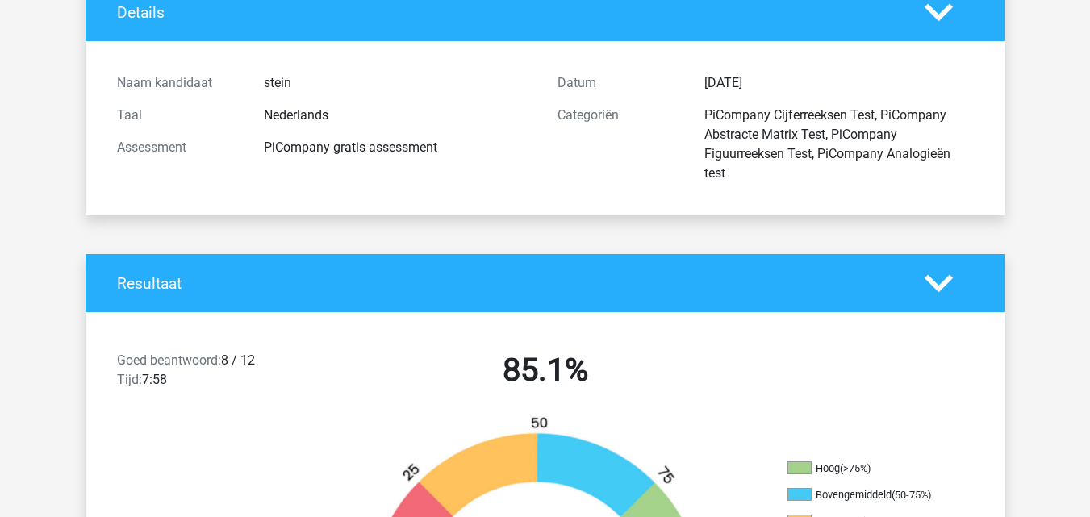
scroll to position [0, 0]
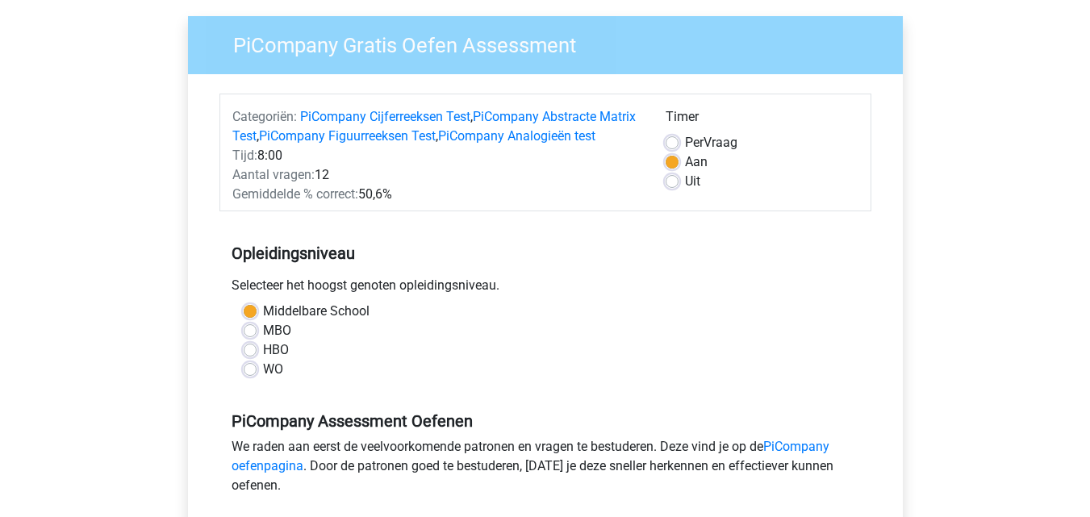
scroll to position [114, 0]
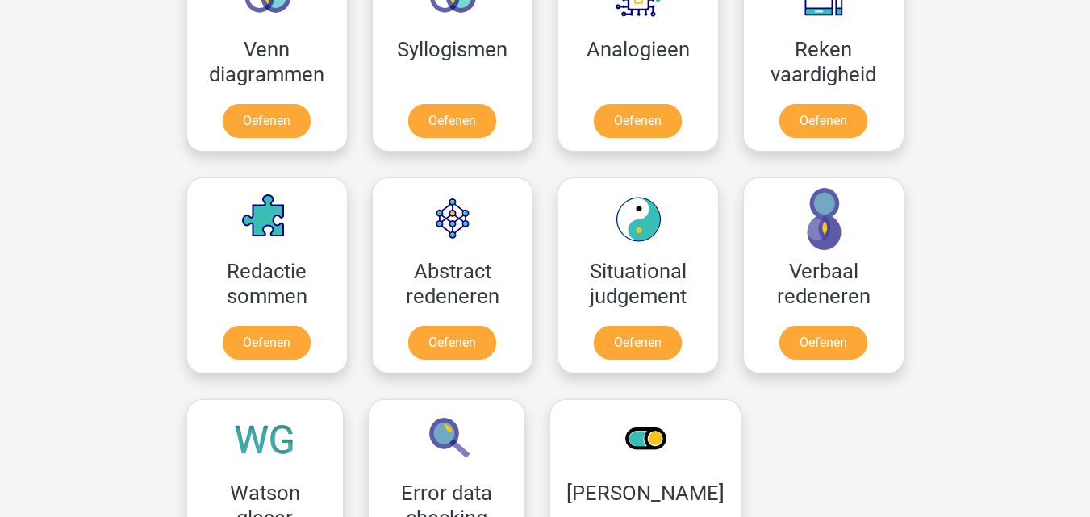
scroll to position [1028, 0]
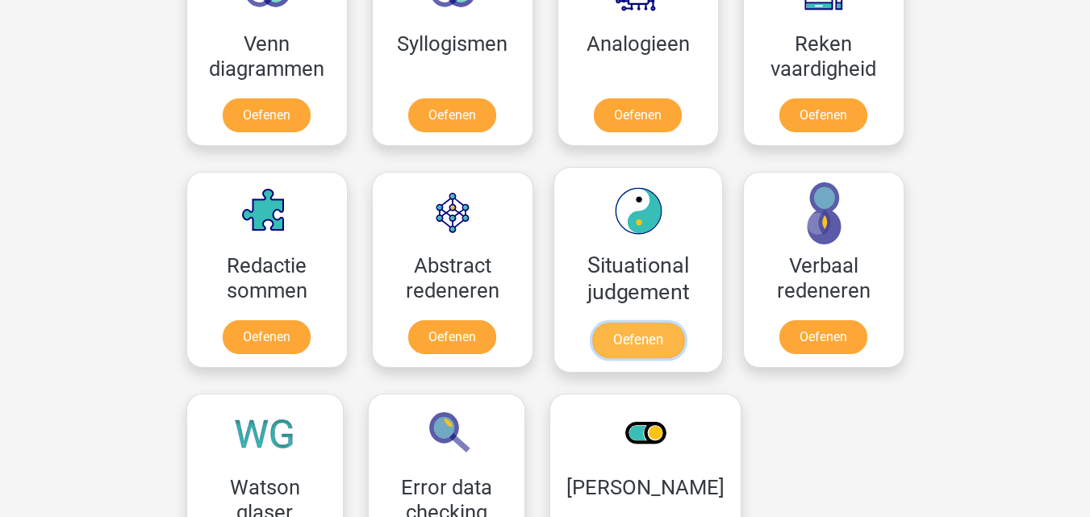
click at [633, 329] on link "Oefenen" at bounding box center [637, 340] width 92 height 35
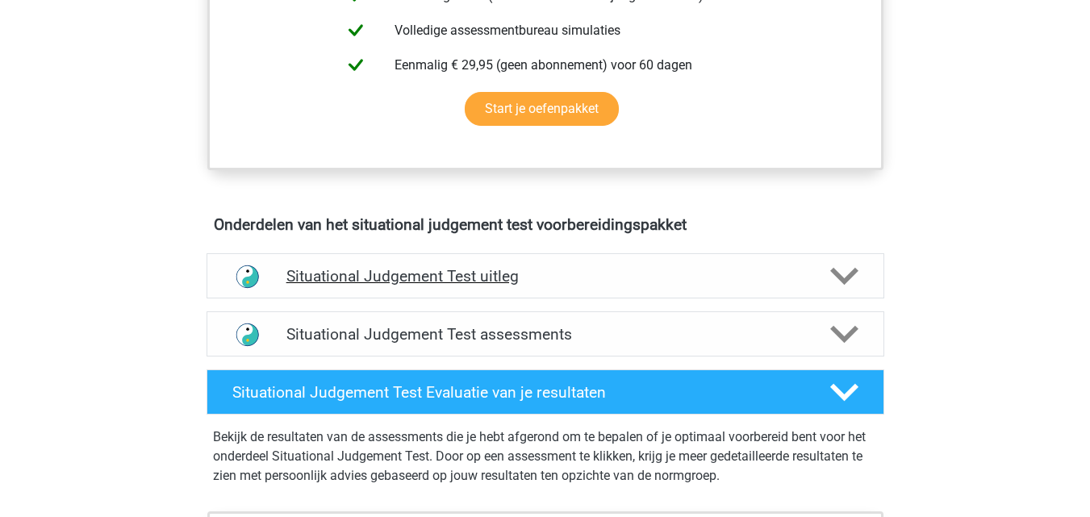
click at [544, 277] on h4 "Situational Judgement Test uitleg" at bounding box center [545, 276] width 518 height 19
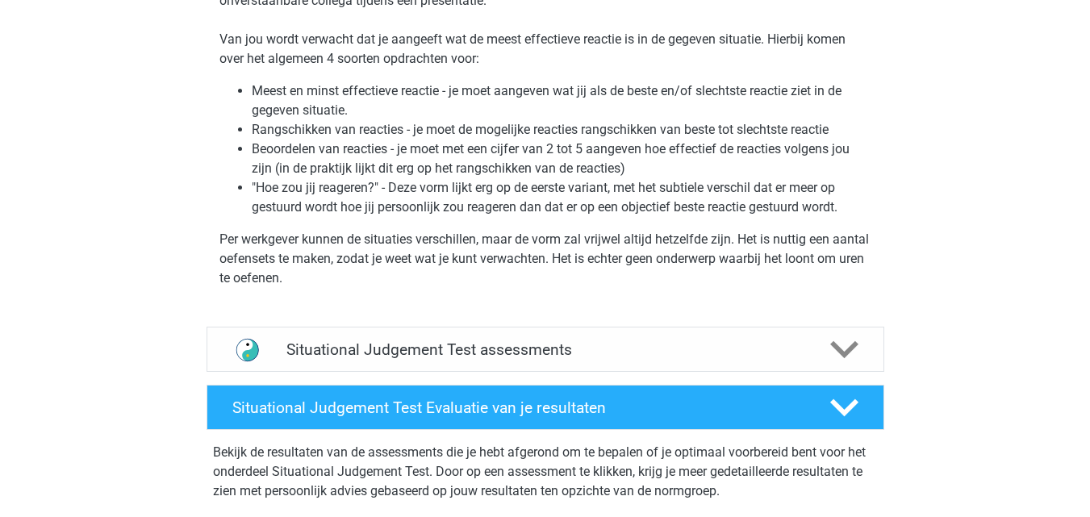
scroll to position [1383, 0]
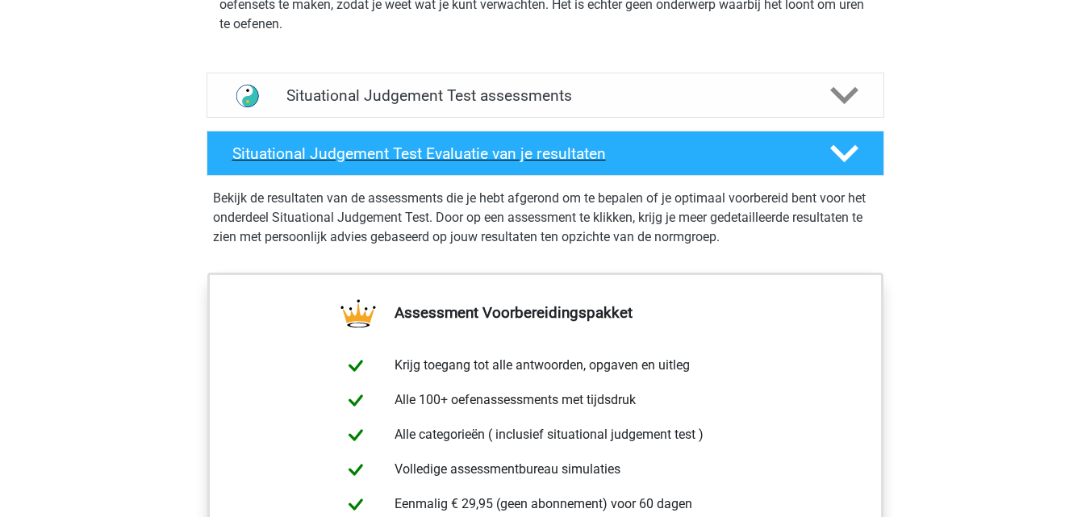
click at [495, 156] on h4 "Situational Judgement Test Evaluatie van je resultaten" at bounding box center [518, 153] width 572 height 19
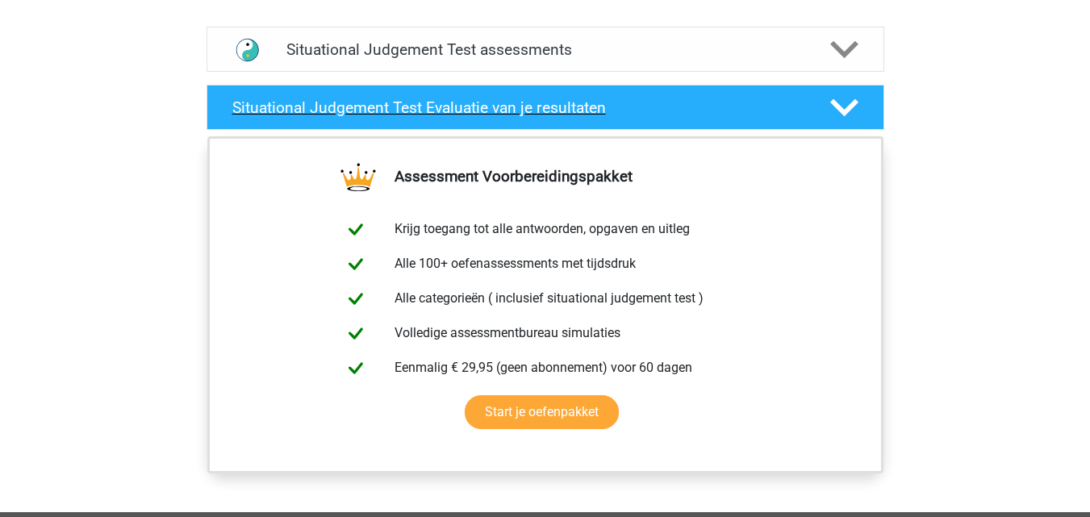
scroll to position [1404, 0]
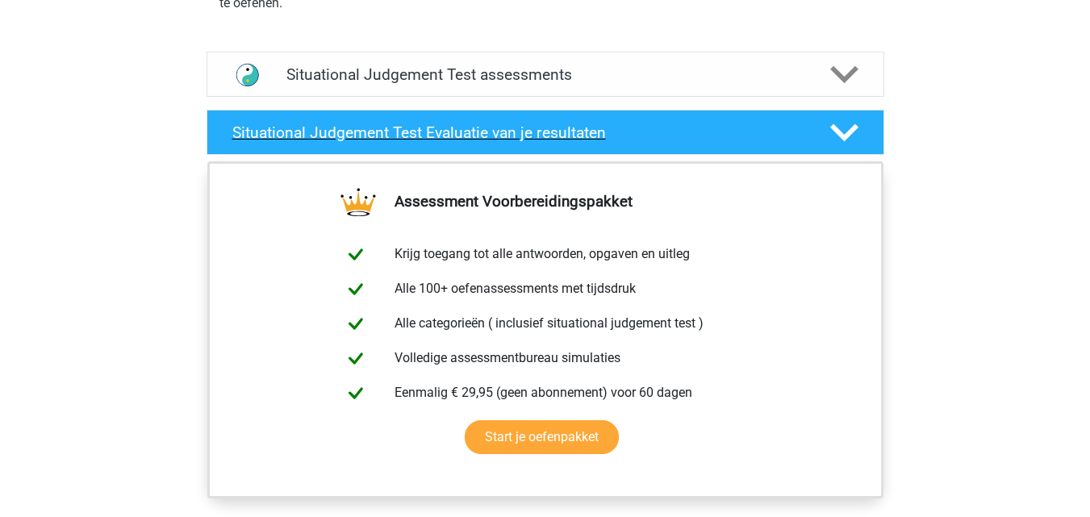
click at [431, 133] on h4 "Situational Judgement Test Evaluatie van je resultaten" at bounding box center [518, 132] width 572 height 19
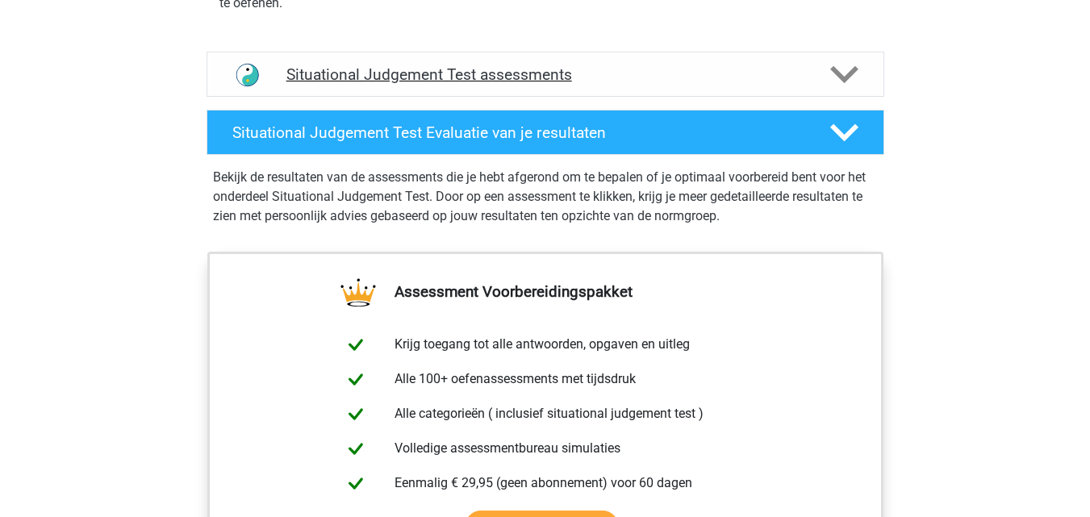
click at [506, 85] on div "Situational Judgement Test assessments" at bounding box center [544, 74] width 677 height 45
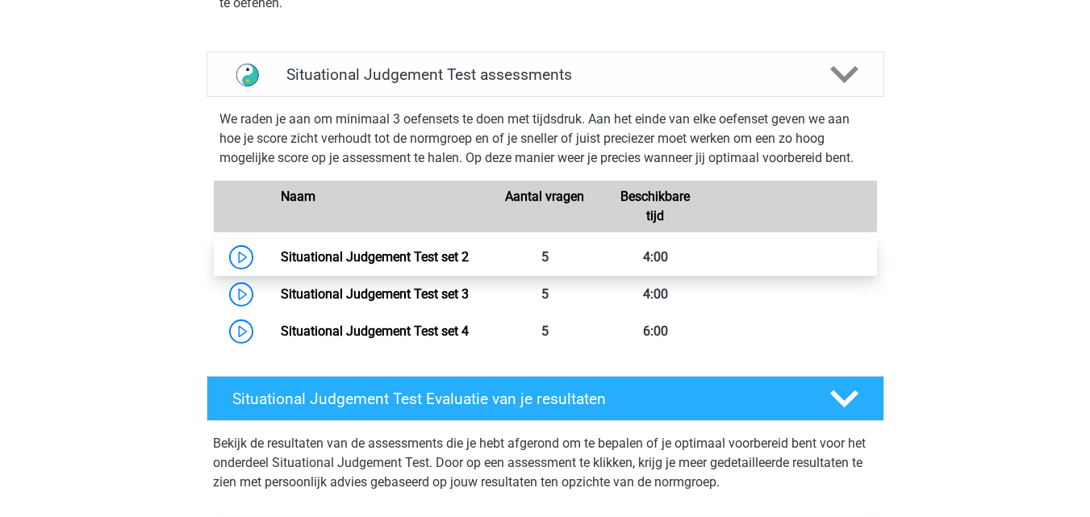
click at [445, 257] on link "Situational Judgement Test set 2" at bounding box center [375, 256] width 188 height 15
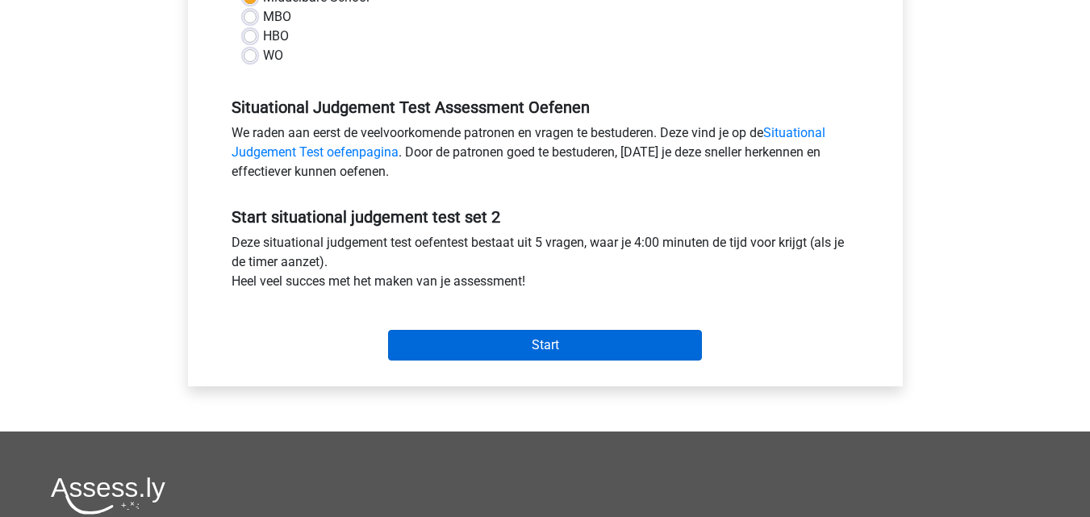
scroll to position [421, 0]
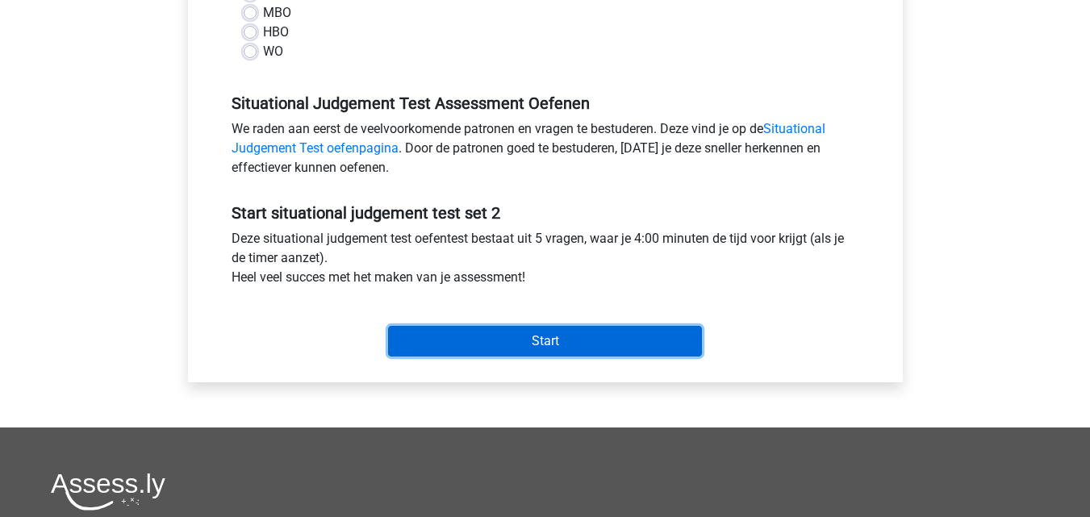
click at [516, 356] on input "Start" at bounding box center [545, 341] width 314 height 31
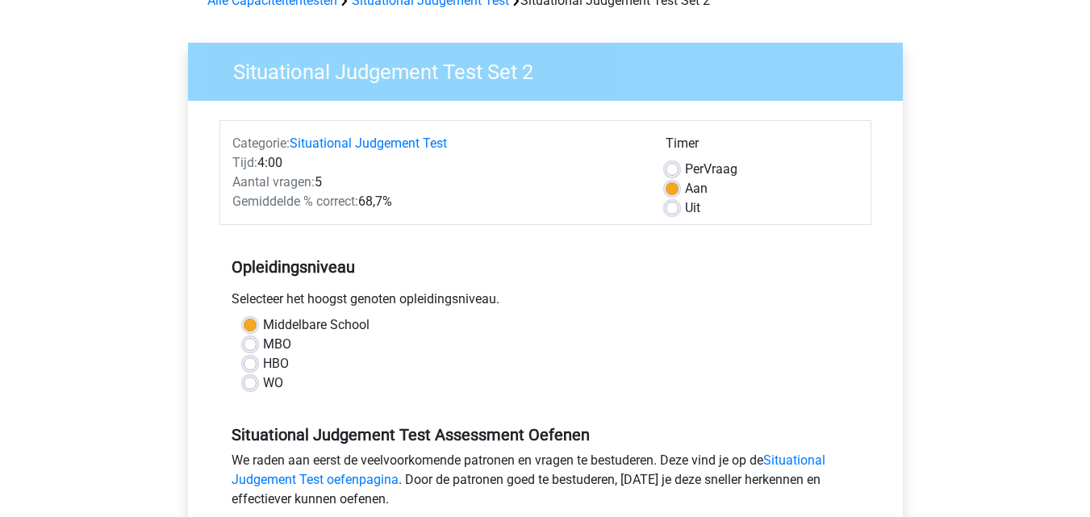
scroll to position [0, 0]
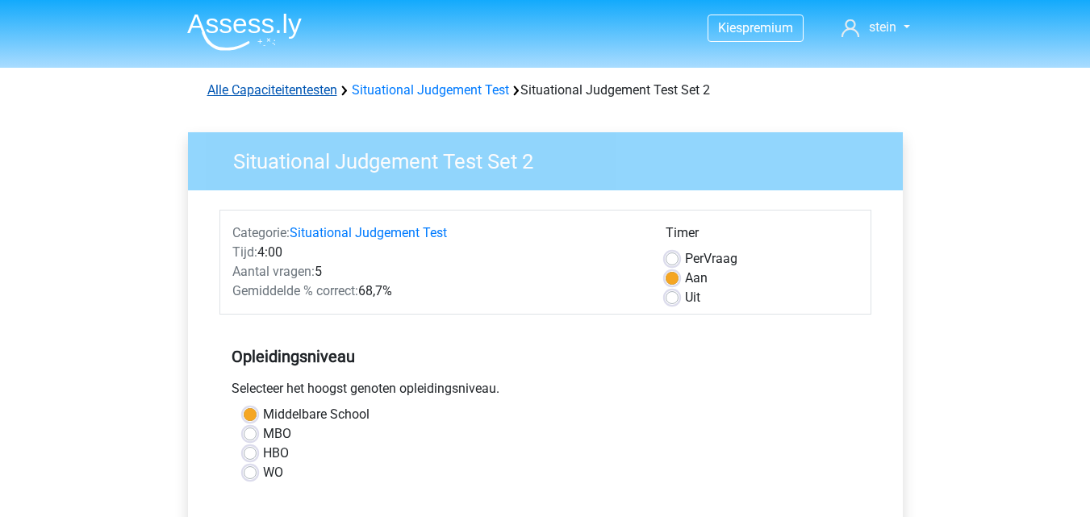
click at [304, 84] on link "Alle Capaciteitentesten" at bounding box center [272, 89] width 130 height 15
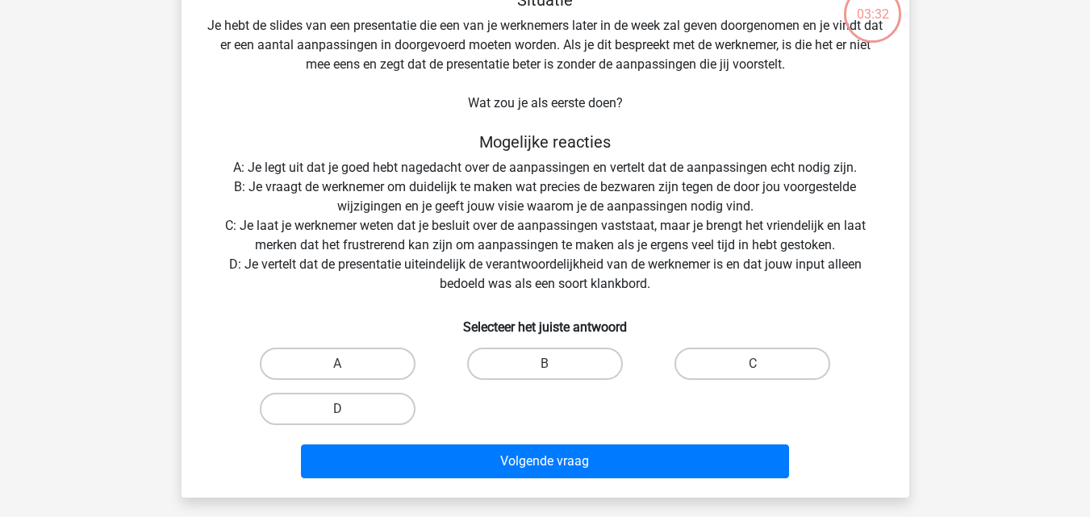
scroll to position [110, 0]
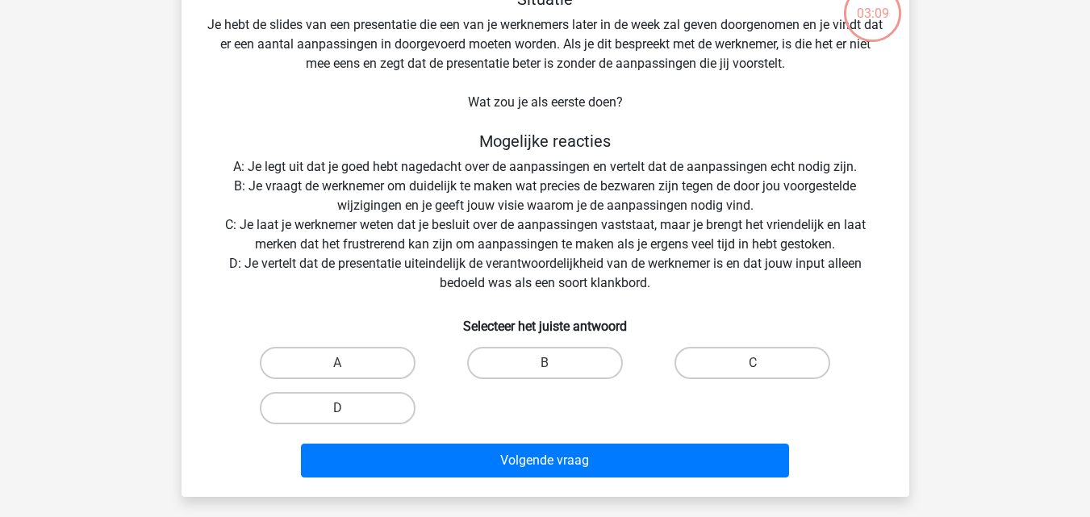
click at [546, 365] on input "B" at bounding box center [549, 368] width 10 height 10
radio input "true"
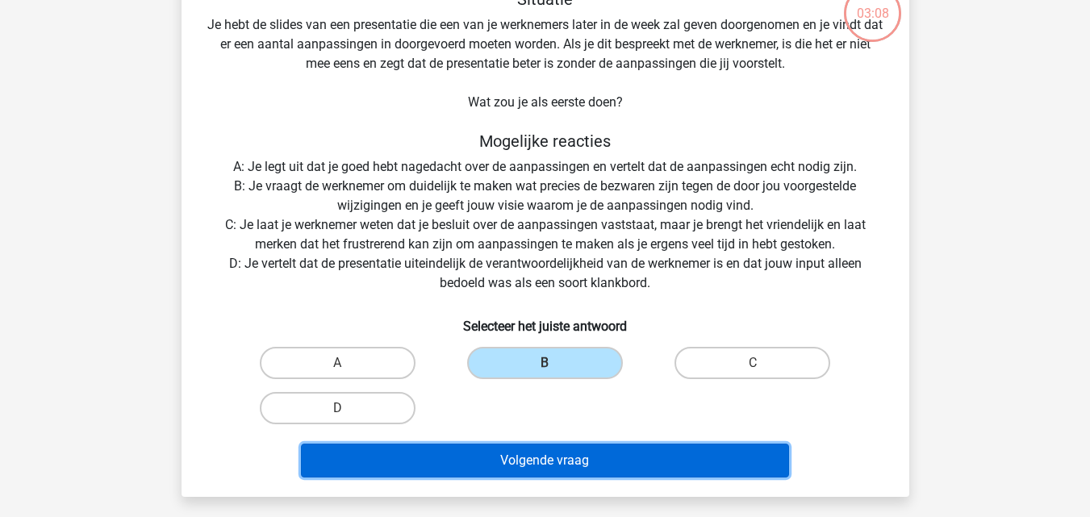
click at [546, 456] on button "Volgende vraag" at bounding box center [545, 461] width 488 height 34
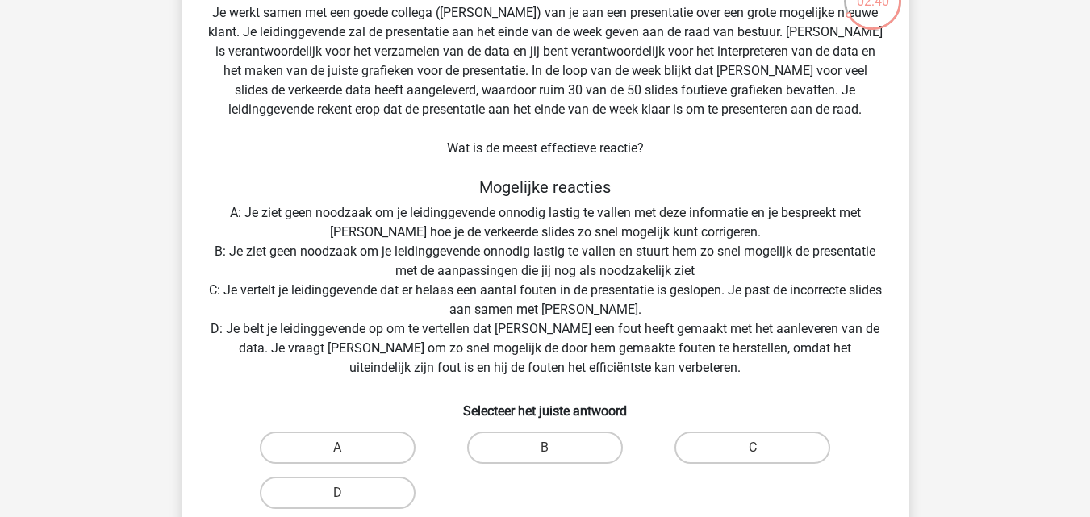
scroll to position [141, 0]
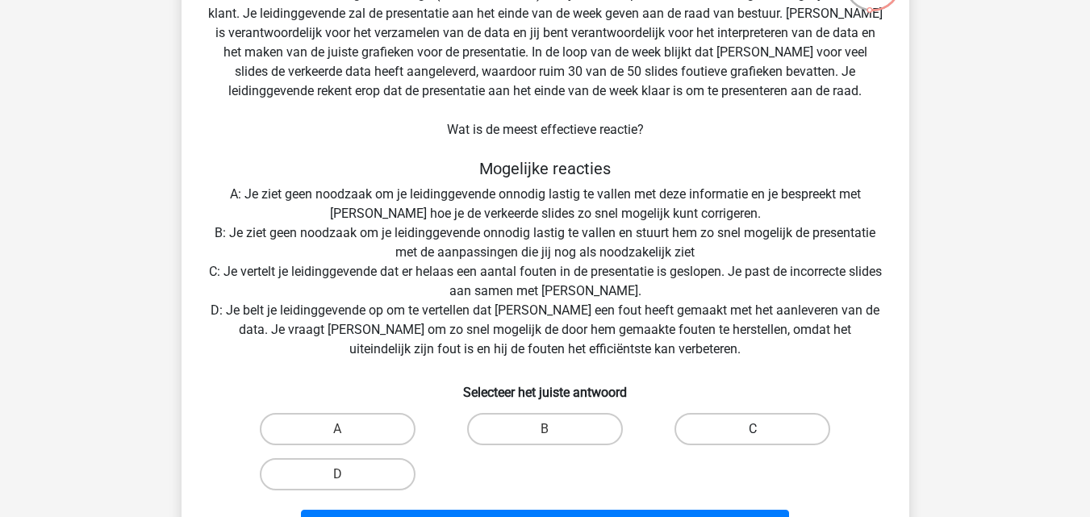
click at [708, 431] on label "C" at bounding box center [752, 429] width 156 height 32
click at [752, 431] on input "C" at bounding box center [757, 434] width 10 height 10
radio input "true"
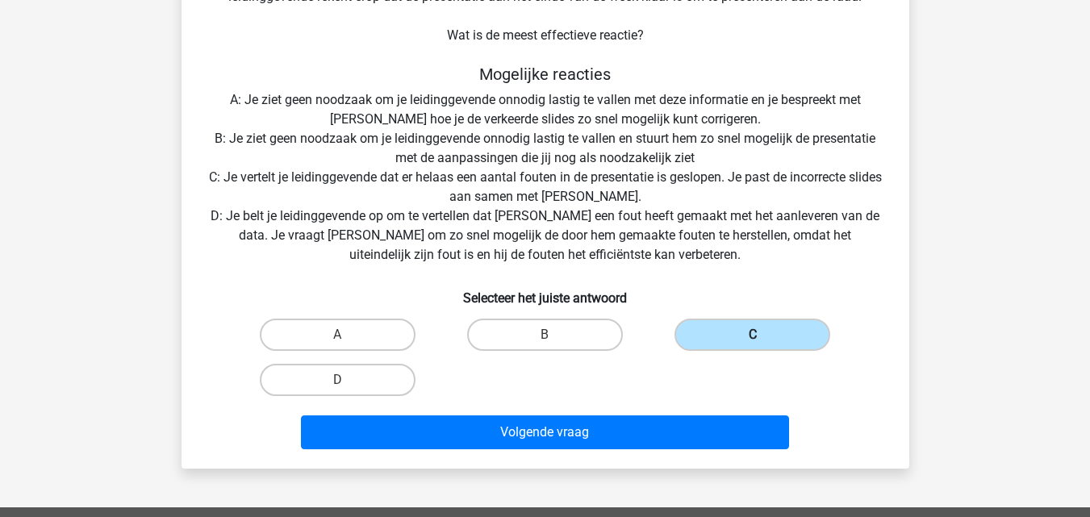
scroll to position [239, 0]
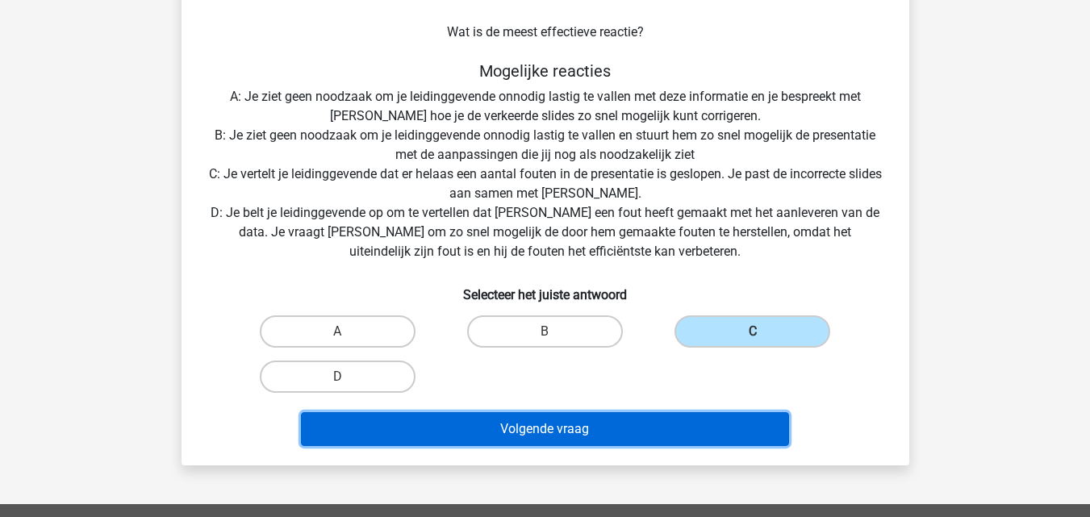
click at [630, 433] on button "Volgende vraag" at bounding box center [545, 429] width 488 height 34
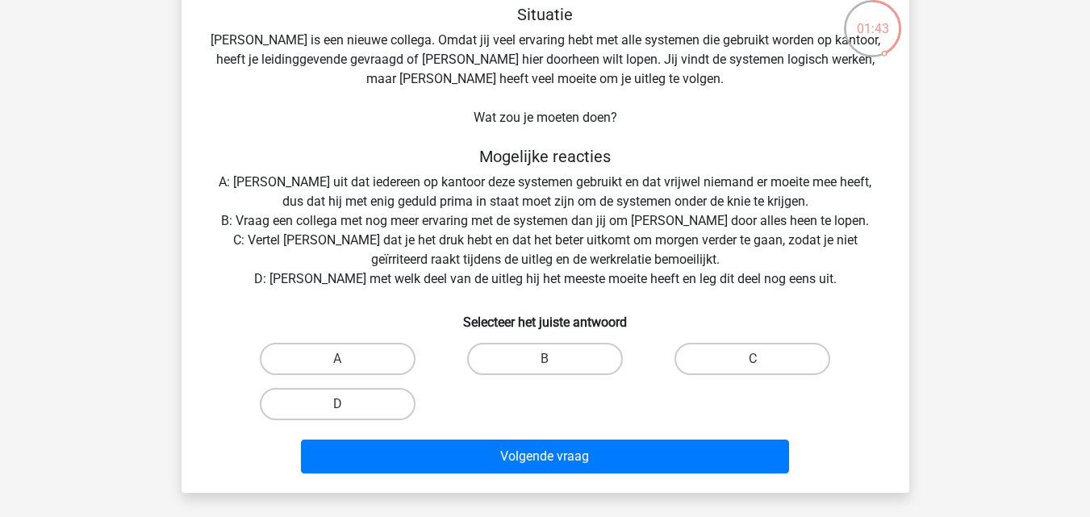
scroll to position [96, 0]
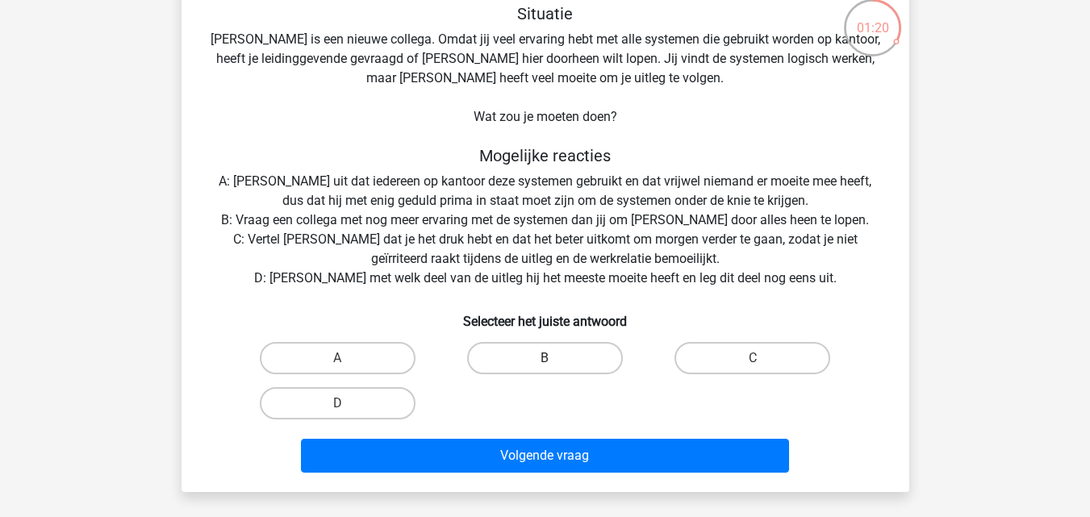
click at [505, 365] on label "B" at bounding box center [545, 358] width 156 height 32
click at [544, 365] on input "B" at bounding box center [549, 363] width 10 height 10
radio input "true"
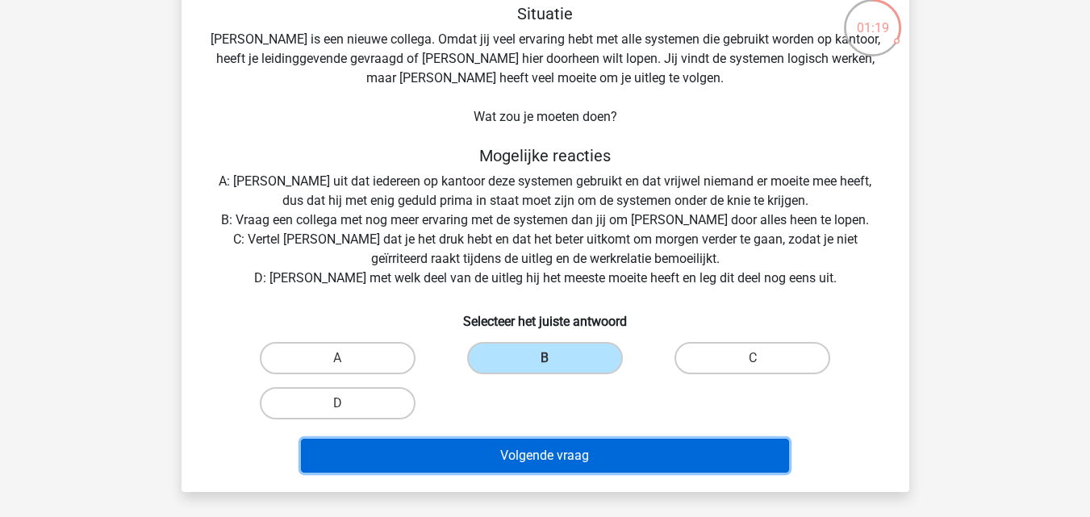
click at [517, 463] on button "Volgende vraag" at bounding box center [545, 456] width 488 height 34
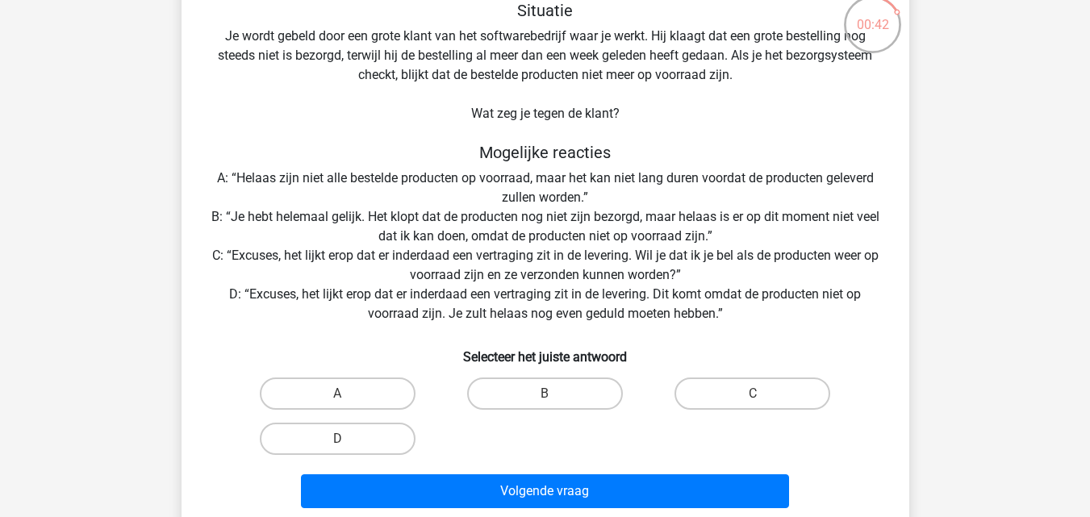
scroll to position [98, 0]
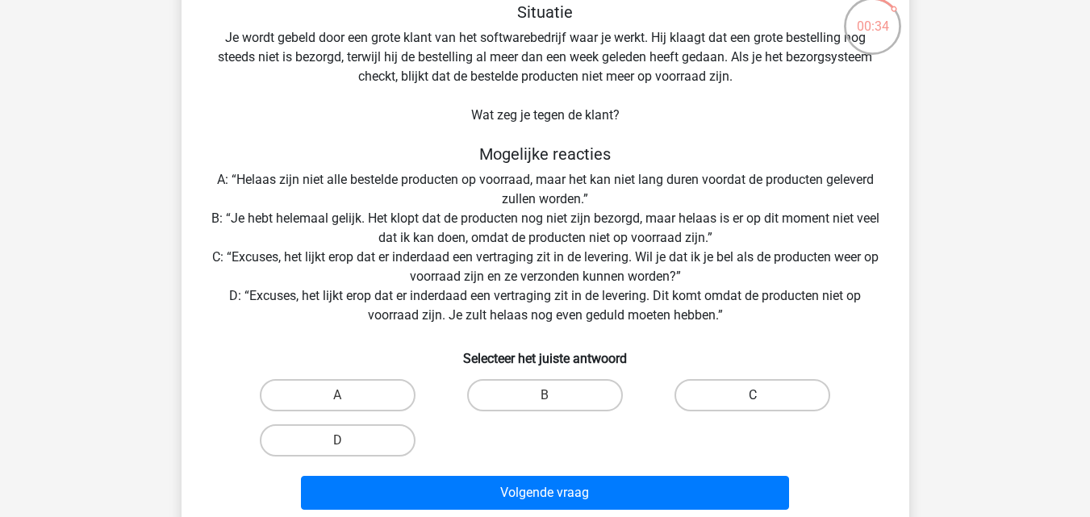
click at [723, 396] on label "C" at bounding box center [752, 395] width 156 height 32
click at [752, 396] on input "C" at bounding box center [757, 400] width 10 height 10
radio input "true"
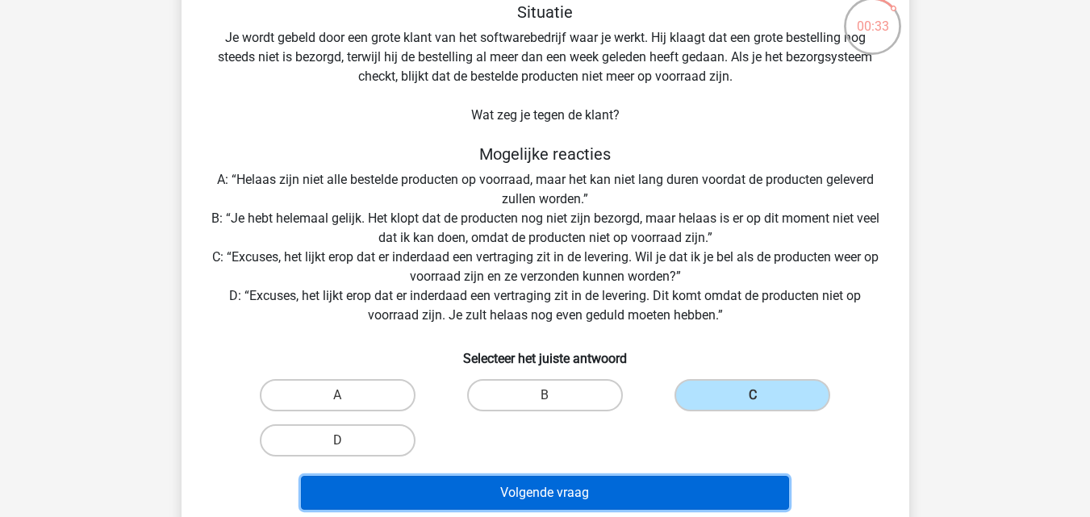
click at [573, 486] on button "Volgende vraag" at bounding box center [545, 493] width 488 height 34
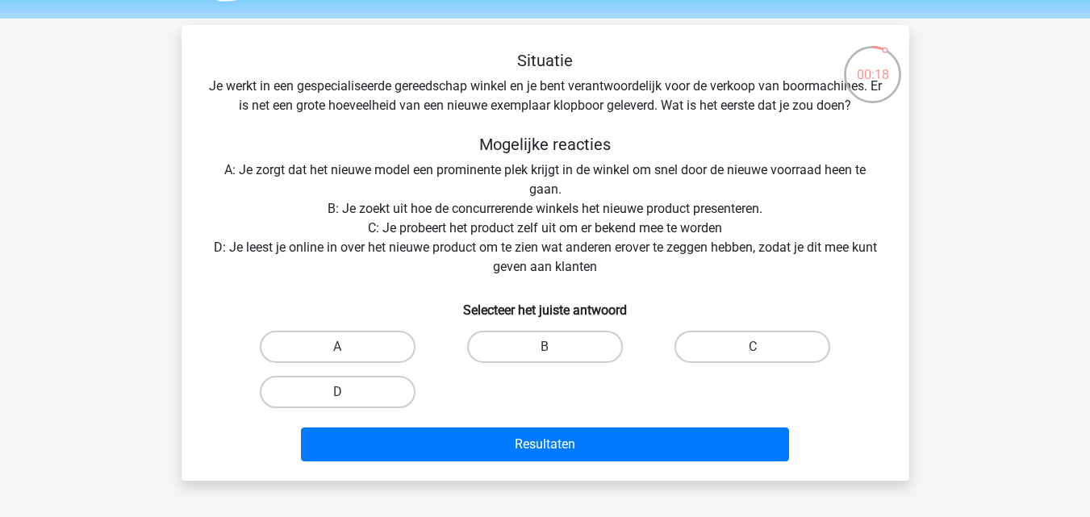
scroll to position [51, 0]
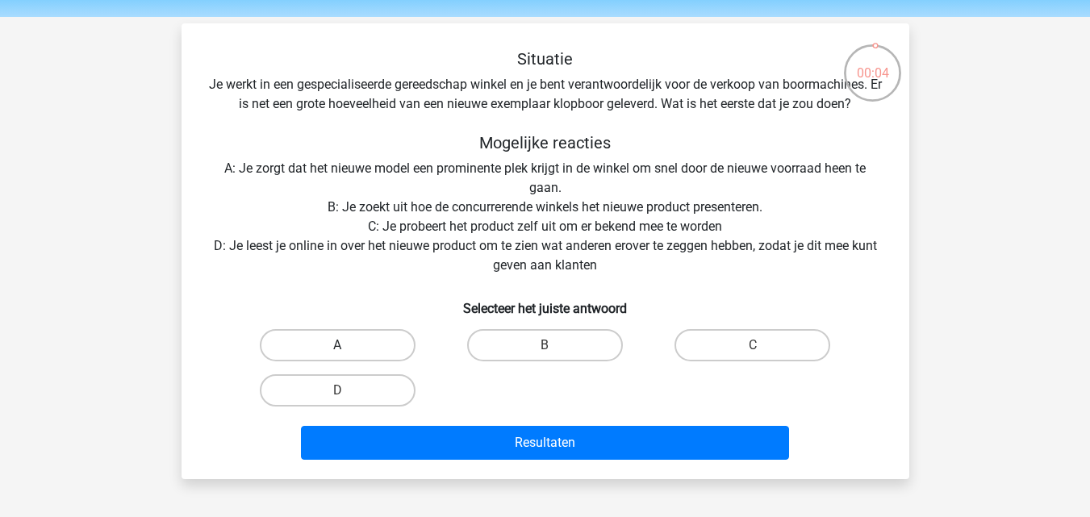
click at [385, 349] on label "A" at bounding box center [338, 345] width 156 height 32
click at [348, 349] on input "A" at bounding box center [342, 350] width 10 height 10
radio input "true"
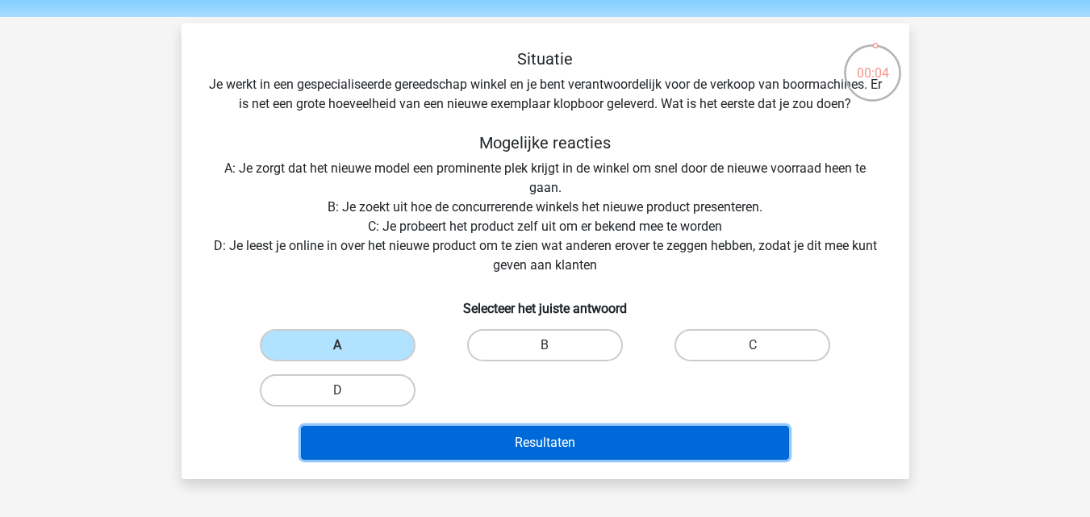
click at [453, 435] on button "Resultaten" at bounding box center [545, 443] width 488 height 34
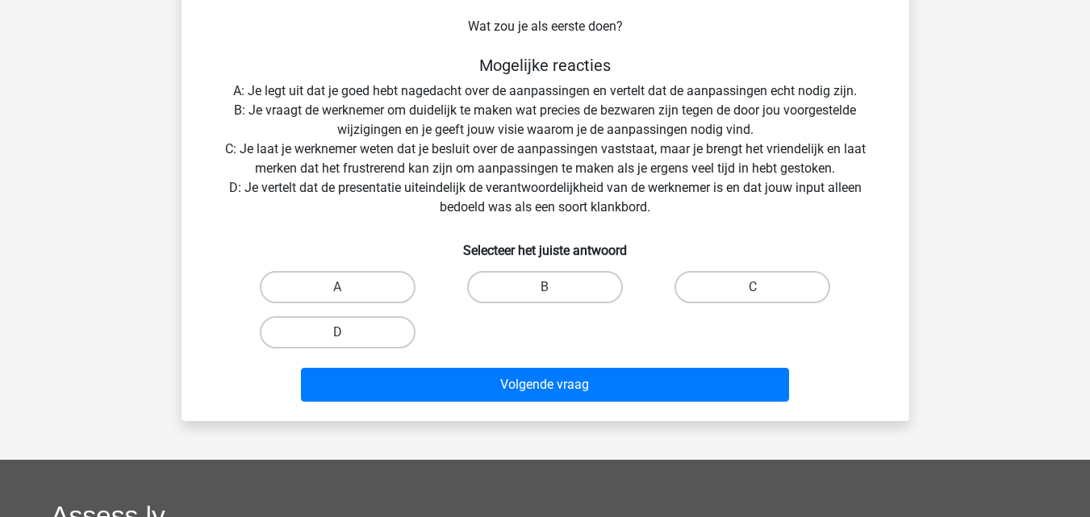
scroll to position [182, 0]
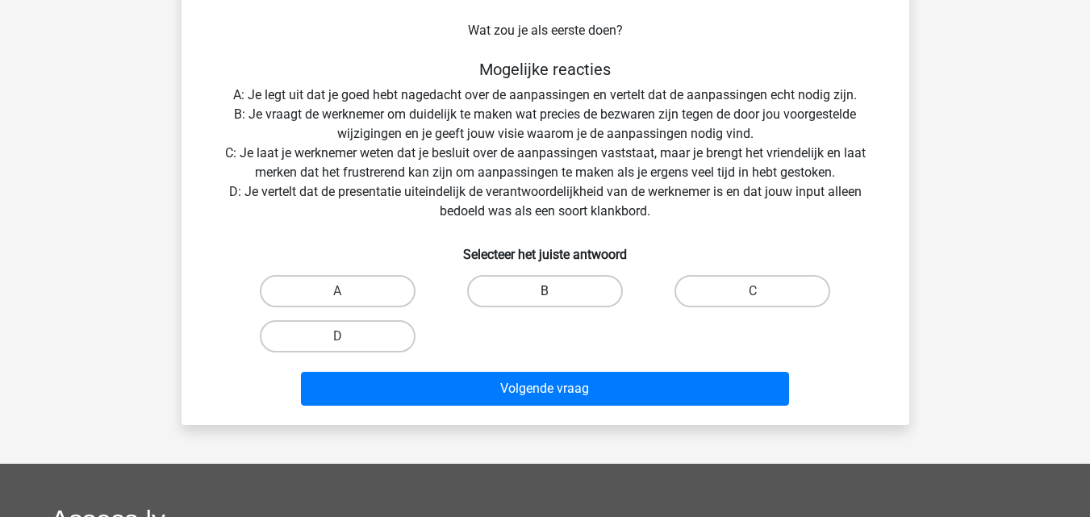
click at [563, 290] on label "B" at bounding box center [545, 291] width 156 height 32
click at [555, 291] on input "B" at bounding box center [549, 296] width 10 height 10
radio input "true"
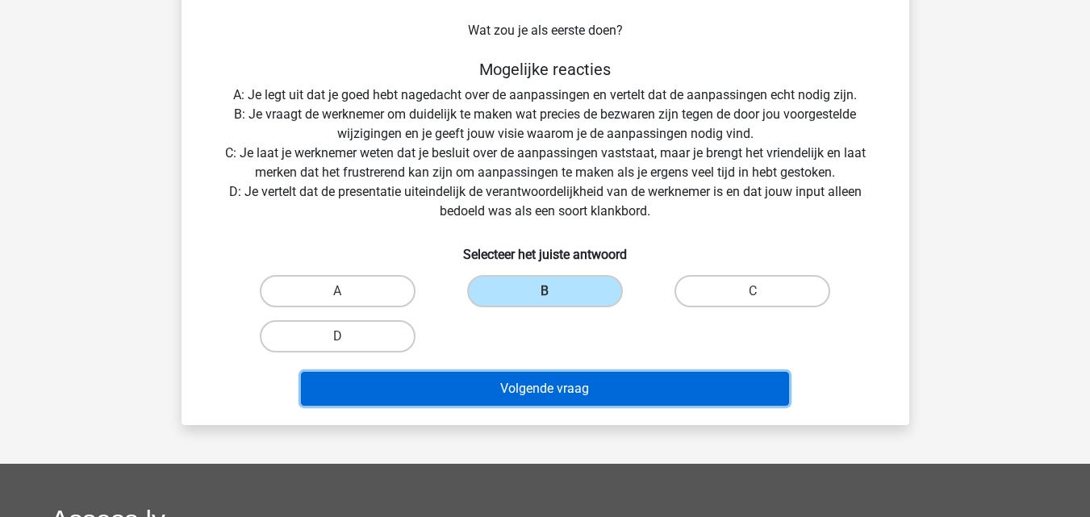
click at [558, 376] on button "Volgende vraag" at bounding box center [545, 389] width 488 height 34
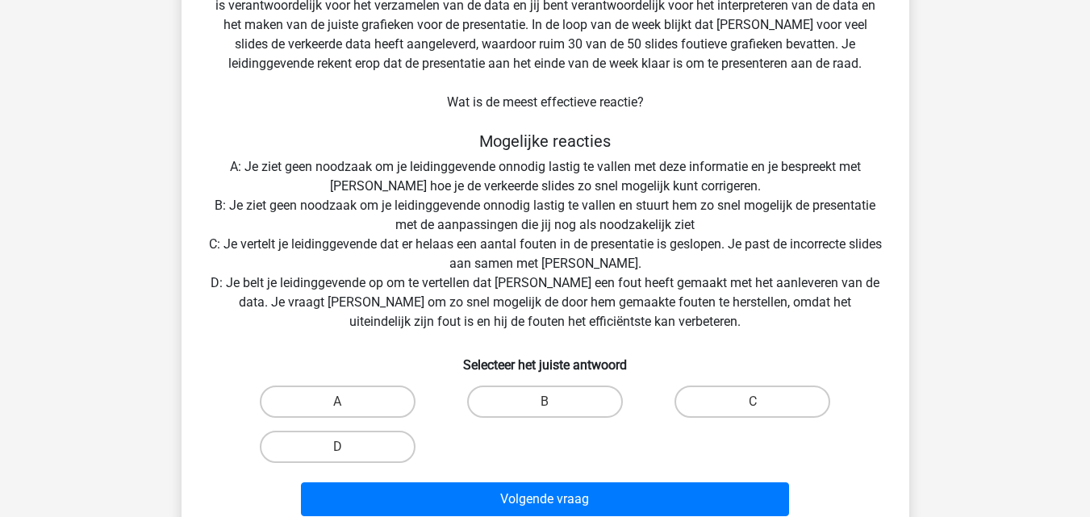
scroll to position [169, 0]
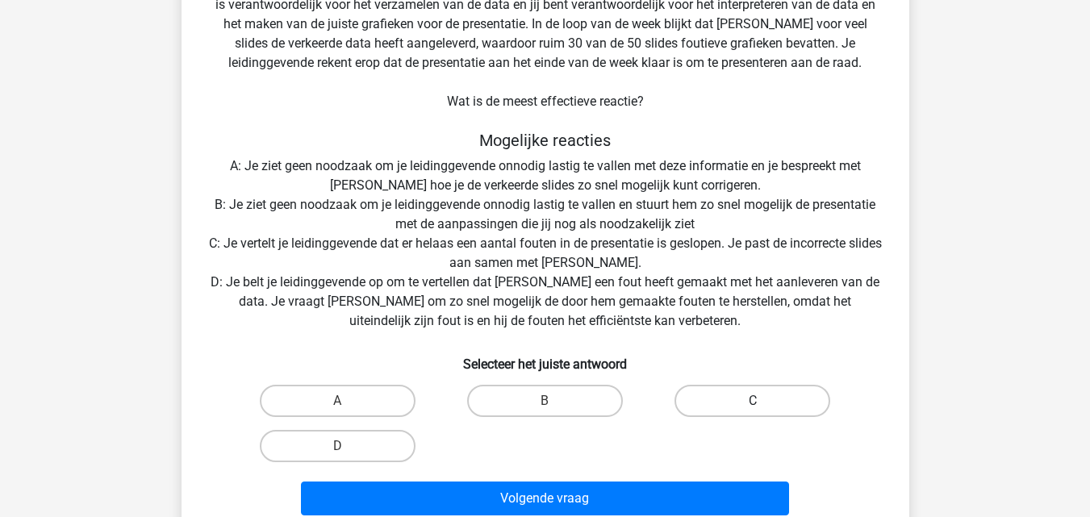
click at [698, 406] on label "C" at bounding box center [752, 401] width 156 height 32
click at [752, 406] on input "C" at bounding box center [757, 406] width 10 height 10
radio input "true"
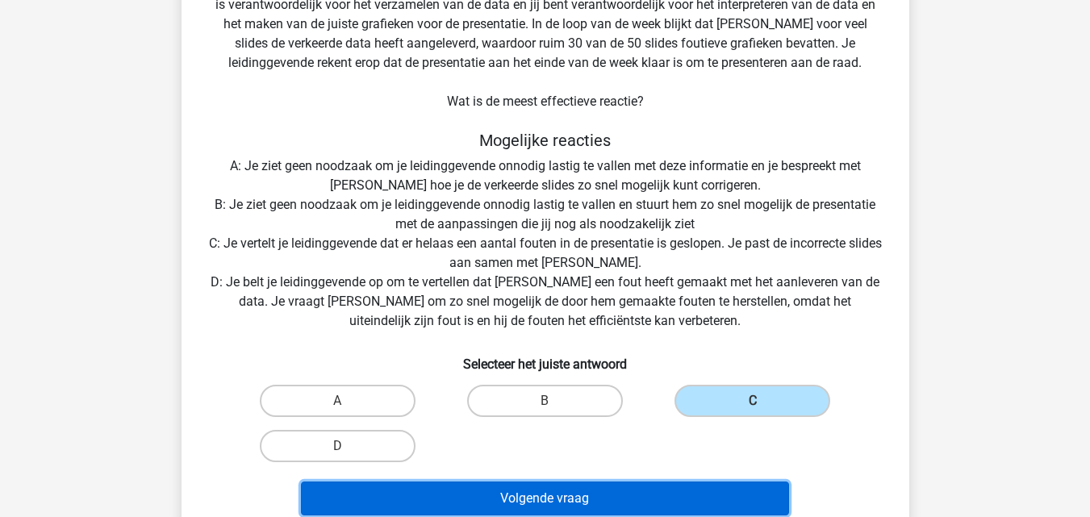
click at [575, 498] on button "Volgende vraag" at bounding box center [545, 498] width 488 height 34
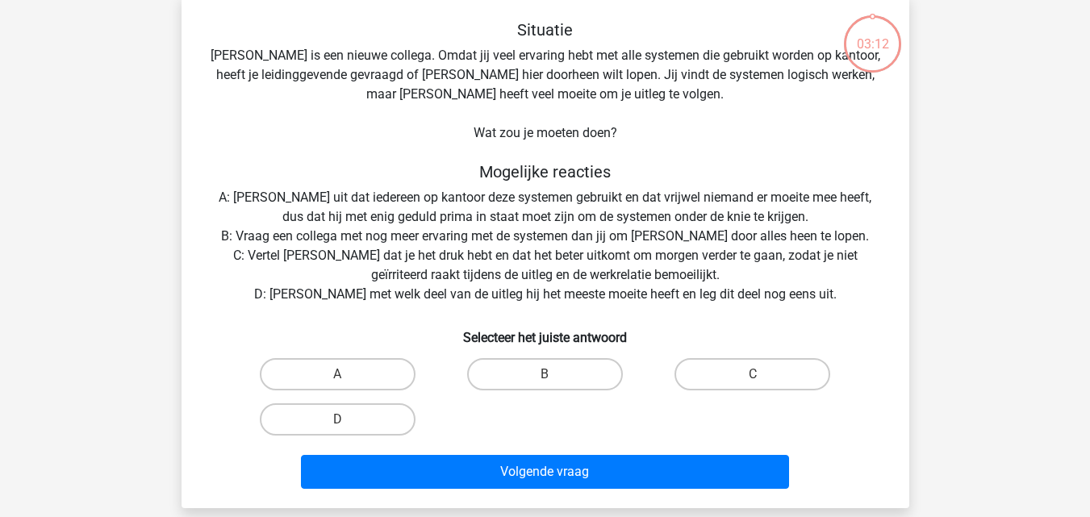
scroll to position [74, 0]
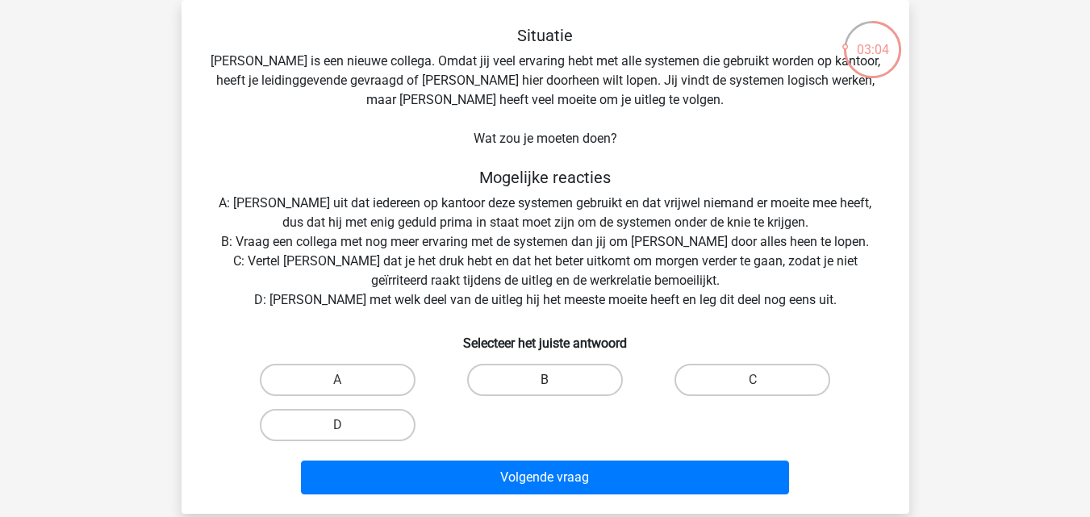
click at [546, 391] on label "B" at bounding box center [545, 380] width 156 height 32
click at [546, 390] on input "B" at bounding box center [549, 385] width 10 height 10
radio input "true"
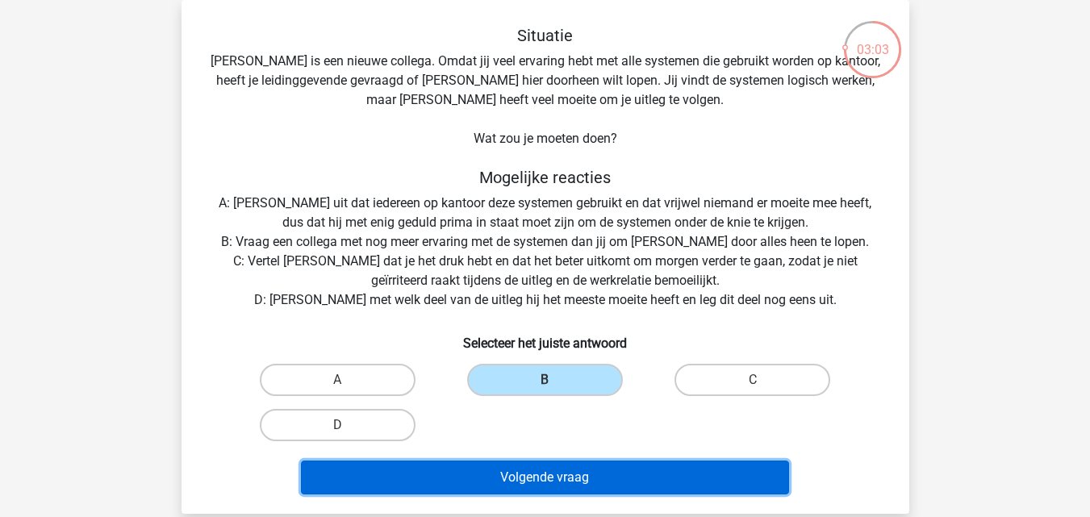
click at [551, 465] on button "Volgende vraag" at bounding box center [545, 477] width 488 height 34
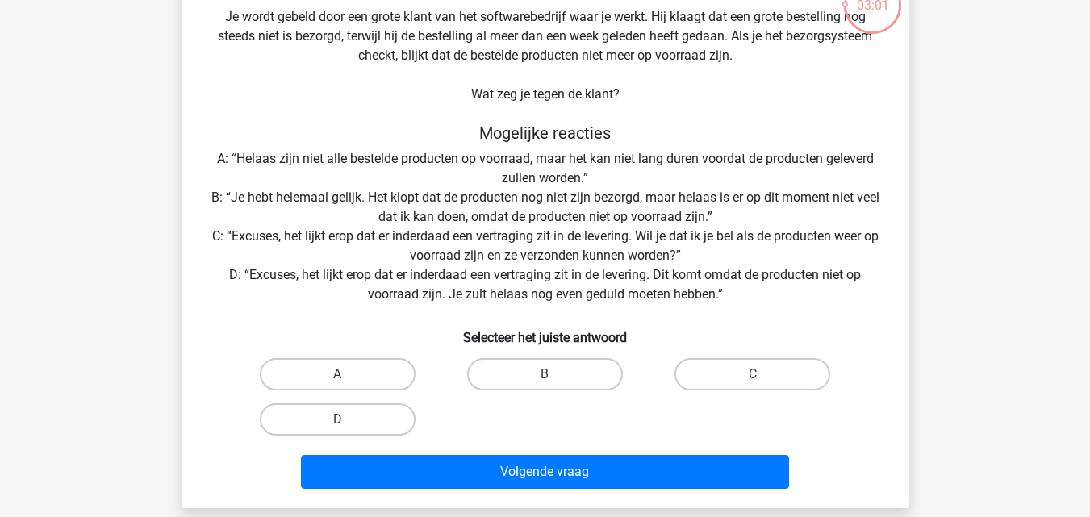
scroll to position [119, 0]
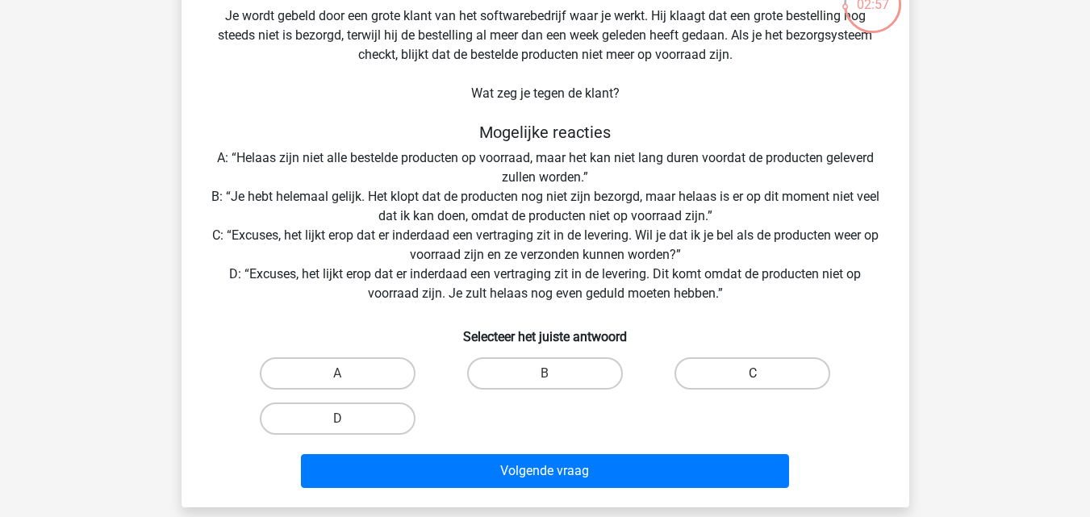
click at [727, 386] on label "C" at bounding box center [752, 373] width 156 height 32
click at [752, 384] on input "C" at bounding box center [757, 378] width 10 height 10
radio input "true"
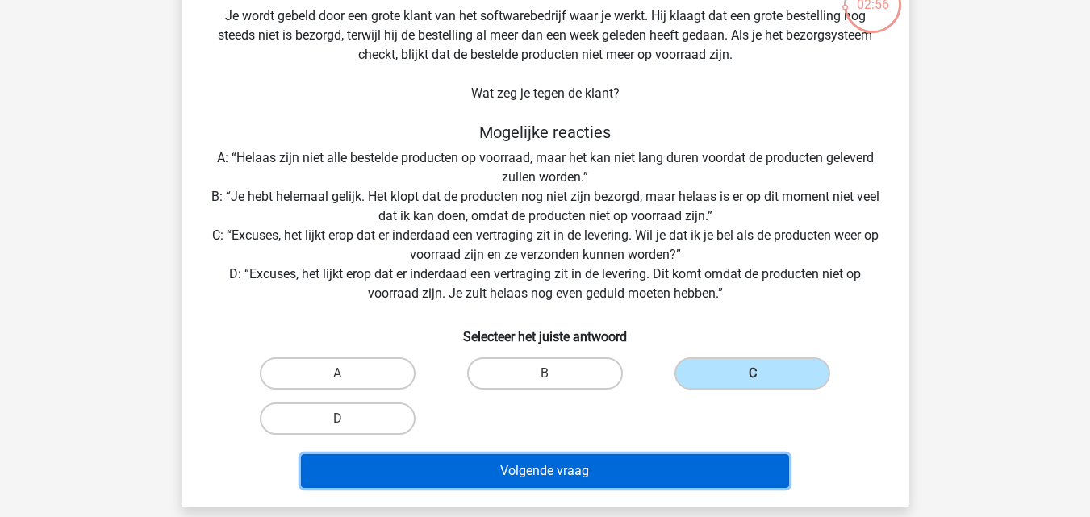
click at [602, 460] on button "Volgende vraag" at bounding box center [545, 471] width 488 height 34
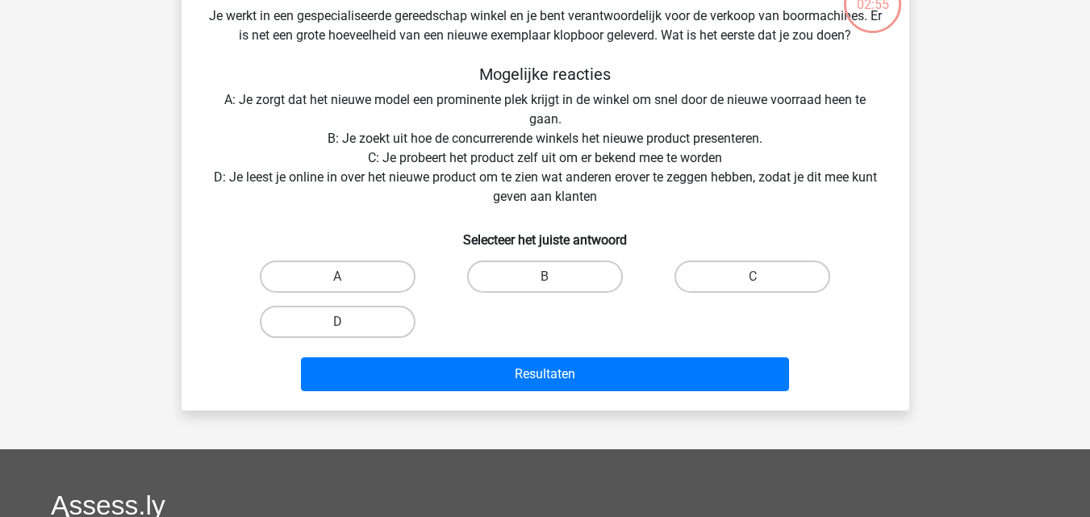
scroll to position [74, 0]
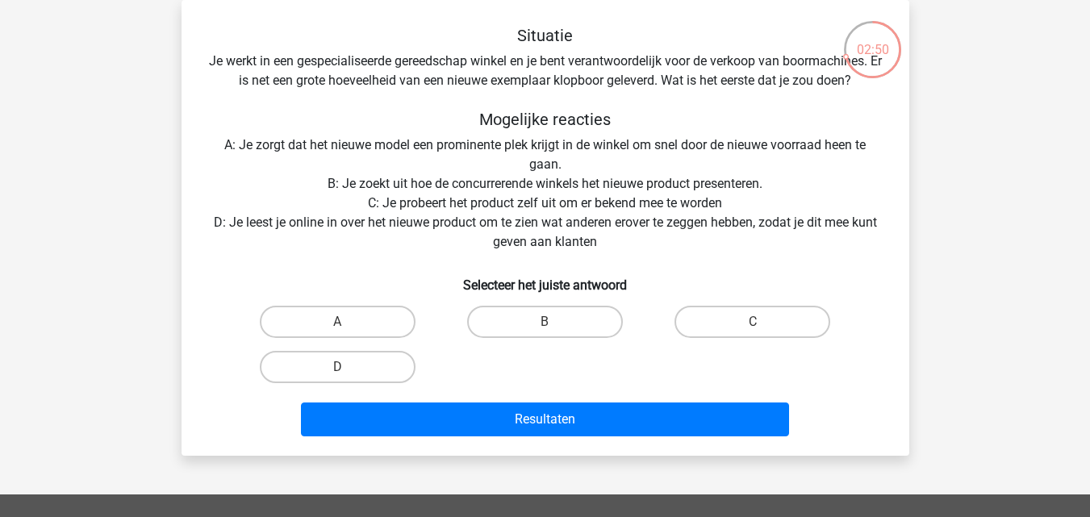
click at [373, 304] on div "A" at bounding box center [337, 321] width 207 height 45
click at [374, 310] on label "A" at bounding box center [338, 322] width 156 height 32
click at [348, 322] on input "A" at bounding box center [342, 327] width 10 height 10
radio input "true"
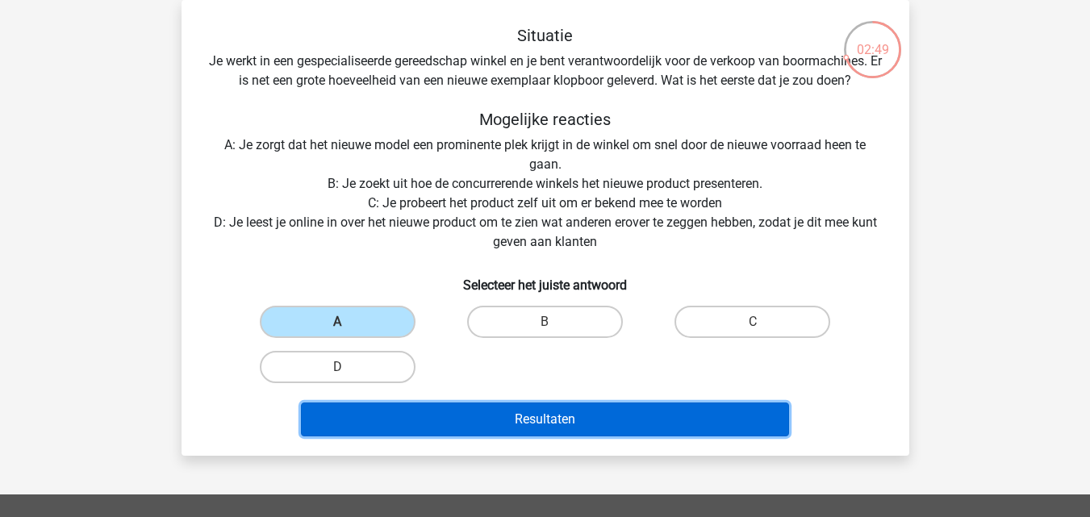
click at [447, 409] on button "Resultaten" at bounding box center [545, 419] width 488 height 34
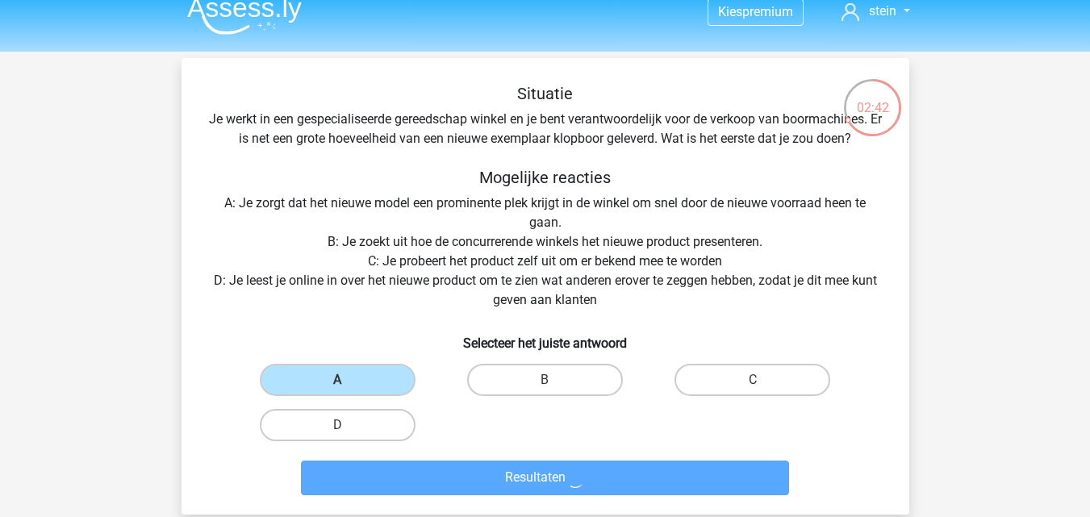
scroll to position [0, 0]
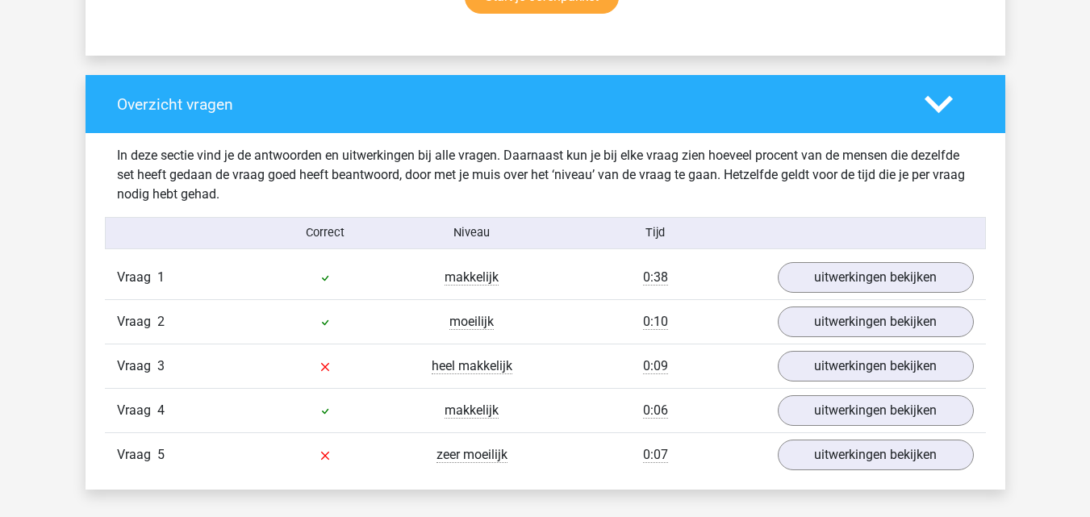
scroll to position [1138, 0]
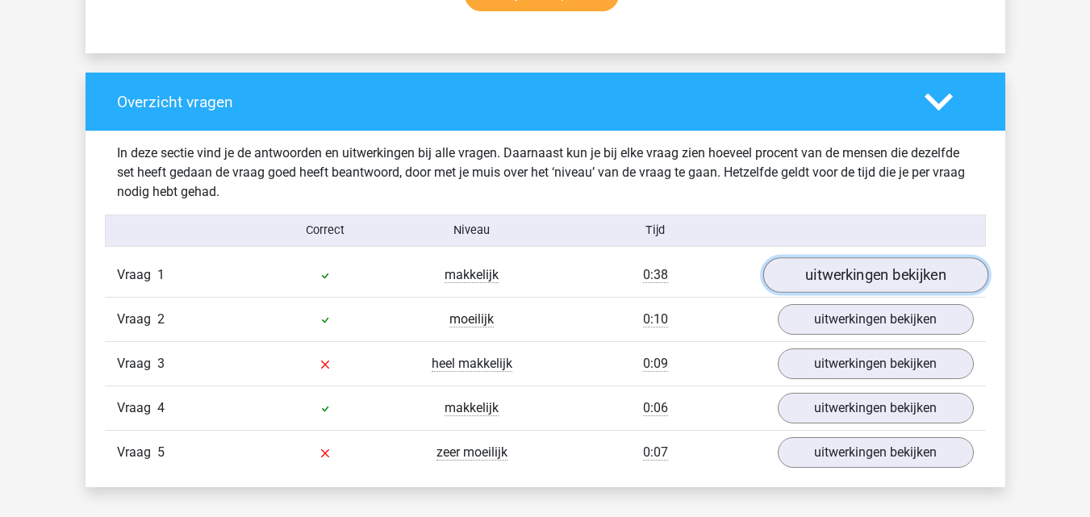
click at [840, 276] on link "uitwerkingen bekijken" at bounding box center [874, 274] width 225 height 35
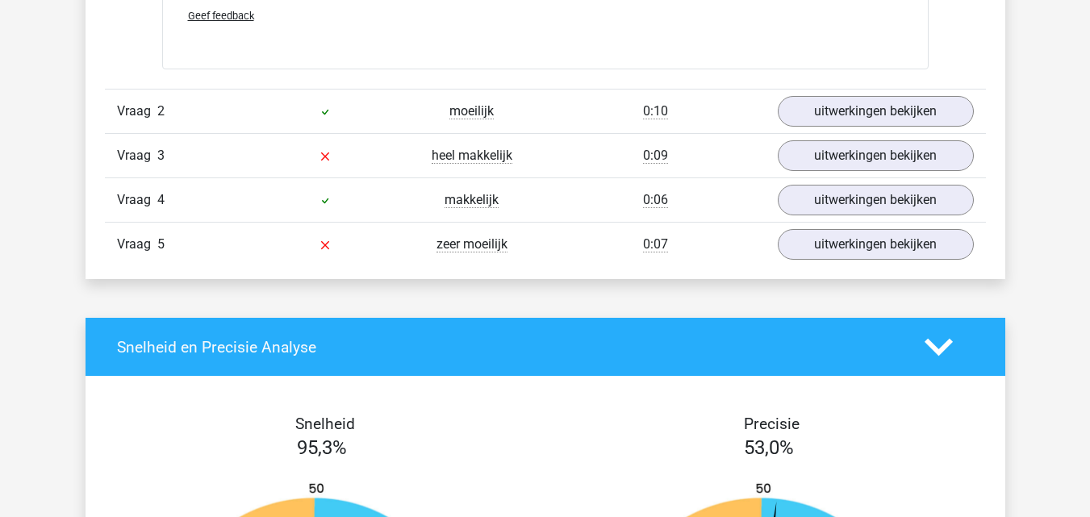
scroll to position [2427, 0]
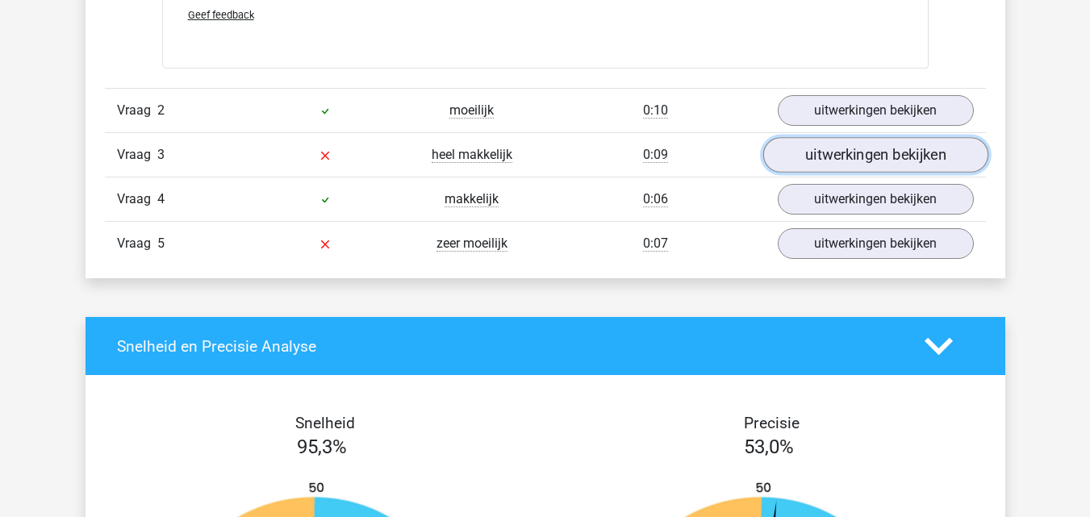
click at [860, 158] on link "uitwerkingen bekijken" at bounding box center [874, 154] width 225 height 35
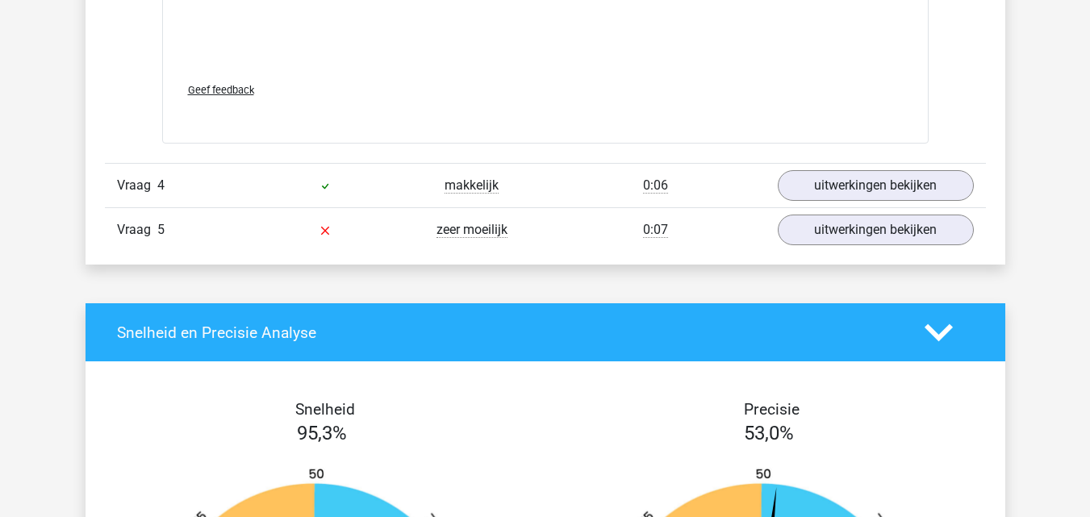
scroll to position [3506, 0]
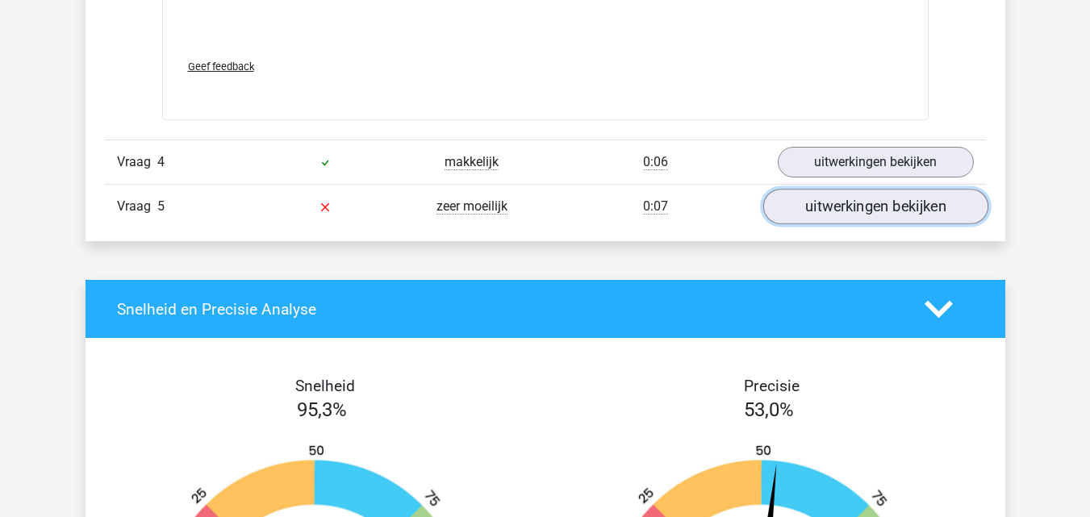
click at [870, 214] on link "uitwerkingen bekijken" at bounding box center [874, 207] width 225 height 35
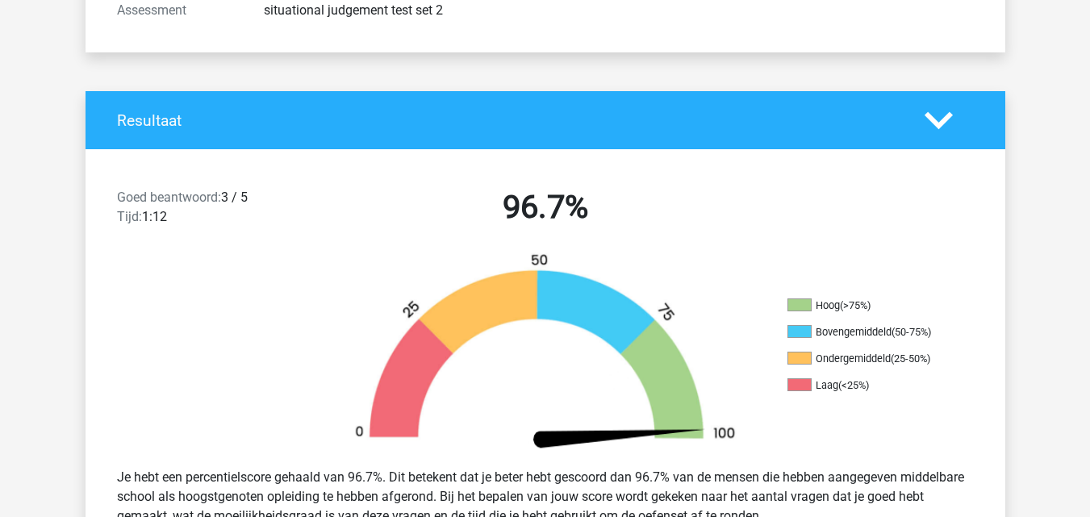
scroll to position [0, 0]
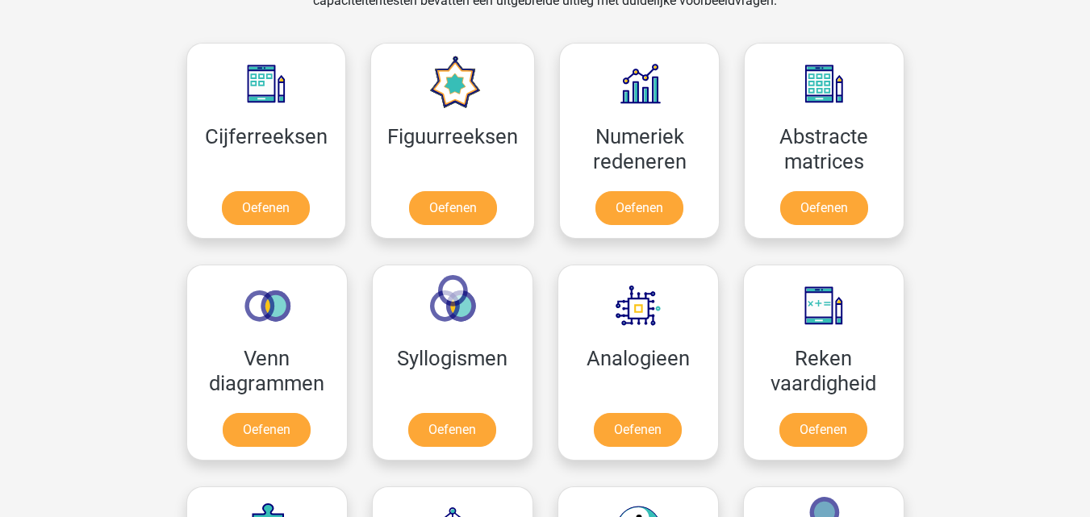
scroll to position [702, 0]
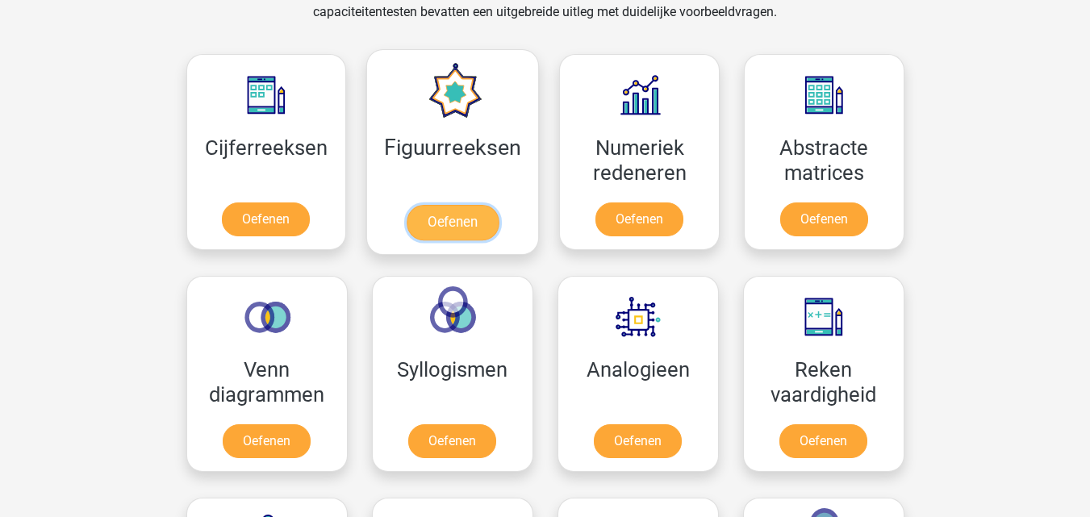
click at [452, 222] on link "Oefenen" at bounding box center [452, 222] width 92 height 35
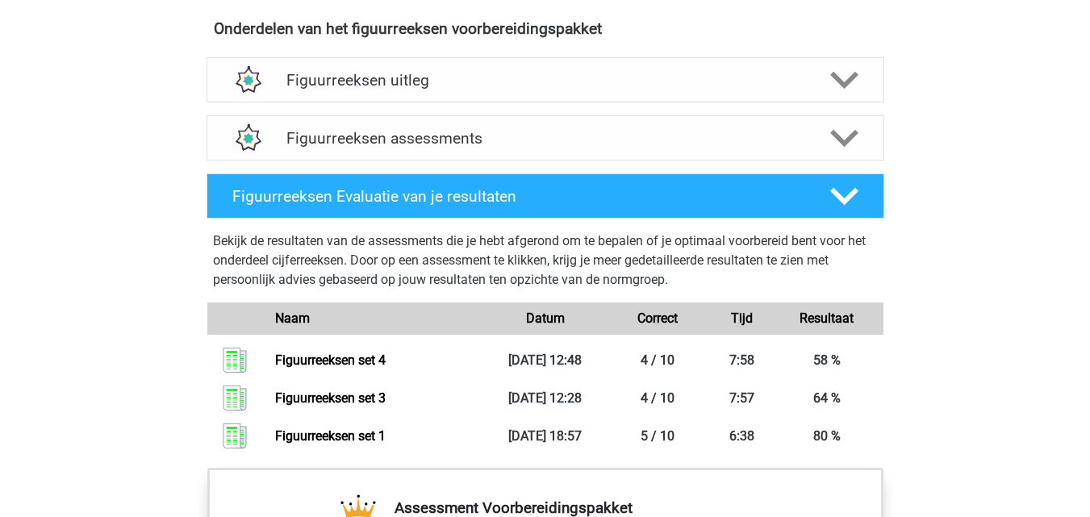
scroll to position [969, 0]
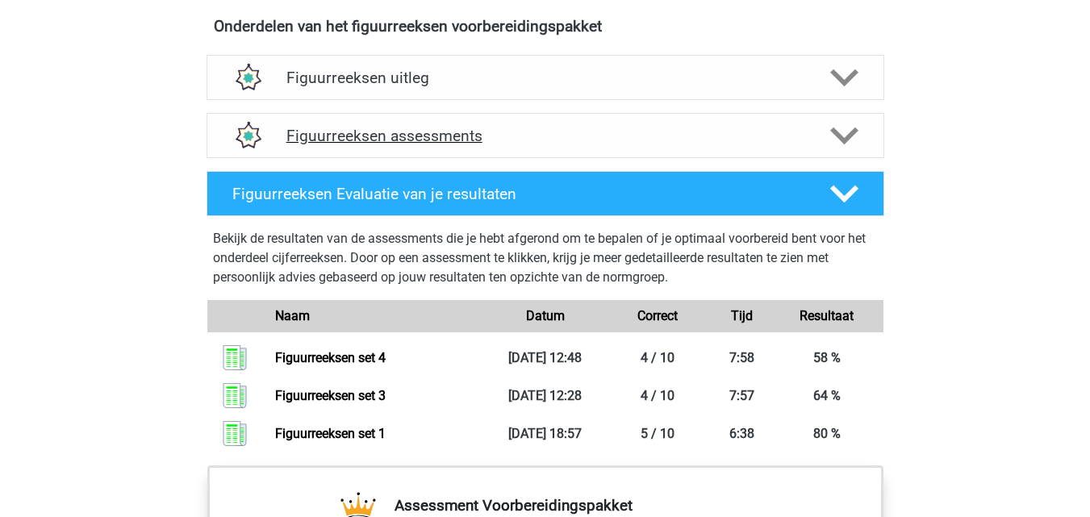
click at [465, 135] on h4 "Figuurreeksen assessments" at bounding box center [545, 136] width 518 height 19
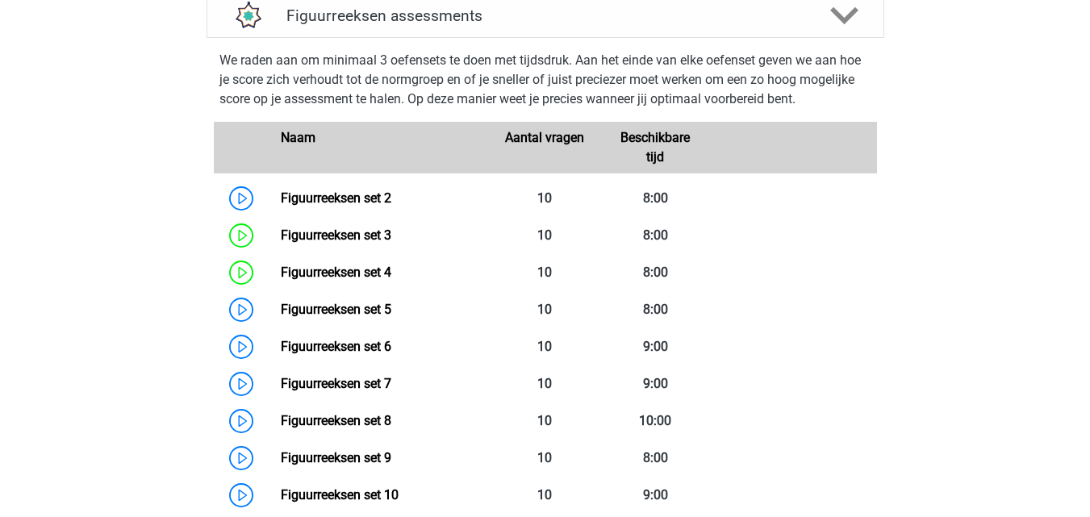
scroll to position [1093, 0]
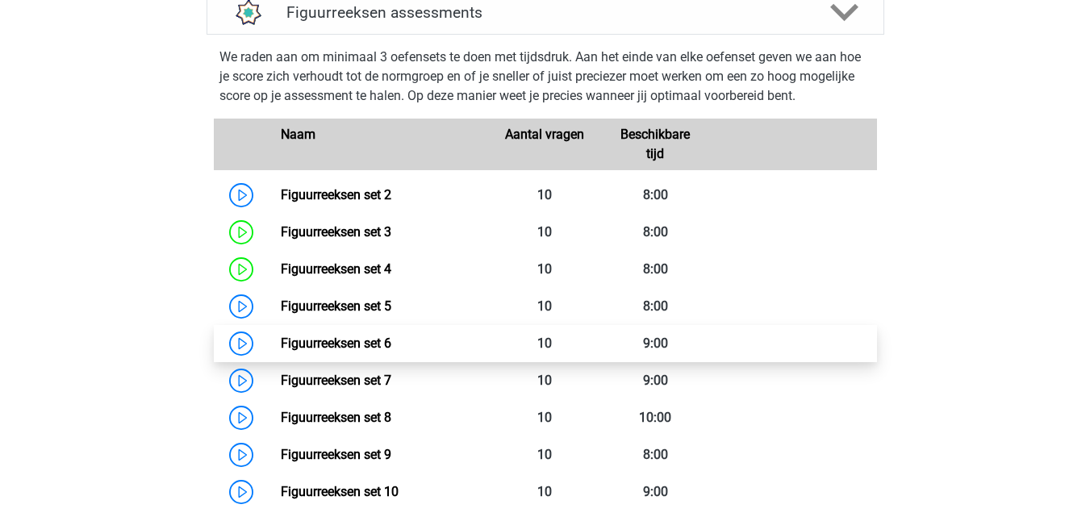
click at [386, 341] on link "Figuurreeksen set 6" at bounding box center [336, 342] width 110 height 15
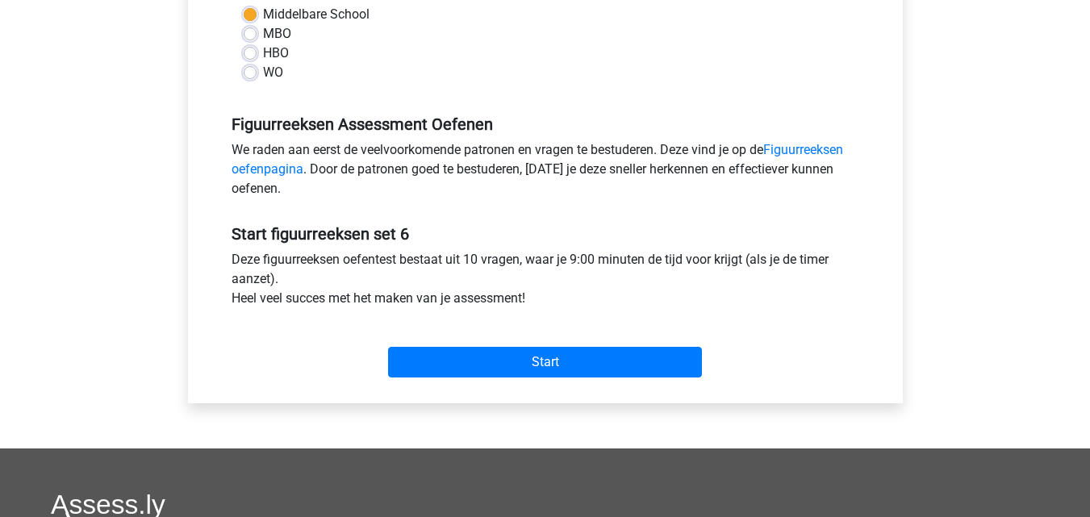
scroll to position [402, 0]
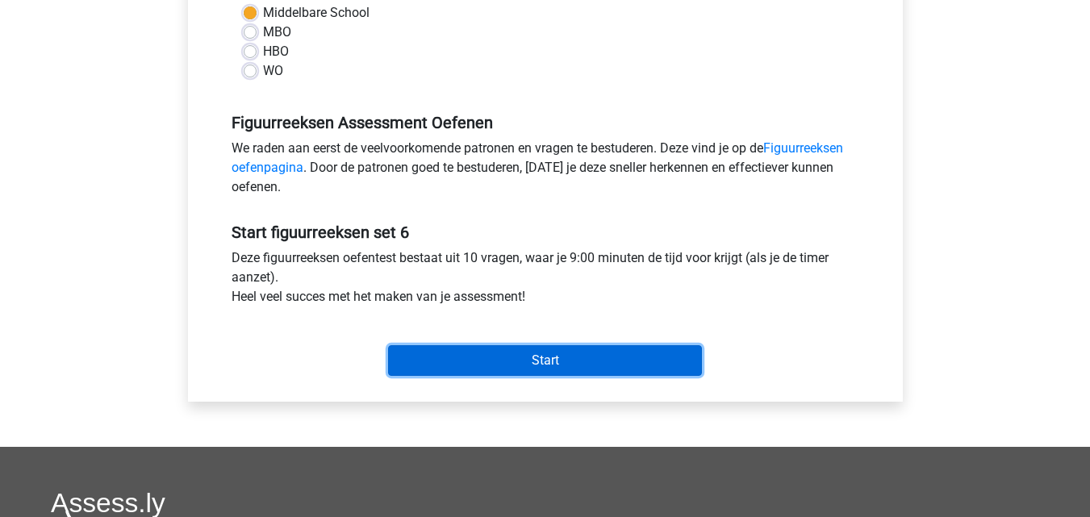
click at [540, 347] on input "Start" at bounding box center [545, 360] width 314 height 31
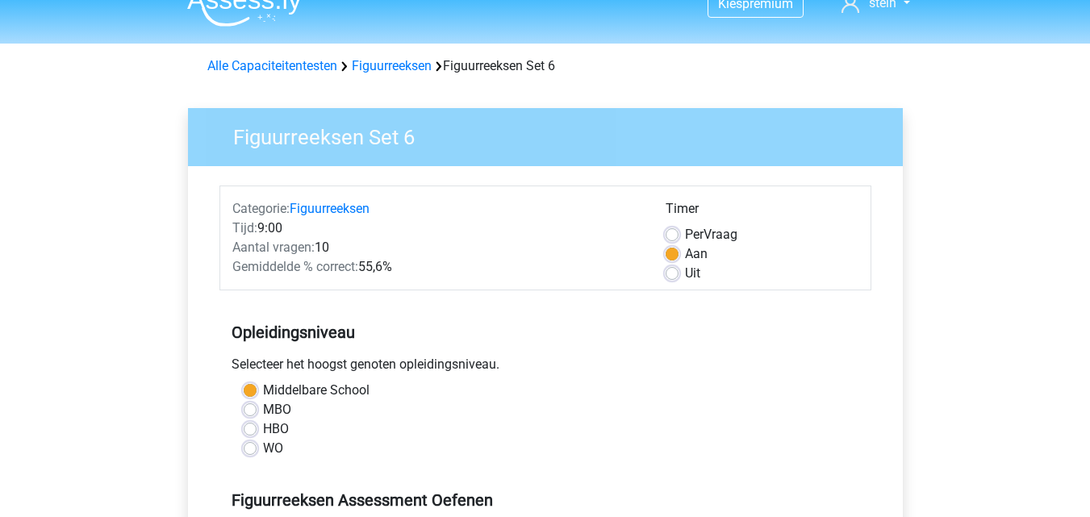
scroll to position [6, 0]
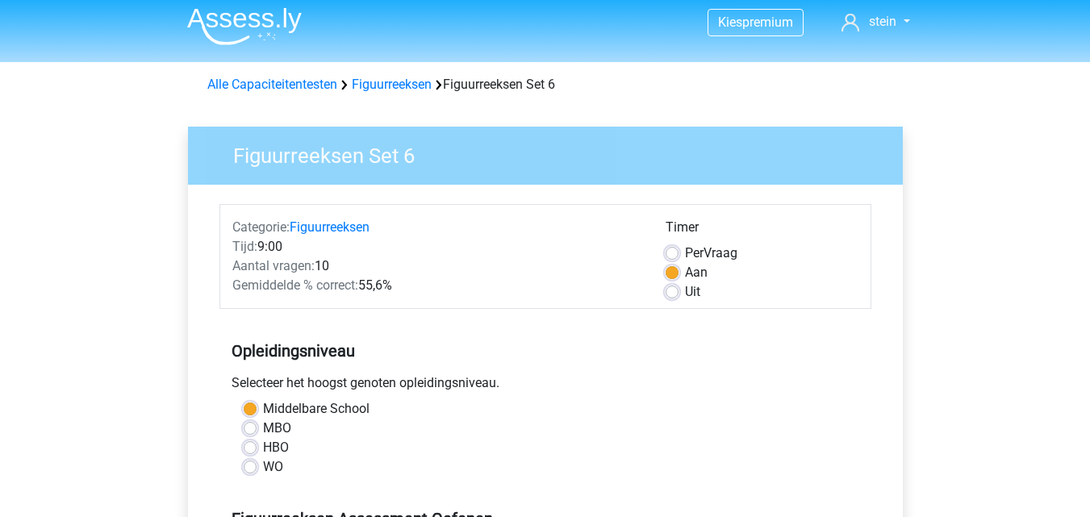
click at [381, 76] on div "Alle Capaciteitentesten Figuurreeksen Figuurreeksen Set 6" at bounding box center [545, 84] width 689 height 19
click at [382, 81] on link "Figuurreeksen" at bounding box center [392, 84] width 80 height 15
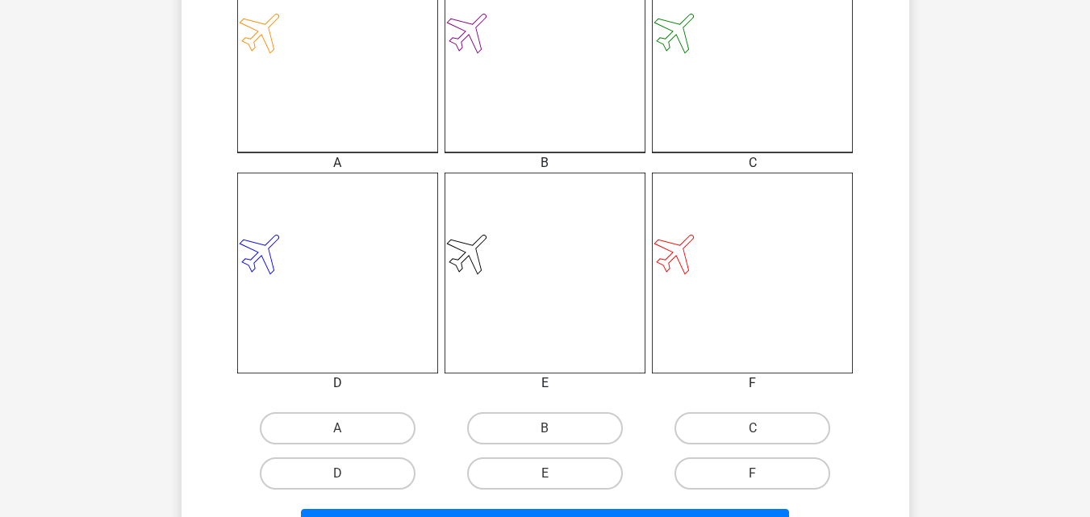
scroll to position [505, 0]
click at [363, 439] on label "A" at bounding box center [338, 427] width 156 height 32
click at [348, 438] on input "A" at bounding box center [342, 432] width 10 height 10
radio input "true"
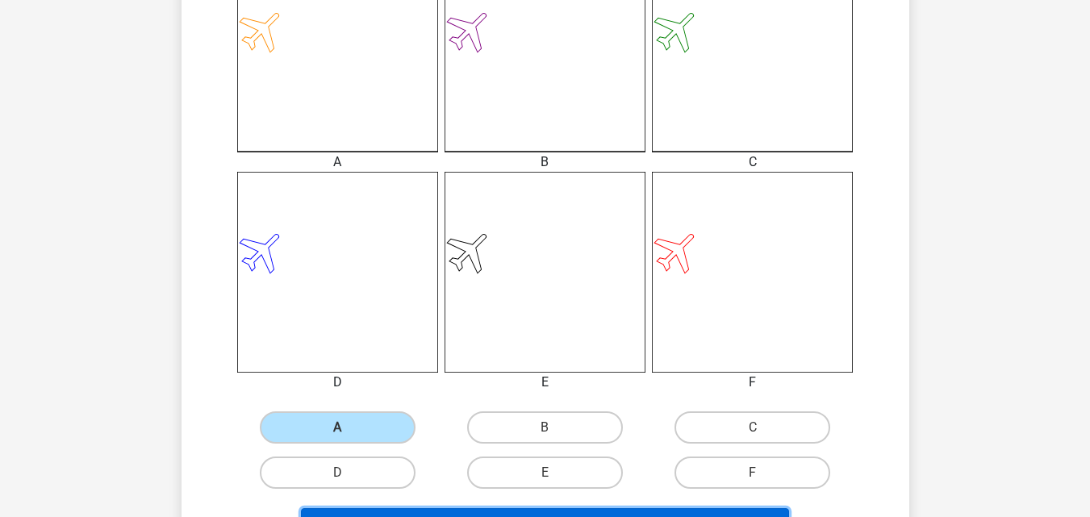
click at [452, 510] on button "Volgende vraag" at bounding box center [545, 525] width 488 height 34
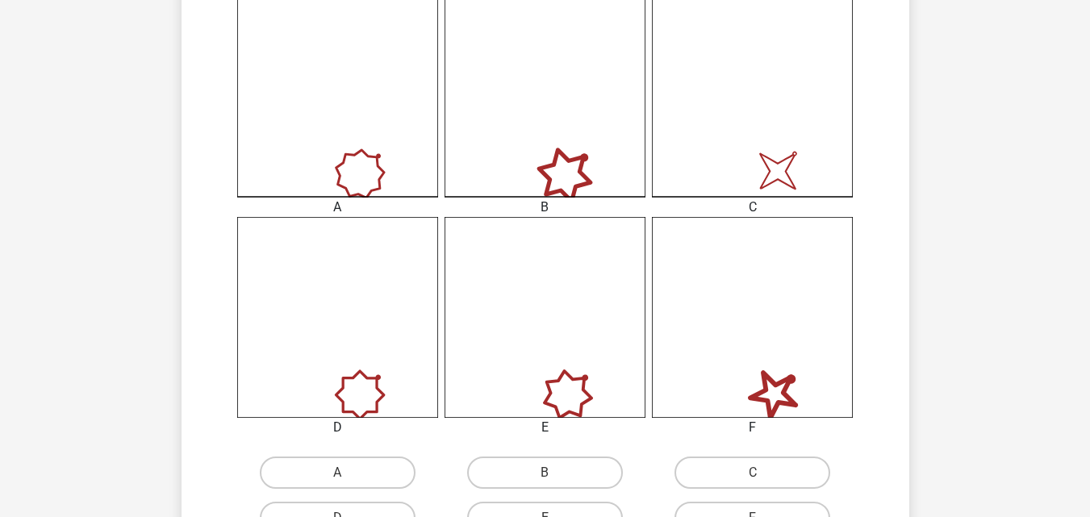
scroll to position [460, 0]
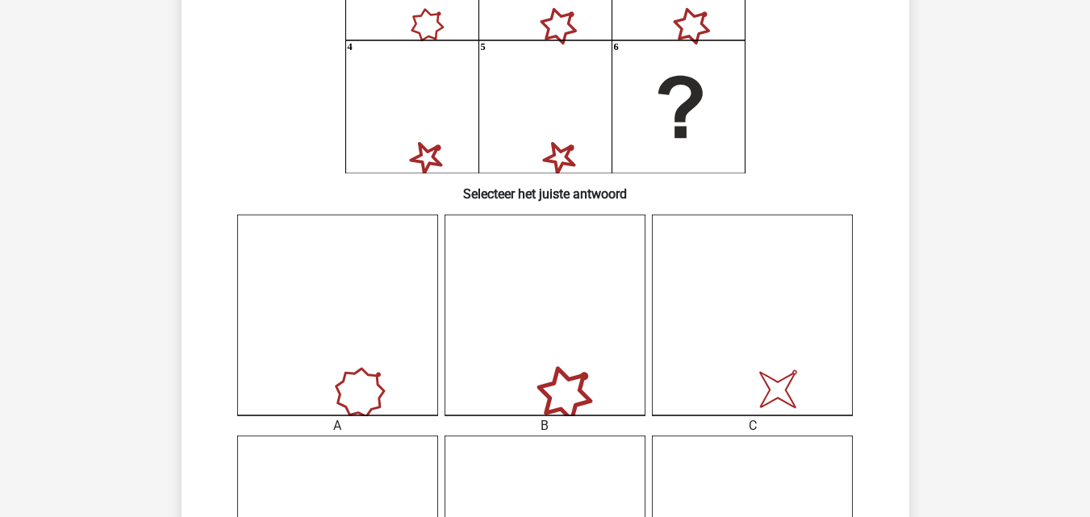
click at [759, 337] on icon "image/svg+xml" at bounding box center [752, 315] width 201 height 201
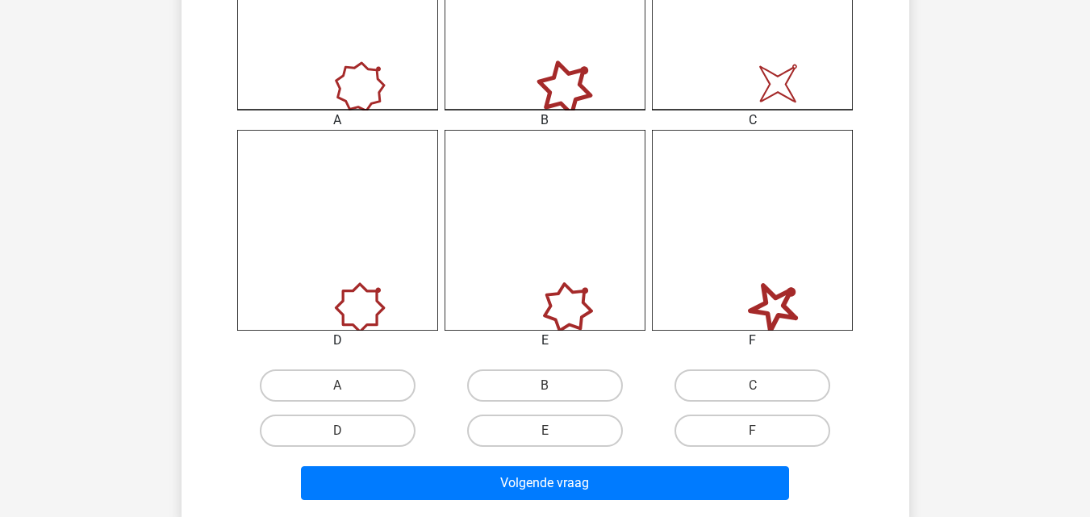
scroll to position [548, 0]
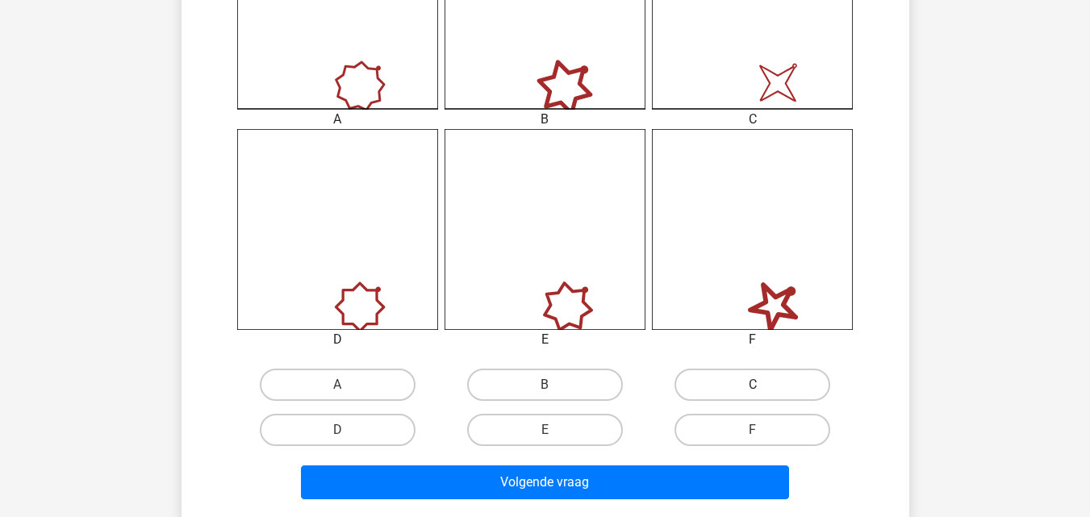
click at [736, 384] on label "C" at bounding box center [752, 385] width 156 height 32
click at [752, 385] on input "C" at bounding box center [757, 390] width 10 height 10
radio input "true"
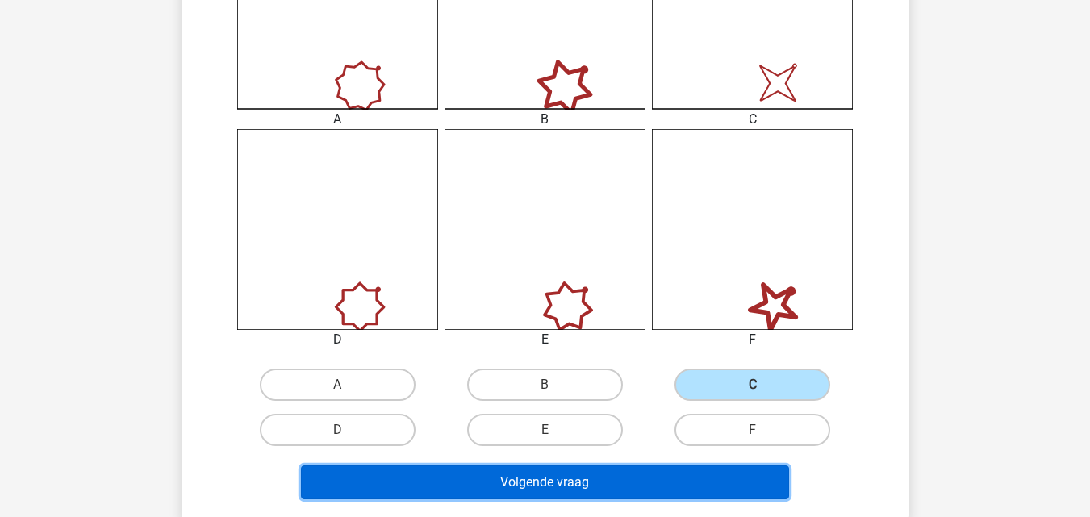
click at [573, 475] on button "Volgende vraag" at bounding box center [545, 482] width 488 height 34
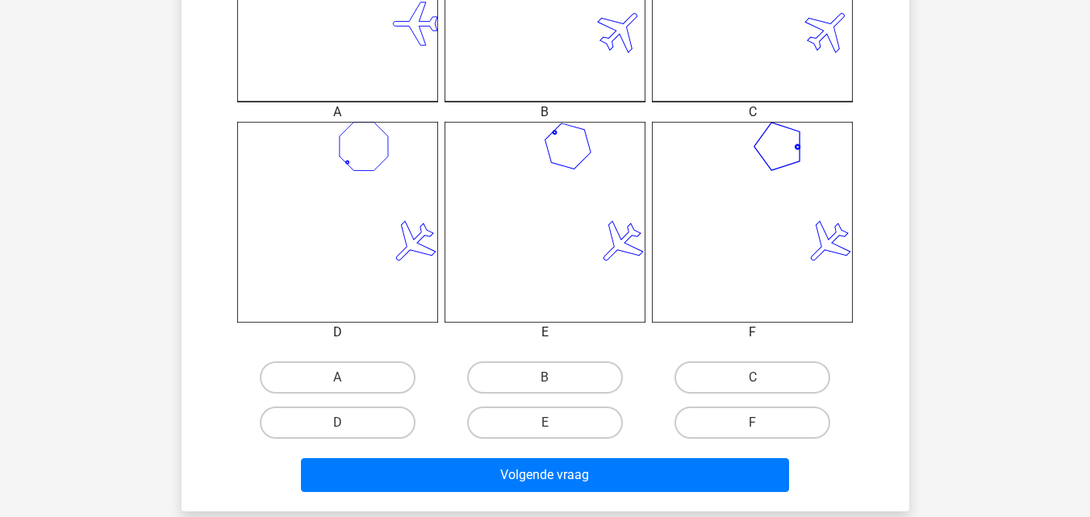
scroll to position [556, 0]
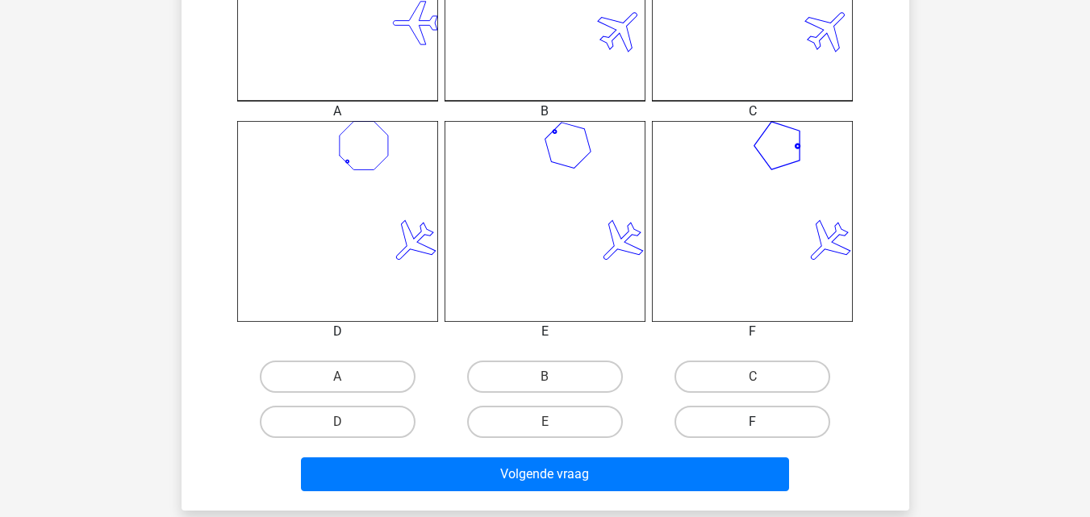
click at [743, 420] on label "F" at bounding box center [752, 422] width 156 height 32
click at [752, 422] on input "F" at bounding box center [757, 427] width 10 height 10
radio input "true"
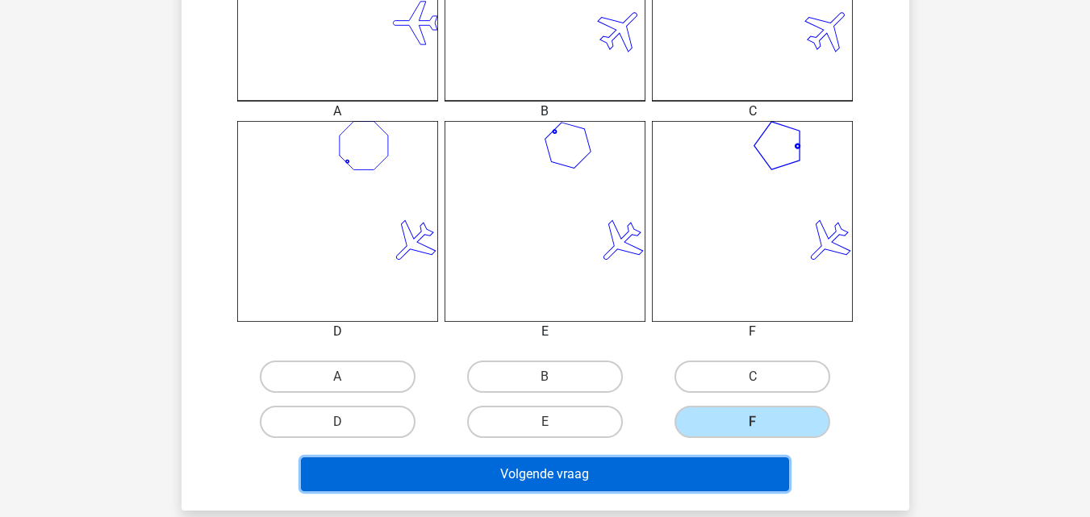
click at [657, 469] on button "Volgende vraag" at bounding box center [545, 474] width 488 height 34
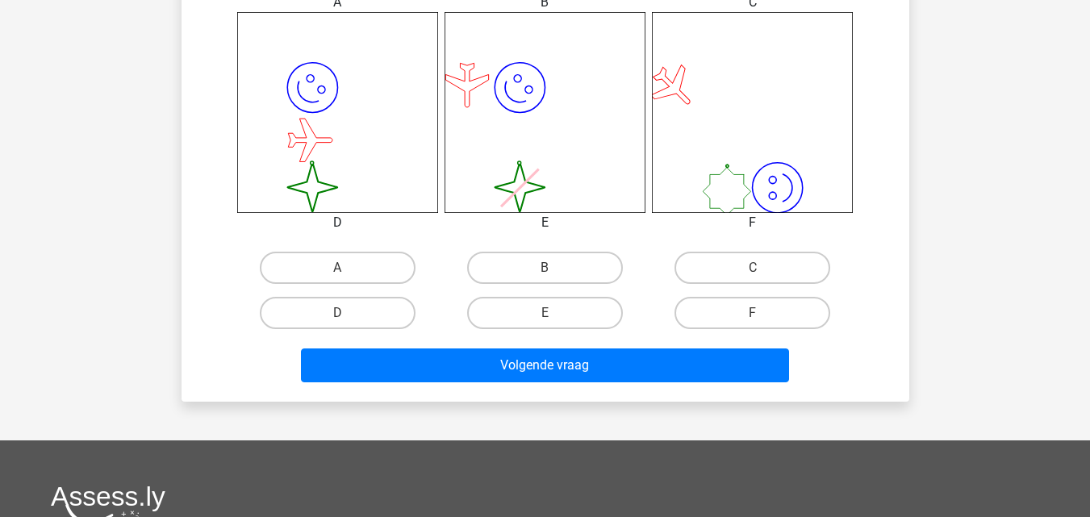
scroll to position [669, 0]
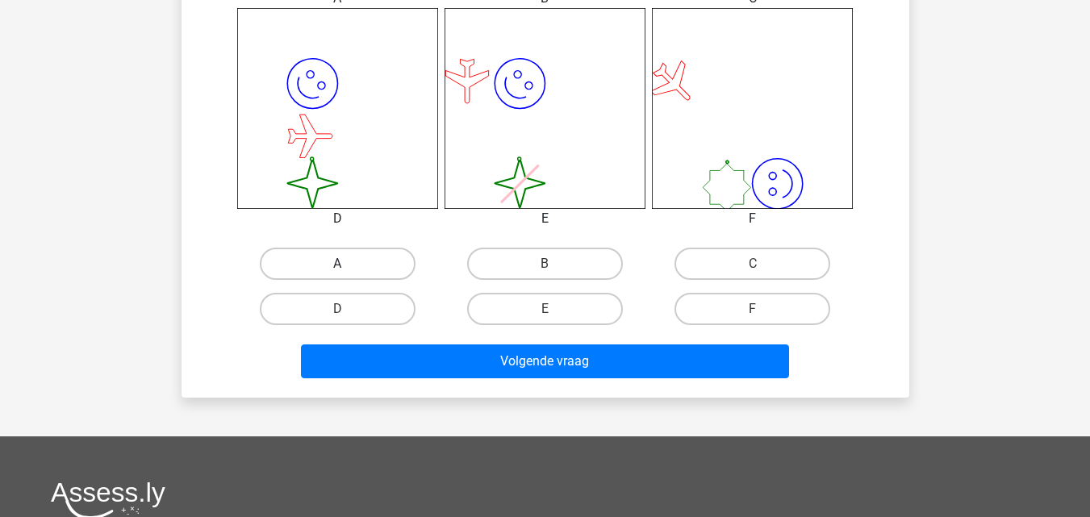
click at [388, 262] on label "A" at bounding box center [338, 264] width 156 height 32
click at [348, 264] on input "A" at bounding box center [342, 269] width 10 height 10
radio input "true"
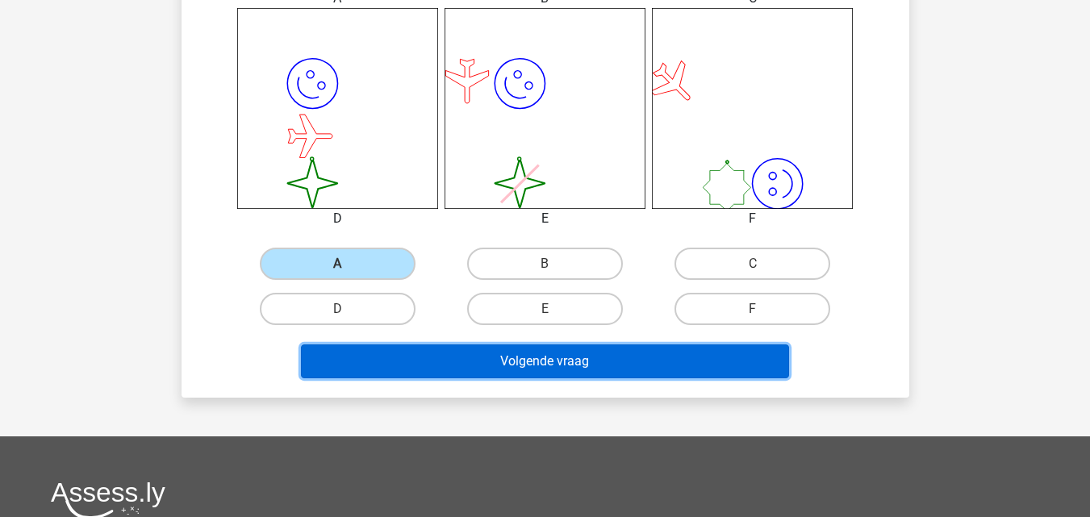
click at [454, 376] on button "Volgende vraag" at bounding box center [545, 361] width 488 height 34
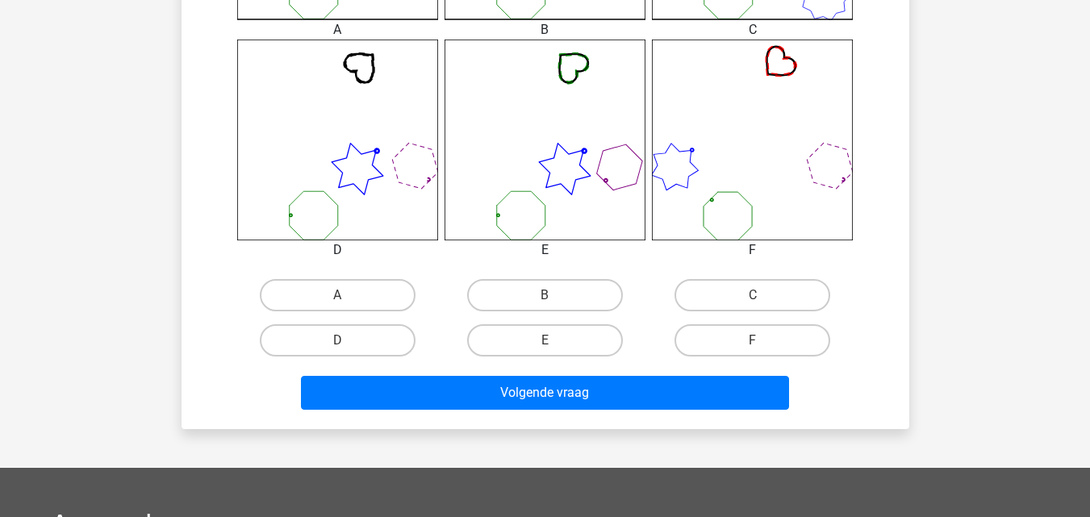
scroll to position [638, 0]
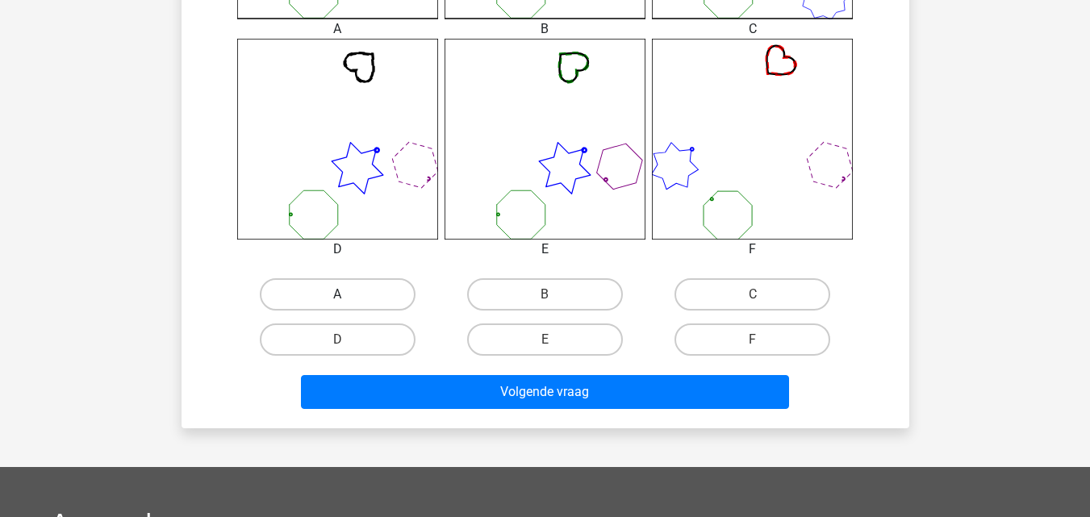
click at [372, 297] on label "A" at bounding box center [338, 294] width 156 height 32
click at [348, 297] on input "A" at bounding box center [342, 299] width 10 height 10
radio input "true"
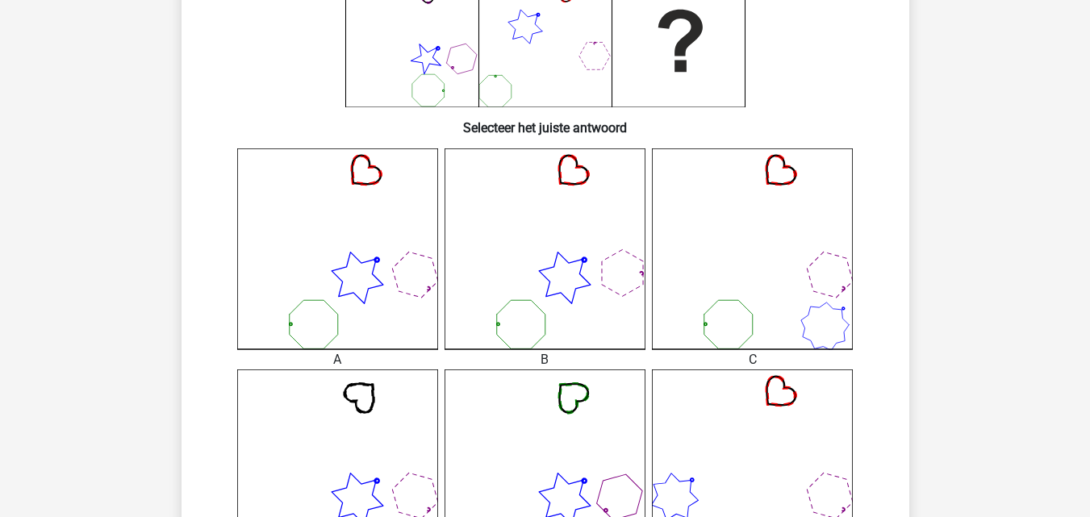
scroll to position [308, 0]
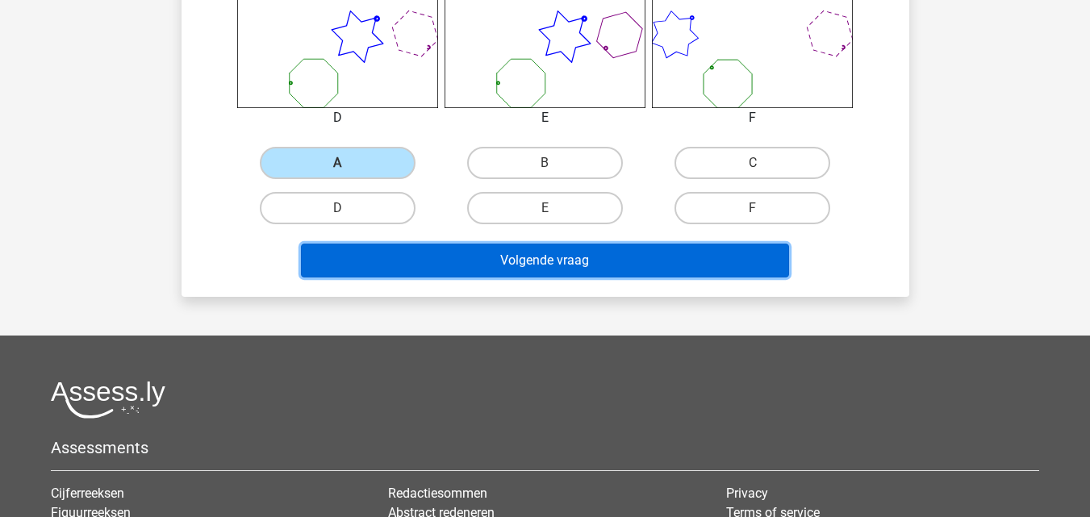
click at [561, 263] on button "Volgende vraag" at bounding box center [545, 261] width 488 height 34
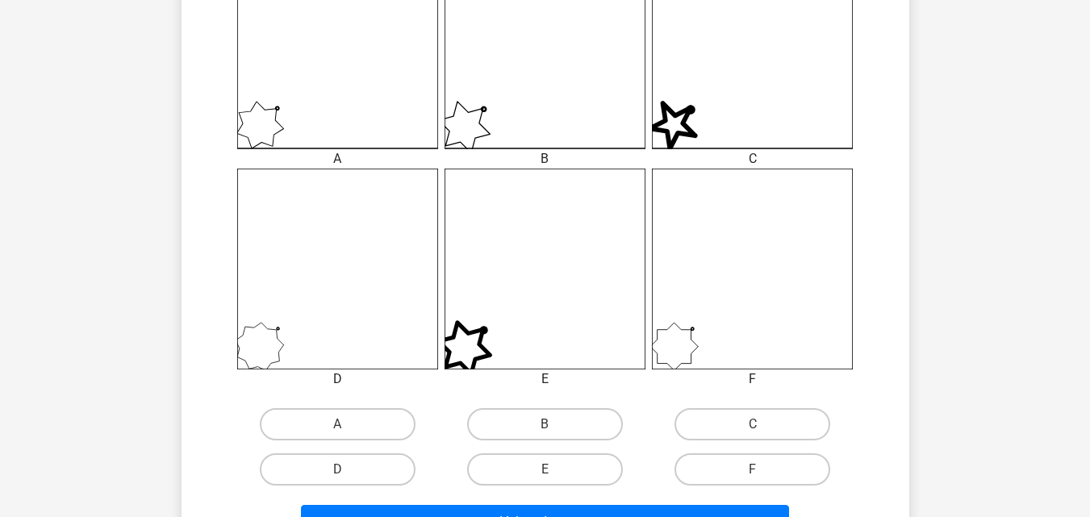
scroll to position [509, 0]
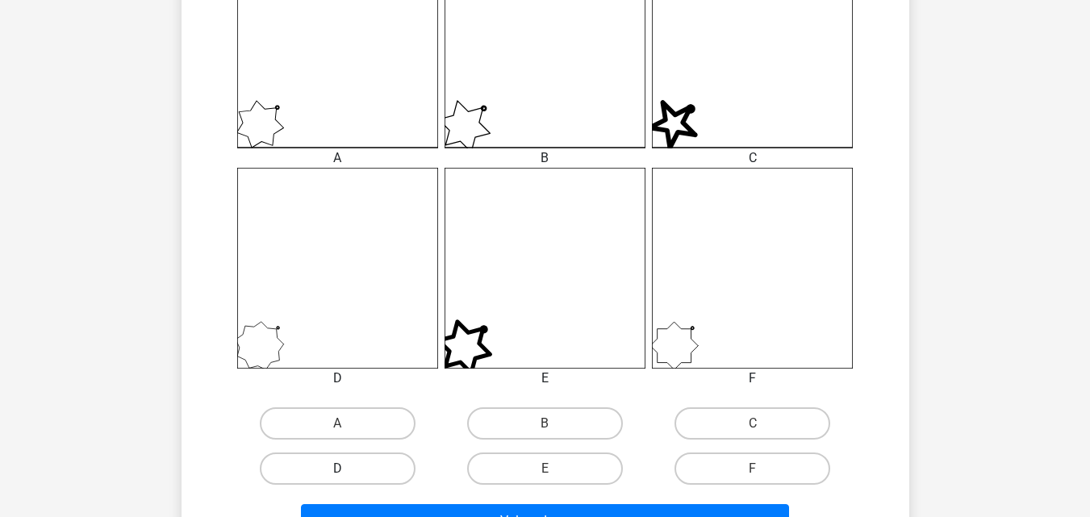
click at [389, 465] on label "D" at bounding box center [338, 468] width 156 height 32
click at [348, 469] on input "D" at bounding box center [342, 474] width 10 height 10
radio input "true"
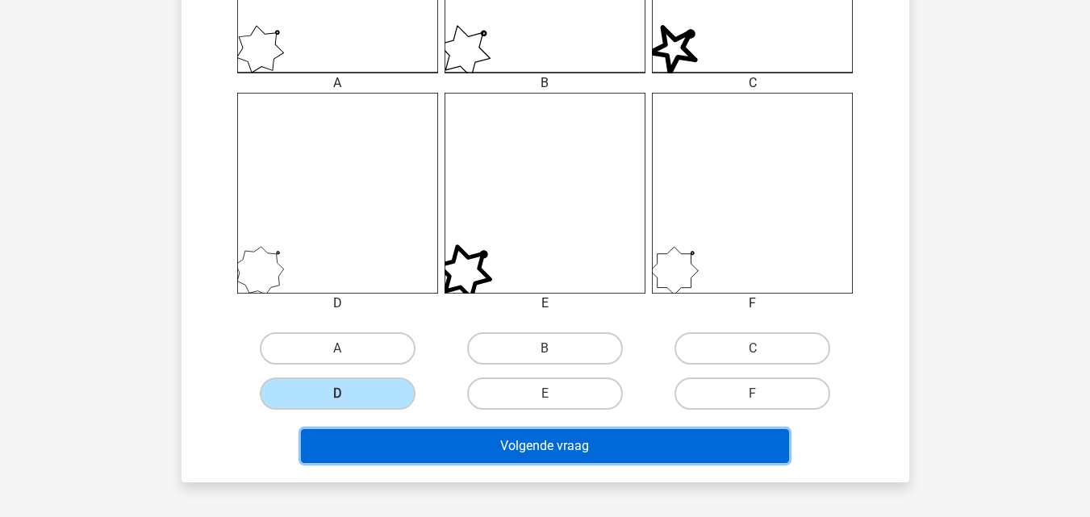
click at [443, 450] on button "Volgende vraag" at bounding box center [545, 446] width 488 height 34
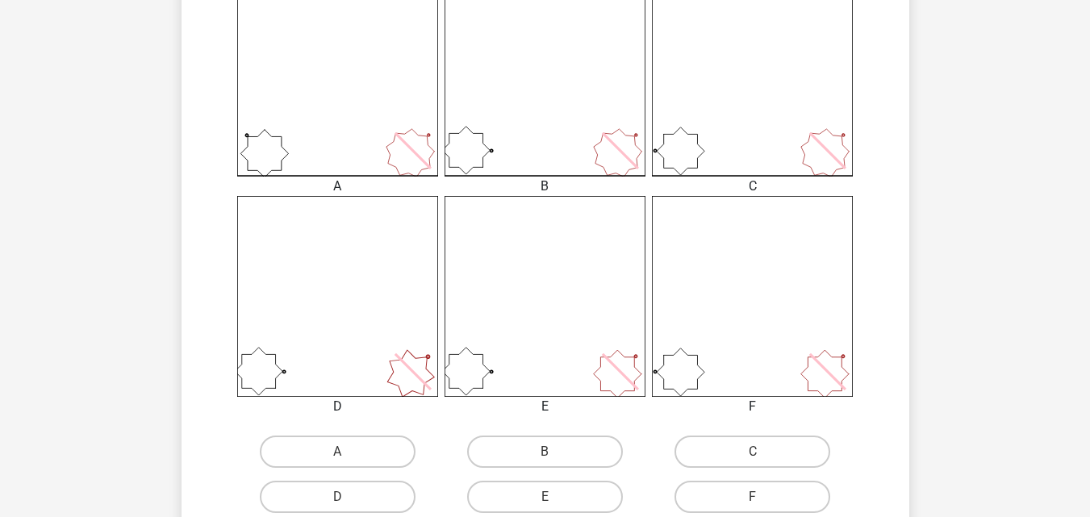
scroll to position [500, 0]
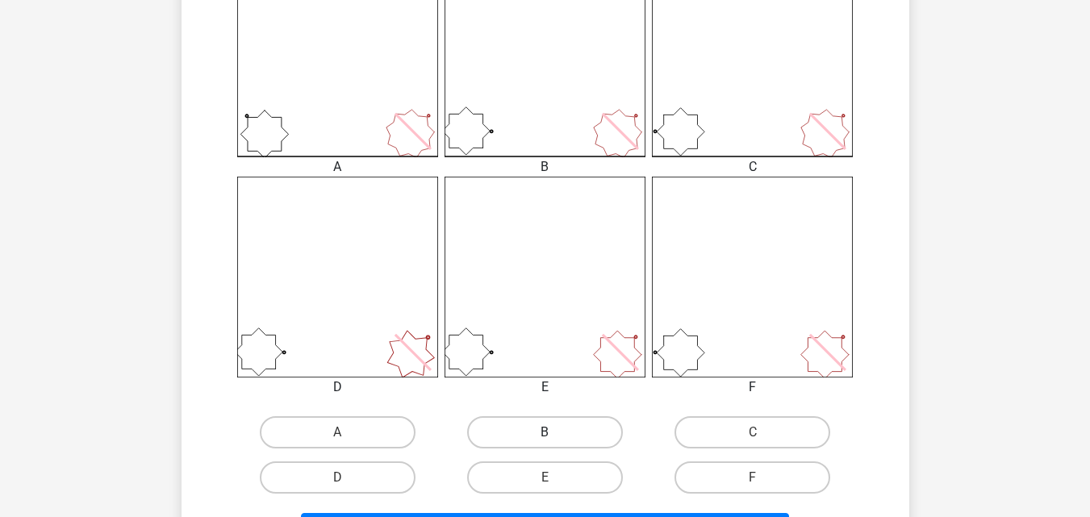
click at [564, 431] on label "B" at bounding box center [545, 432] width 156 height 32
click at [555, 432] on input "B" at bounding box center [549, 437] width 10 height 10
radio input "true"
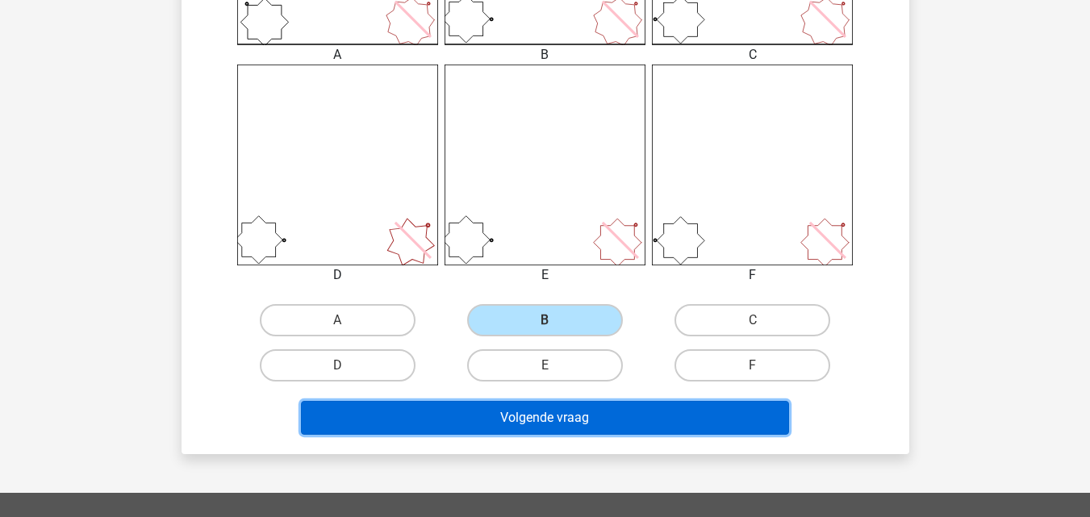
click at [564, 431] on button "Volgende vraag" at bounding box center [545, 418] width 488 height 34
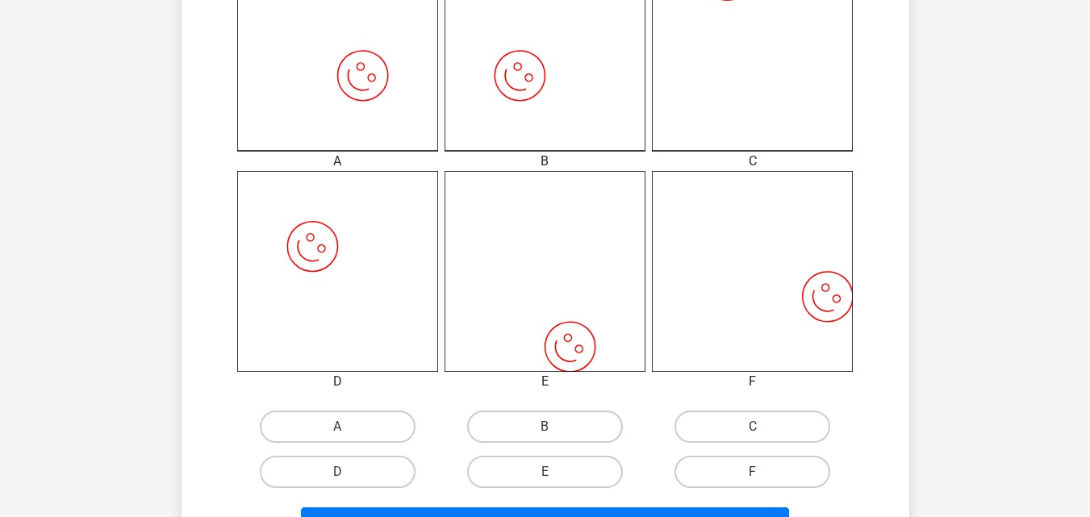
scroll to position [510, 0]
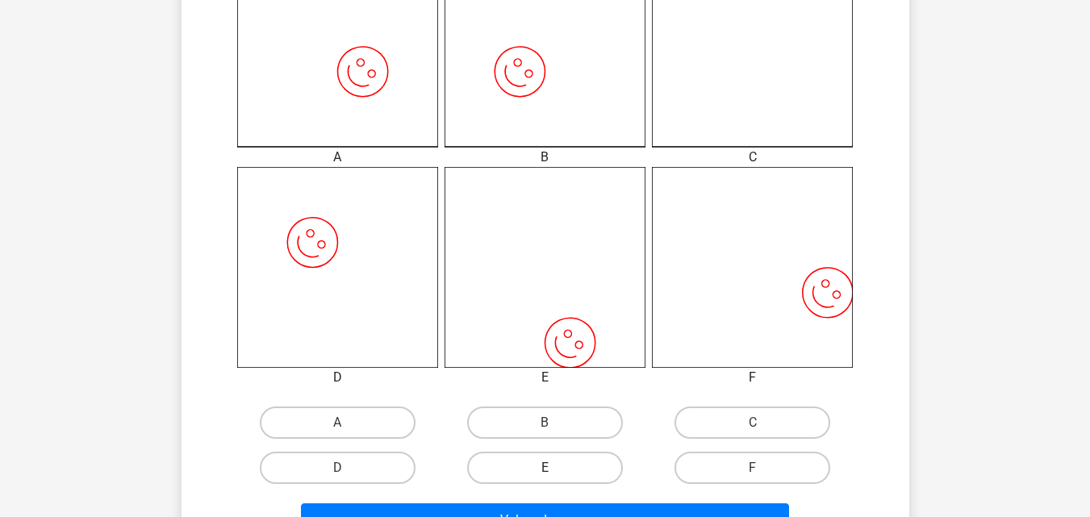
click at [565, 473] on label "E" at bounding box center [545, 468] width 156 height 32
click at [555, 473] on input "E" at bounding box center [549, 473] width 10 height 10
radio input "true"
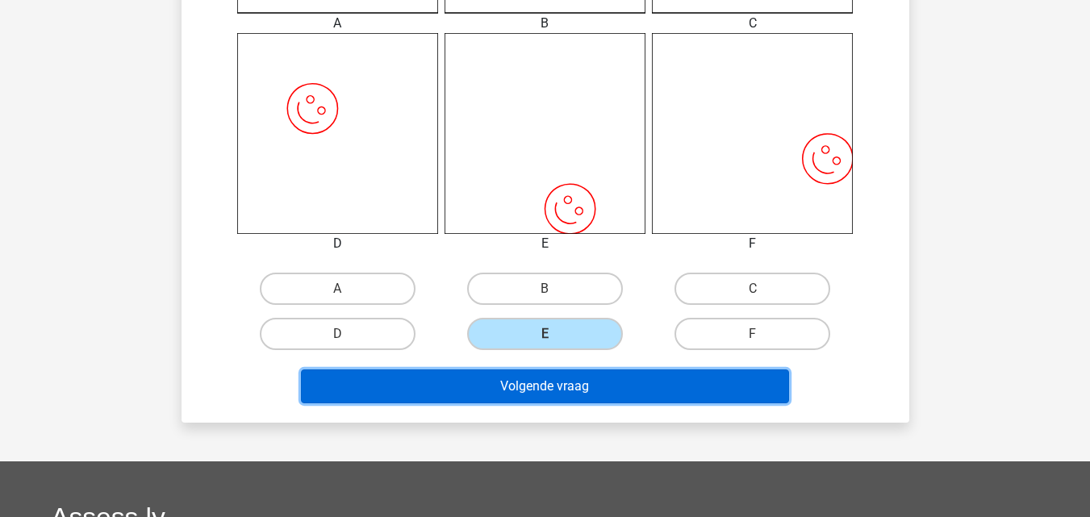
click at [524, 394] on button "Volgende vraag" at bounding box center [545, 386] width 488 height 34
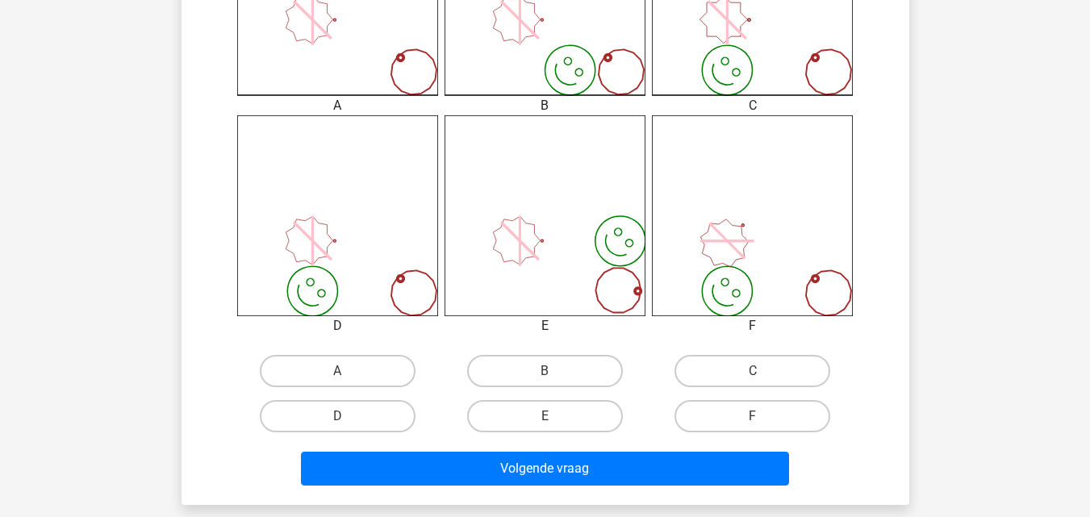
scroll to position [581, 0]
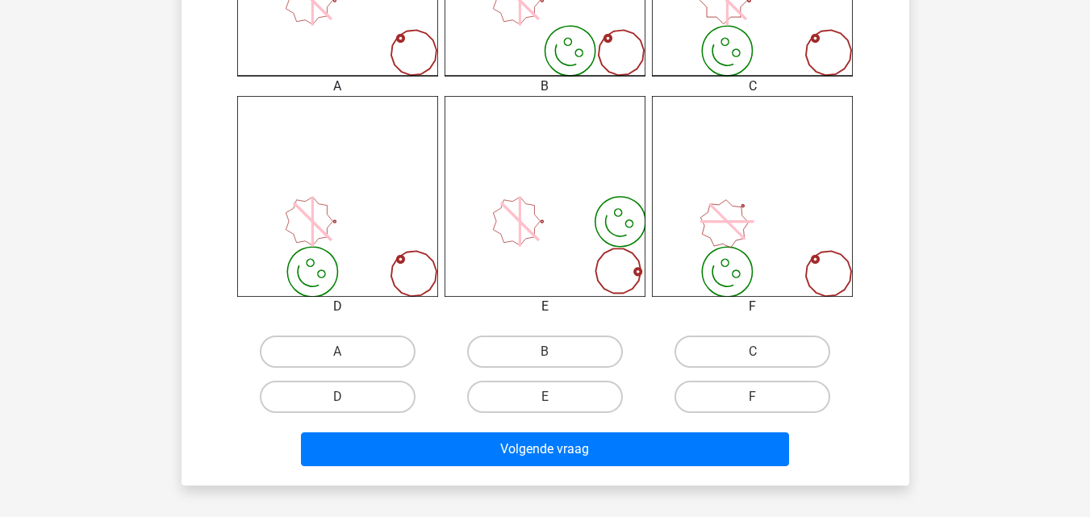
click at [337, 414] on div "D" at bounding box center [337, 396] width 207 height 45
click at [360, 407] on label "D" at bounding box center [338, 397] width 156 height 32
click at [348, 407] on input "D" at bounding box center [342, 402] width 10 height 10
radio input "true"
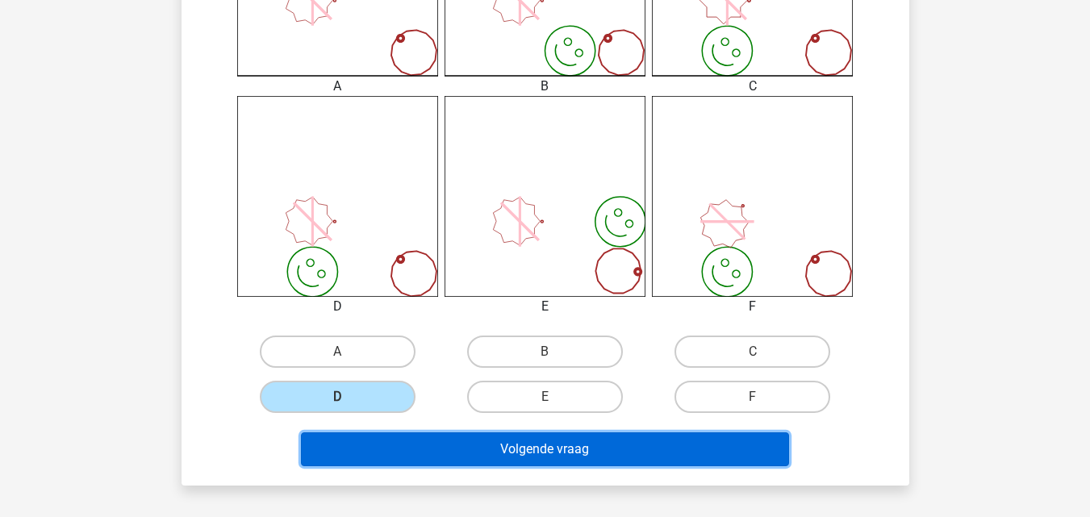
click at [377, 454] on button "Volgende vraag" at bounding box center [545, 449] width 488 height 34
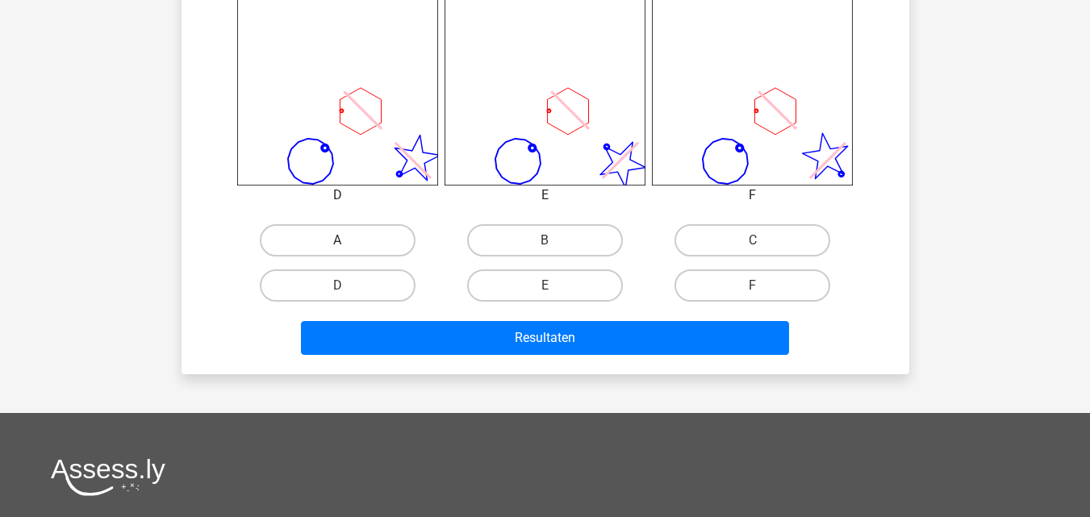
scroll to position [706, 0]
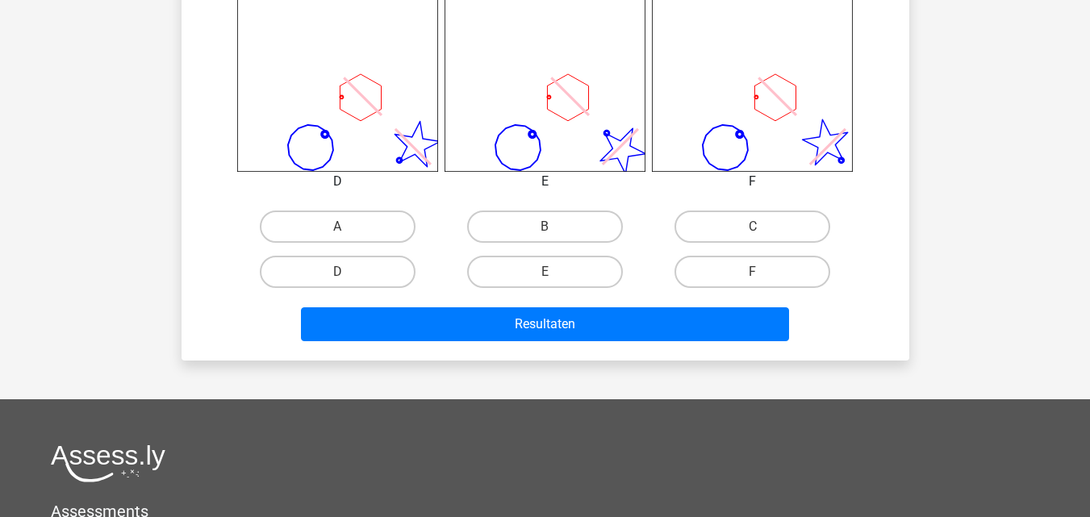
click at [339, 230] on input "A" at bounding box center [342, 232] width 10 height 10
radio input "true"
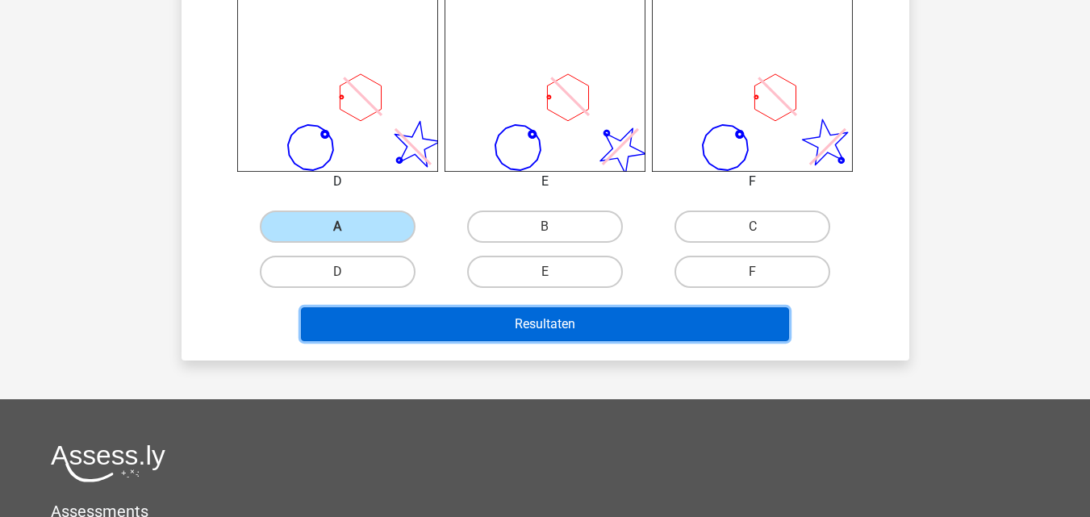
click at [398, 315] on button "Resultaten" at bounding box center [545, 324] width 488 height 34
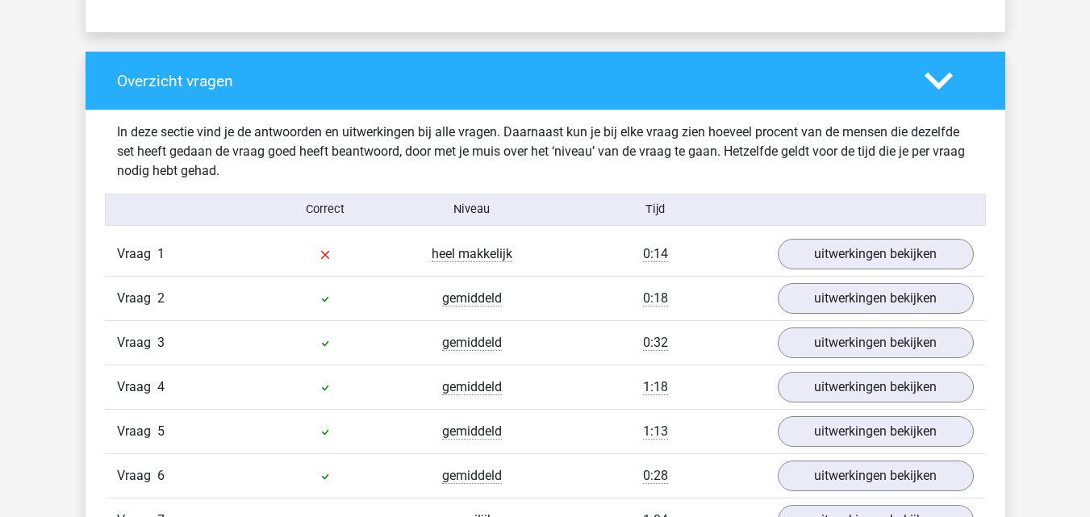
scroll to position [1290, 0]
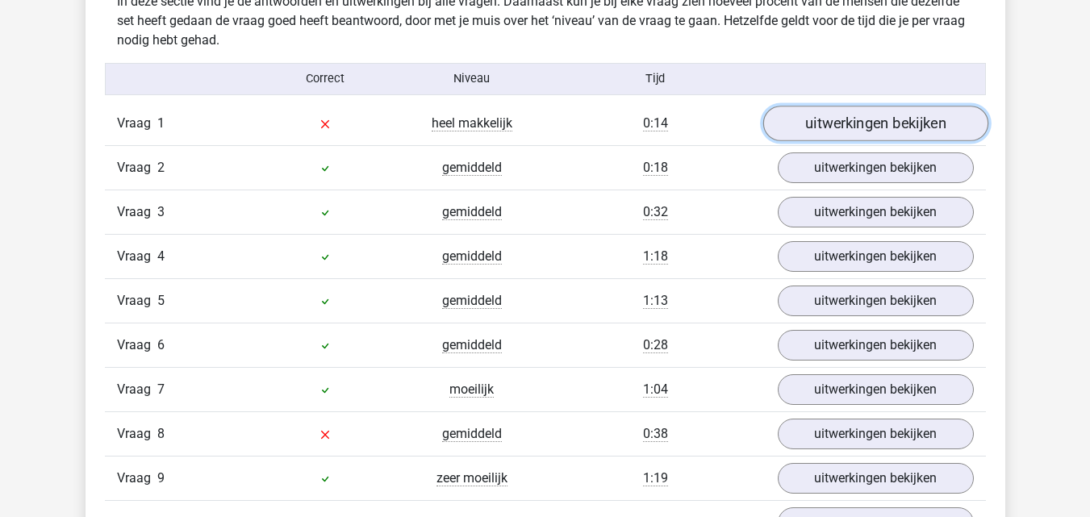
click at [843, 128] on link "uitwerkingen bekijken" at bounding box center [874, 123] width 225 height 35
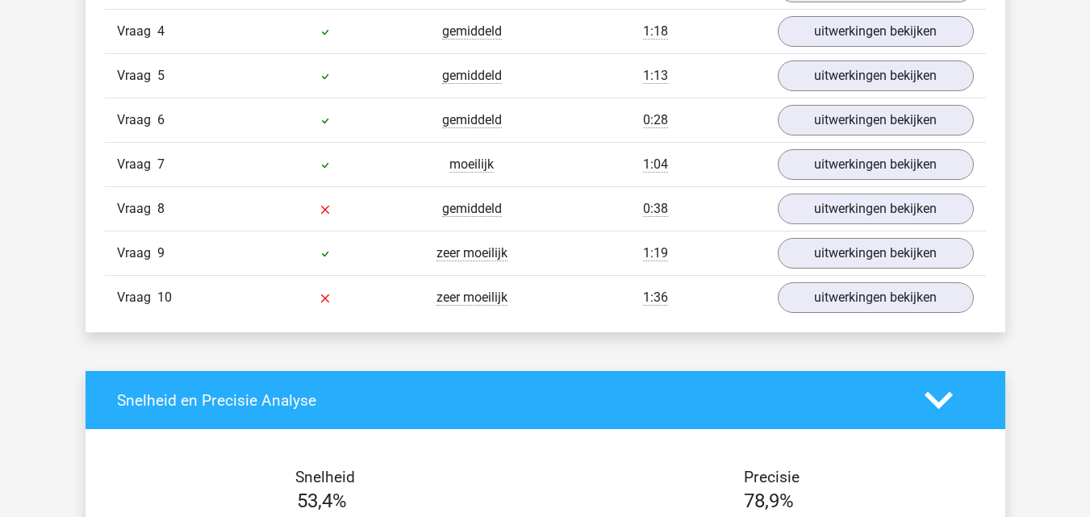
scroll to position [3001, 0]
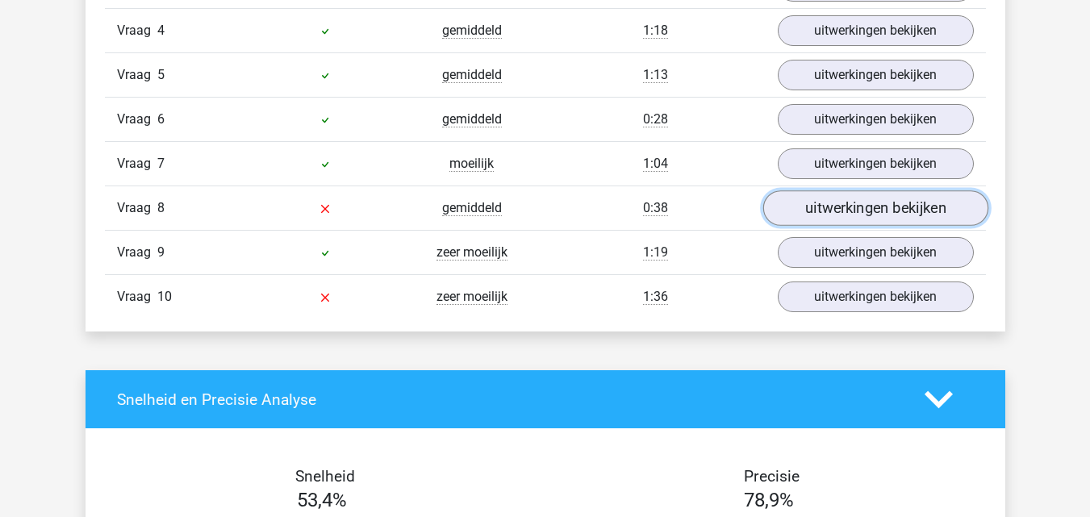
click at [873, 209] on link "uitwerkingen bekijken" at bounding box center [874, 207] width 225 height 35
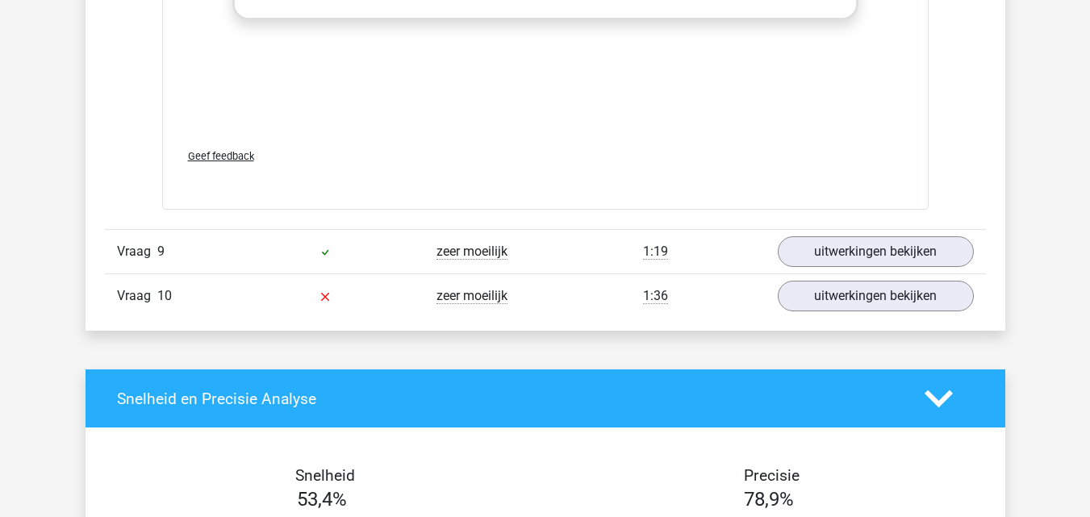
scroll to position [4498, 0]
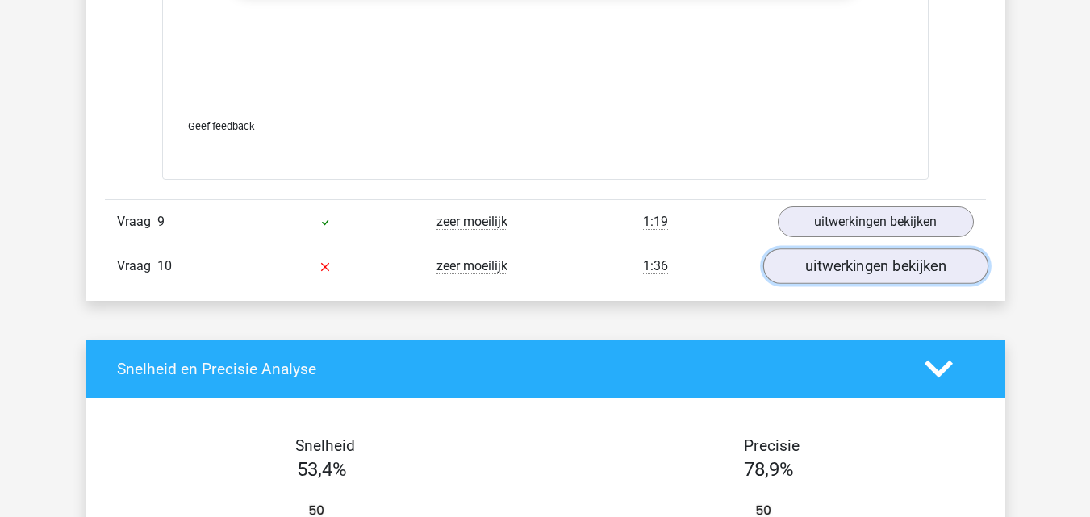
click at [822, 272] on link "uitwerkingen bekijken" at bounding box center [874, 266] width 225 height 35
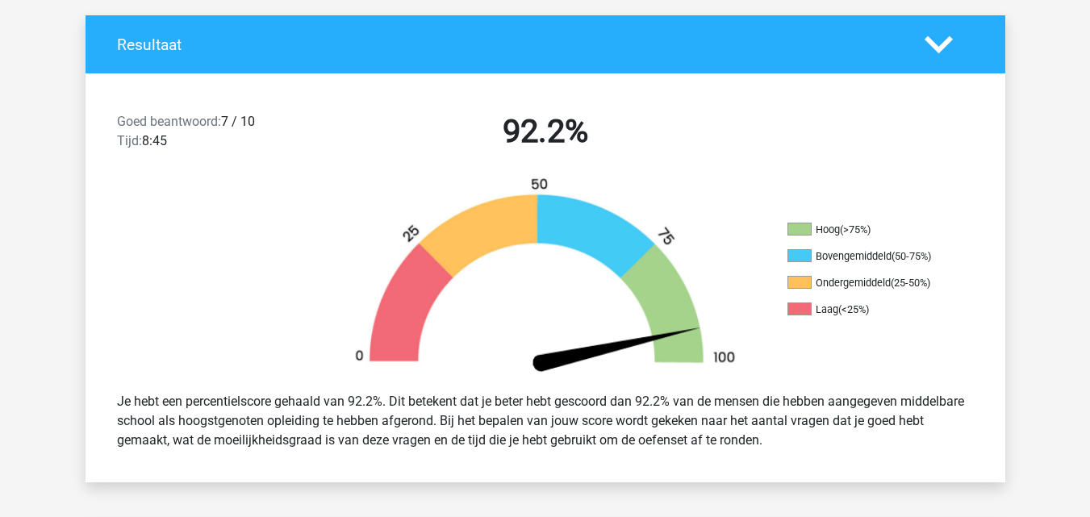
scroll to position [0, 0]
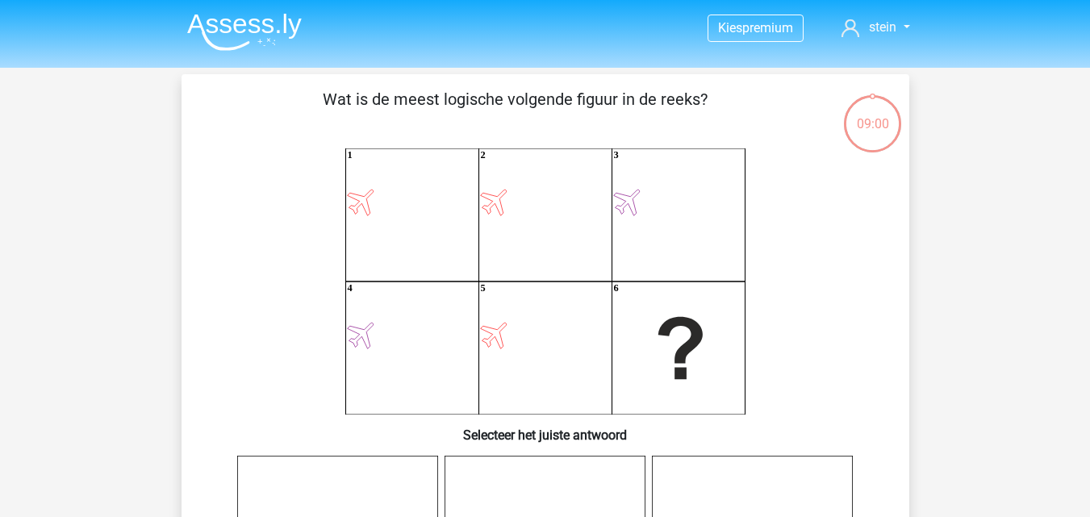
scroll to position [706, 0]
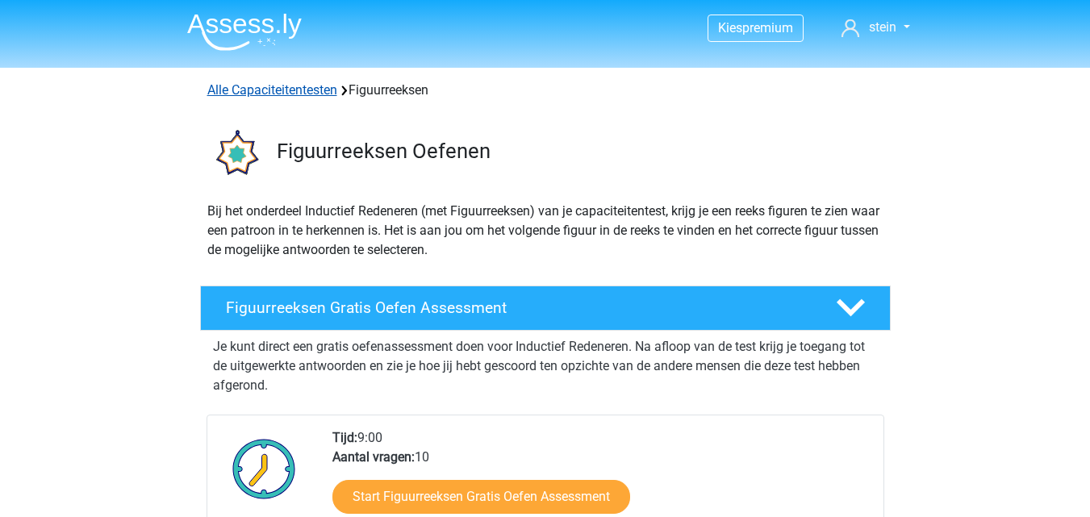
click at [290, 90] on link "Alle Capaciteitentesten" at bounding box center [272, 89] width 130 height 15
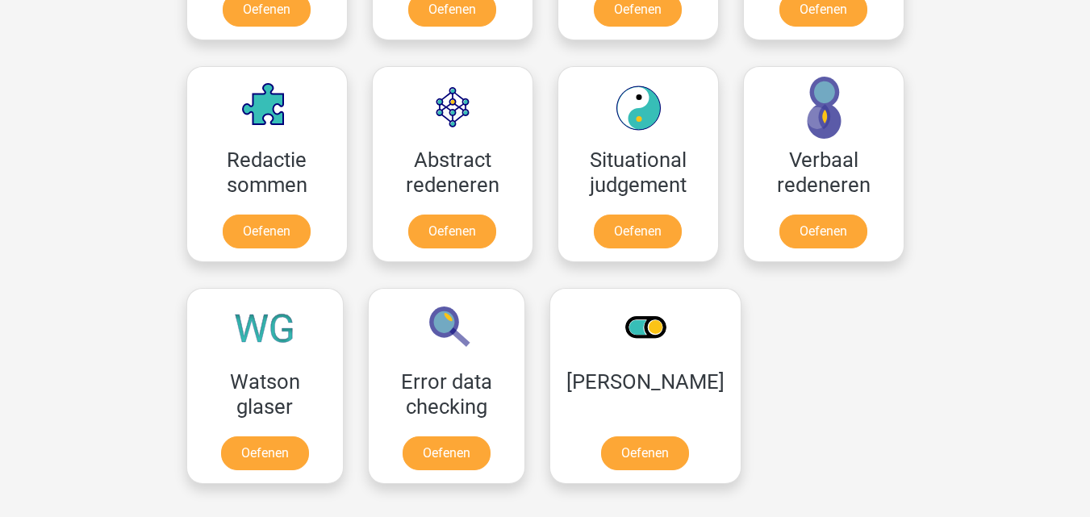
scroll to position [1160, 0]
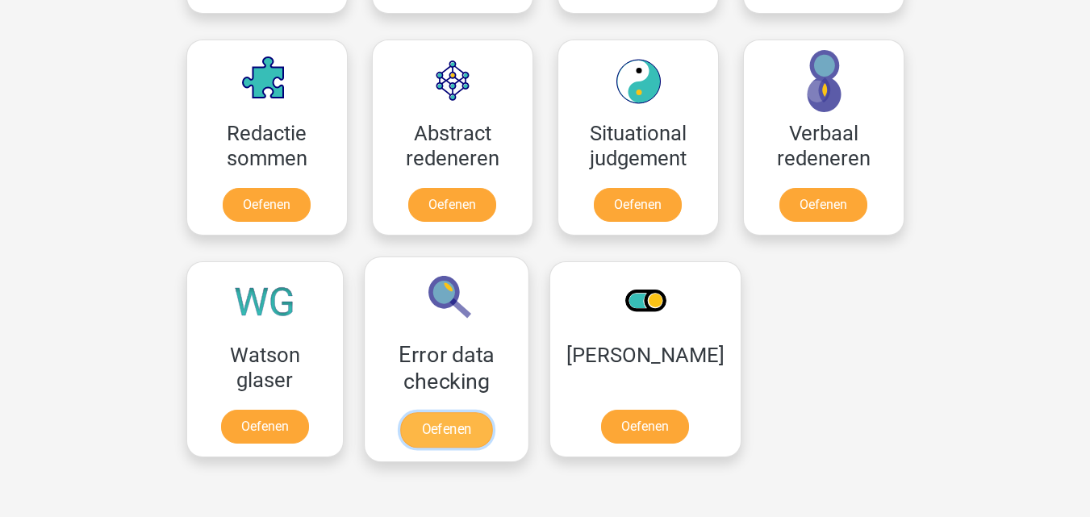
click at [450, 434] on link "Oefenen" at bounding box center [446, 429] width 92 height 35
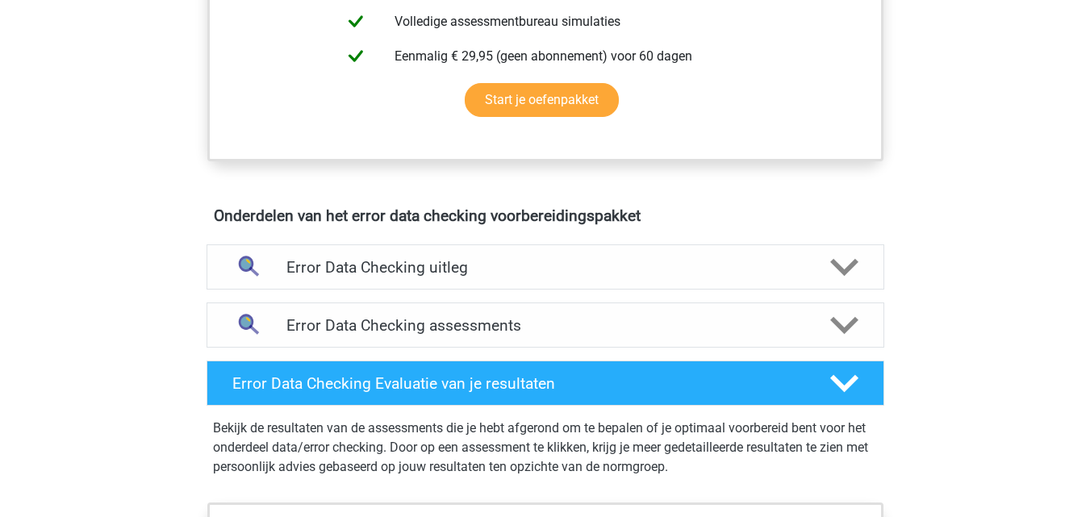
scroll to position [761, 0]
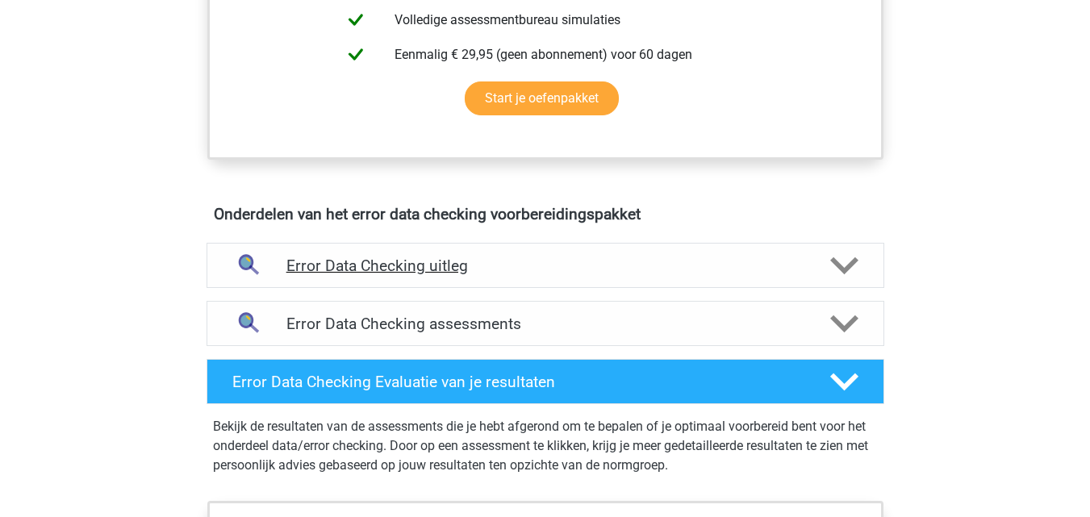
click at [510, 263] on h4 "Error Data Checking uitleg" at bounding box center [545, 265] width 518 height 19
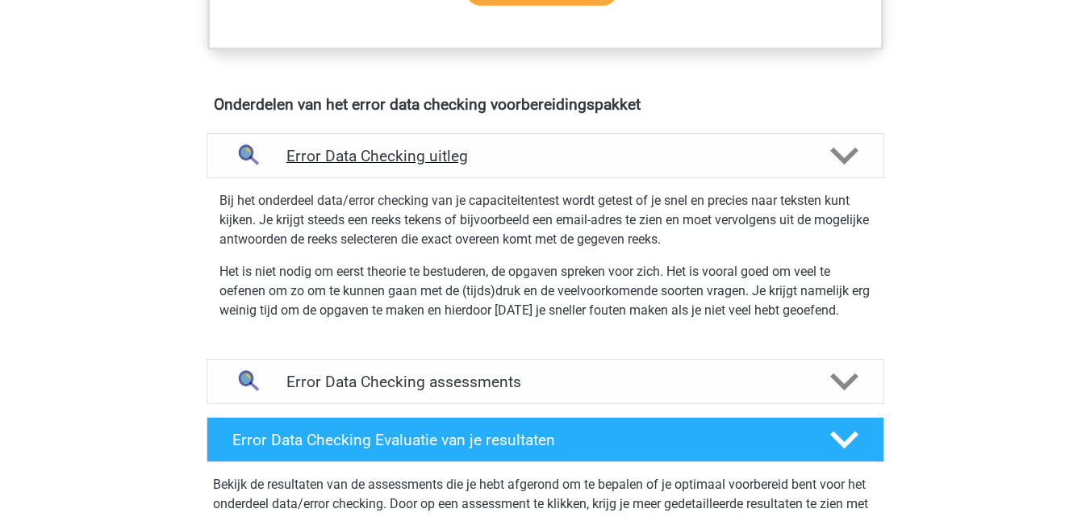
scroll to position [872, 0]
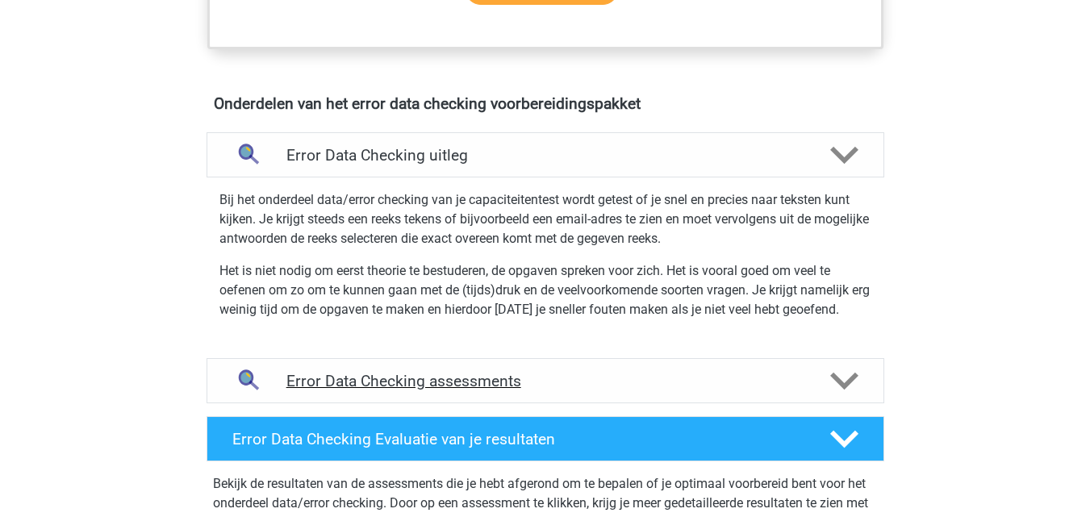
click at [506, 377] on h4 "Error Data Checking assessments" at bounding box center [545, 381] width 518 height 19
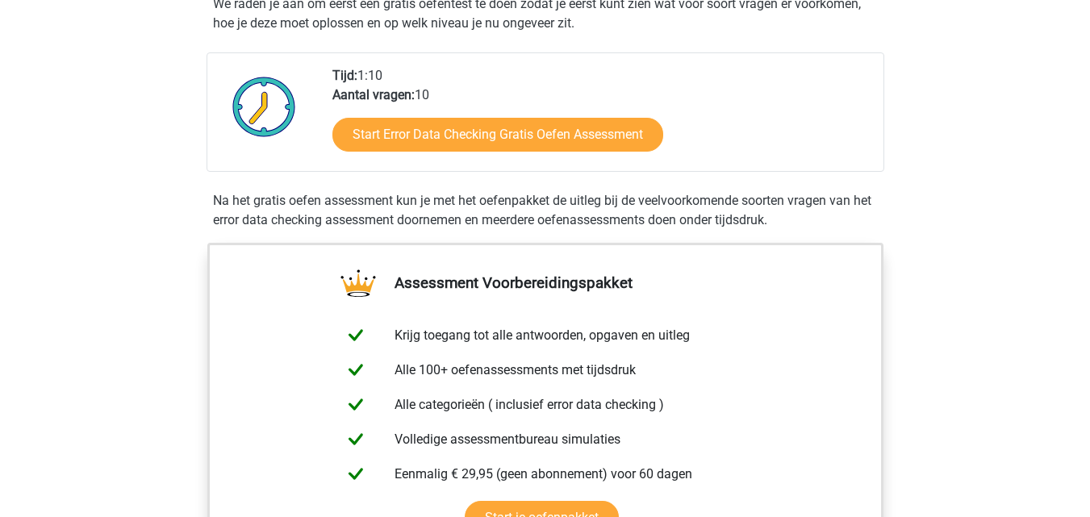
scroll to position [322, 0]
